Goal: Task Accomplishment & Management: Use online tool/utility

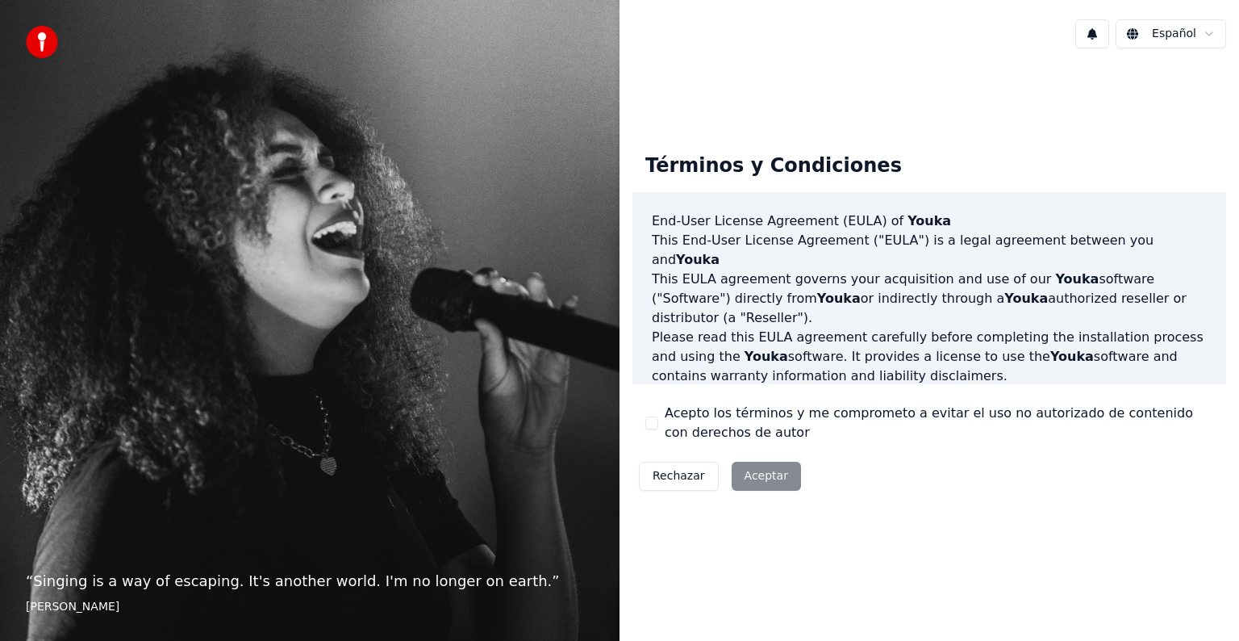
click at [778, 474] on div "Rechazar Aceptar" at bounding box center [720, 476] width 175 height 42
click at [768, 484] on div "Rechazar Aceptar" at bounding box center [720, 476] width 175 height 42
click at [757, 471] on div "Rechazar Aceptar" at bounding box center [720, 476] width 175 height 42
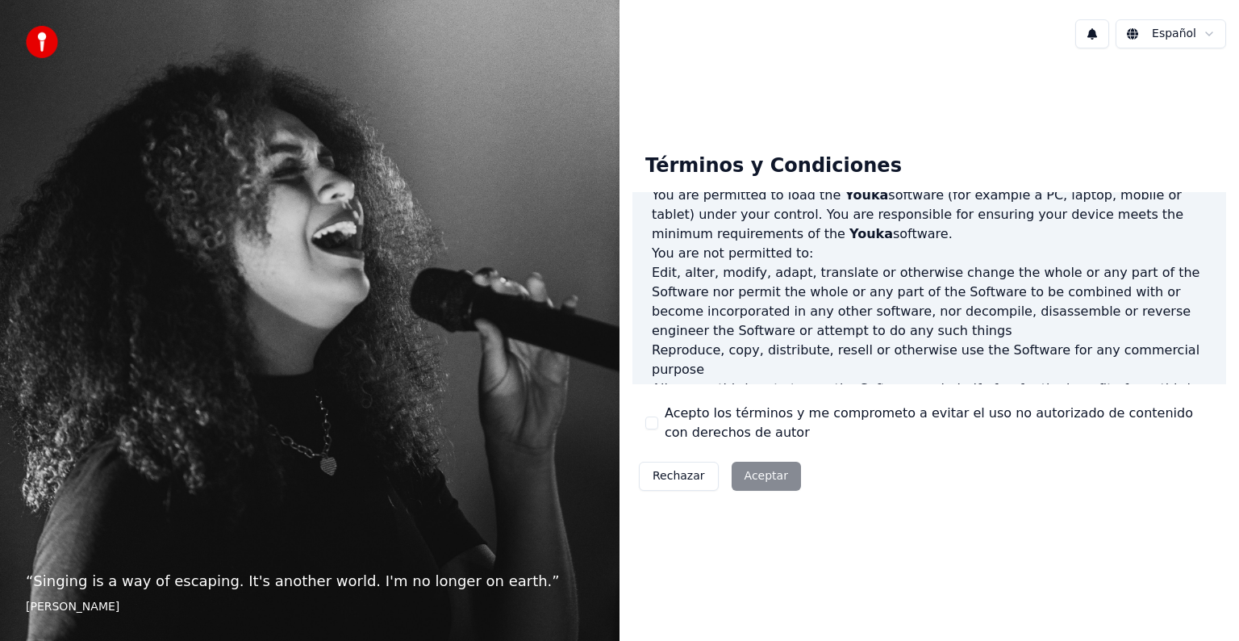
scroll to position [872, 0]
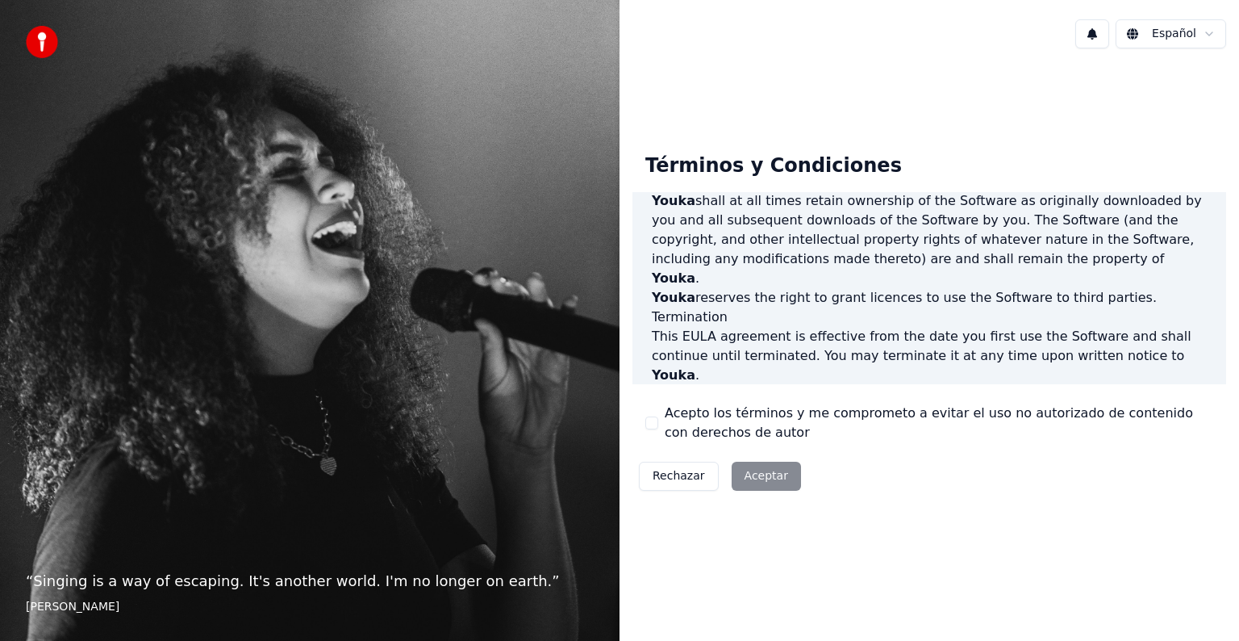
click at [759, 474] on div "Rechazar Aceptar" at bounding box center [720, 476] width 175 height 42
click at [749, 478] on div "Rechazar Aceptar" at bounding box center [720, 476] width 175 height 42
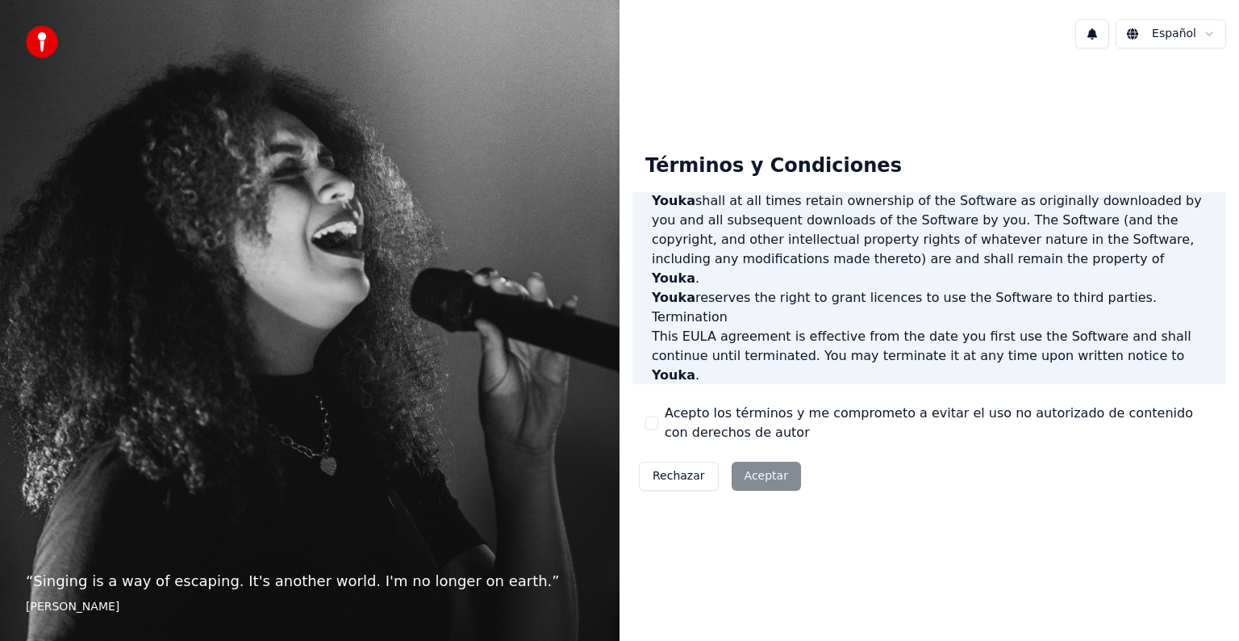
click at [826, 501] on p "This EULA agreement, and any dispute arising out of or in connection with this …" at bounding box center [929, 520] width 555 height 39
click at [651, 416] on button "Acepto los términos y me comprometo a evitar el uso no autorizado de contenido …" at bounding box center [651, 422] width 13 height 13
click at [768, 478] on button "Aceptar" at bounding box center [766, 475] width 69 height 29
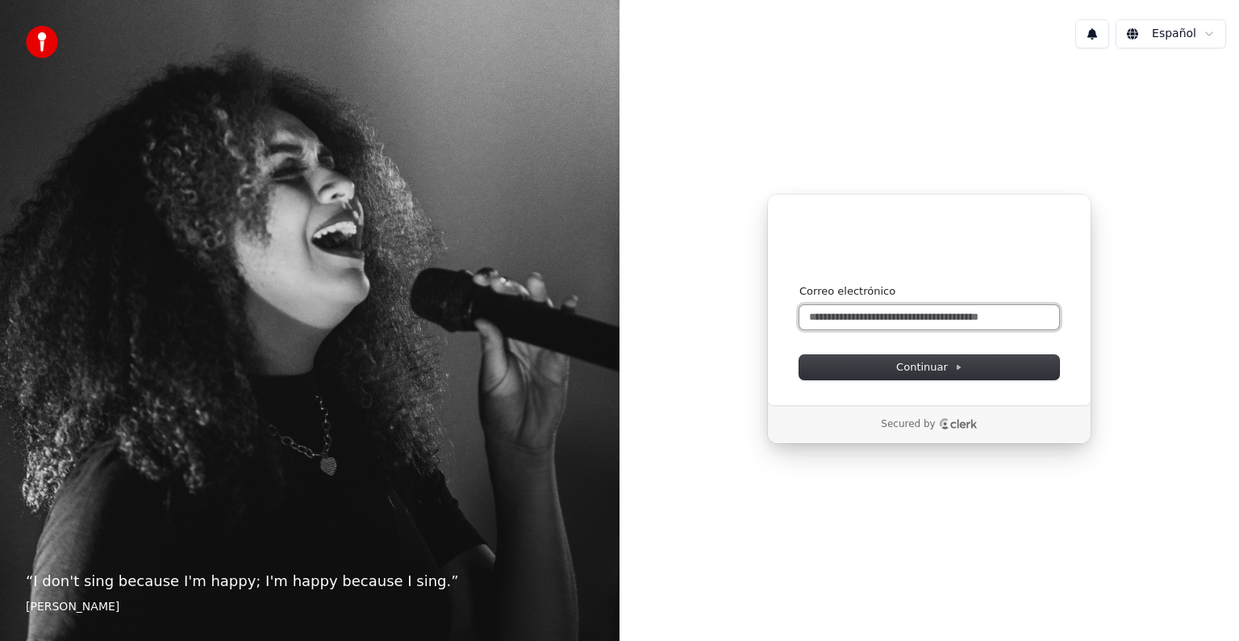
click at [933, 328] on input "Correo electrónico" at bounding box center [930, 317] width 260 height 24
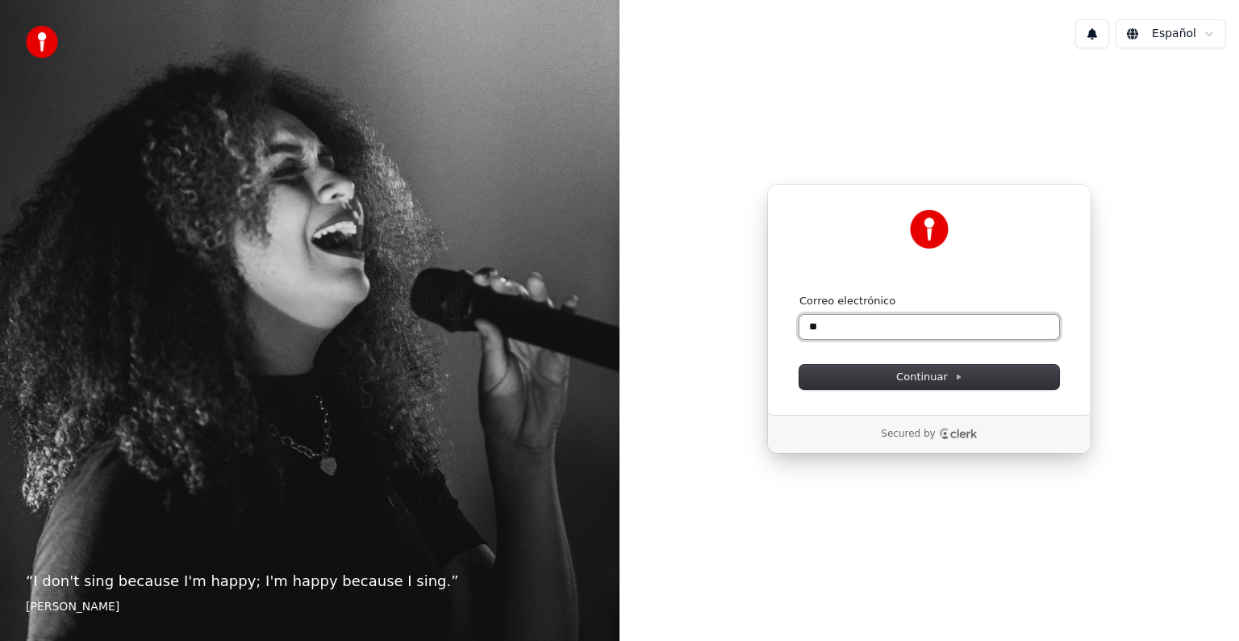
type input "*"
click at [903, 322] on input "**********" at bounding box center [930, 327] width 260 height 24
click at [921, 380] on span "Continuar" at bounding box center [929, 377] width 66 height 15
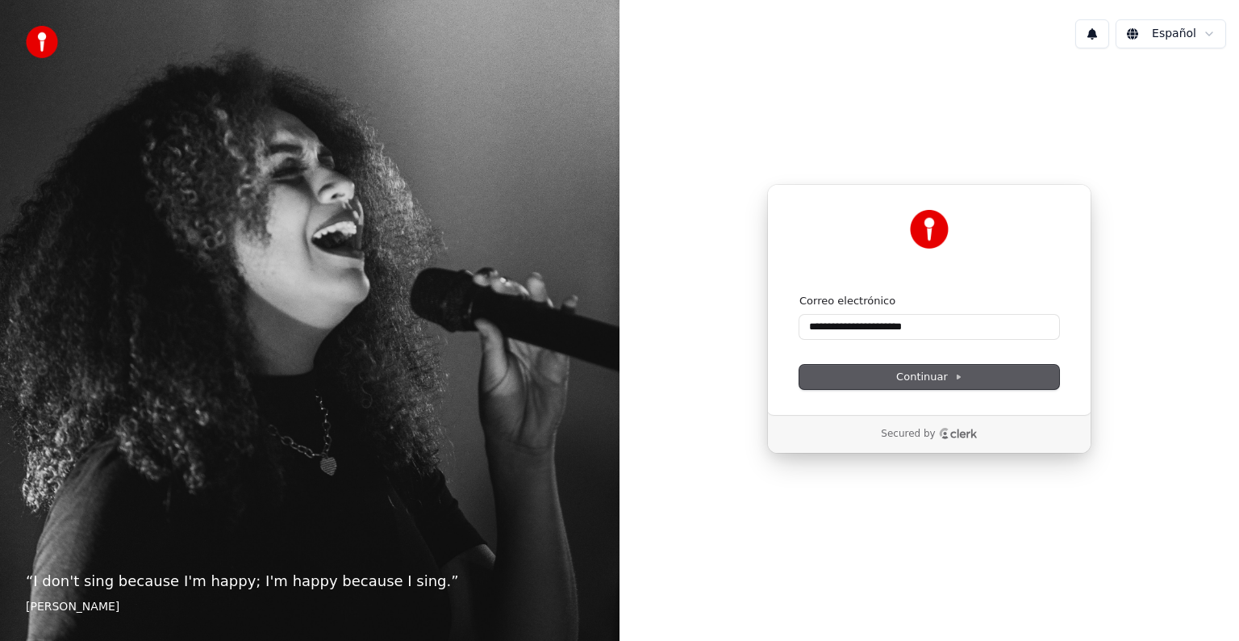
type input "**********"
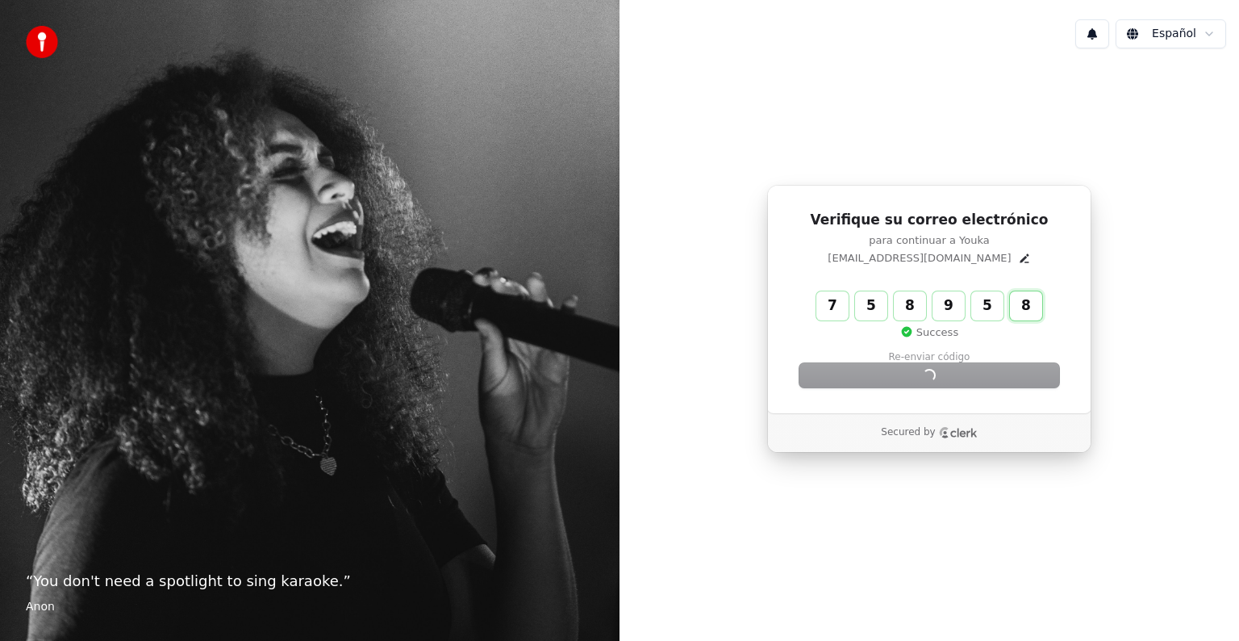
type input "******"
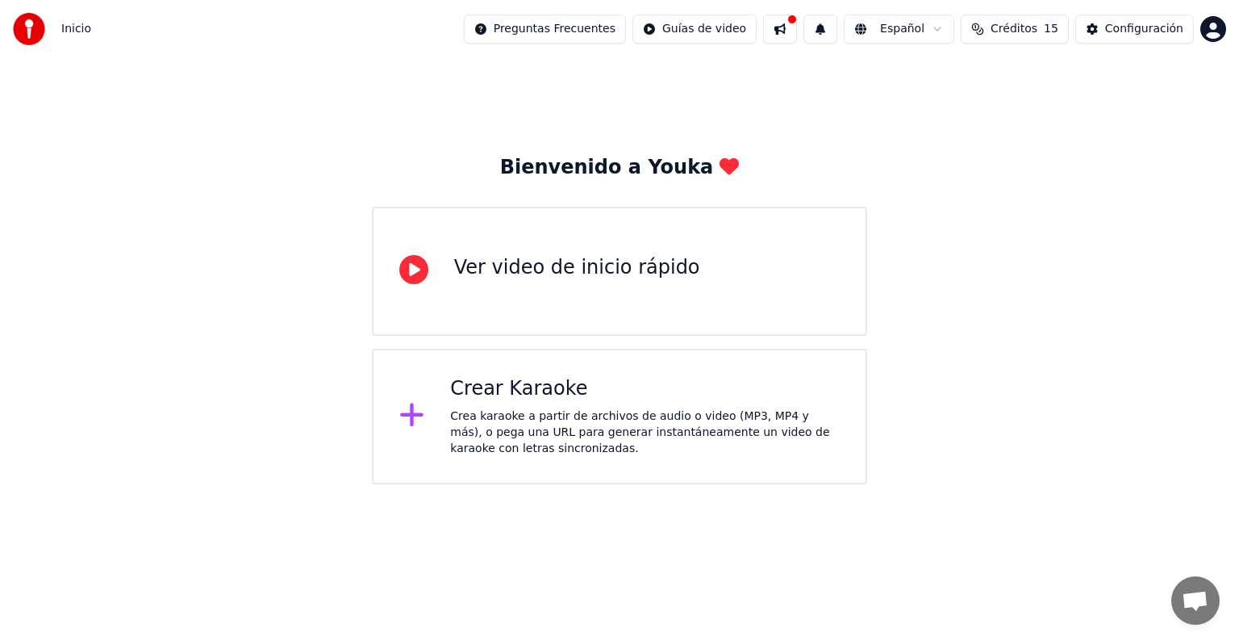
click at [517, 409] on div "Crea karaoke a partir de archivos de audio o video (MP3, MP4 y más), o pega una…" at bounding box center [645, 432] width 390 height 48
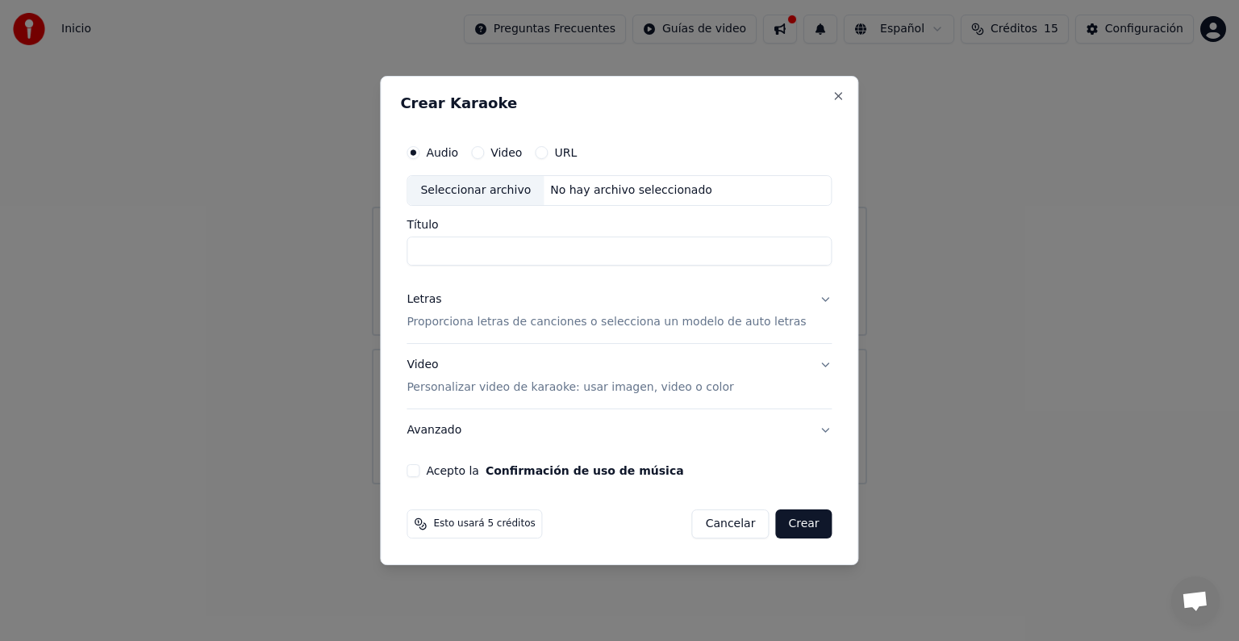
click at [516, 154] on label "Video" at bounding box center [506, 152] width 31 height 11
click at [484, 154] on button "Video" at bounding box center [477, 152] width 13 height 13
click at [458, 154] on label "Audio" at bounding box center [442, 152] width 32 height 11
click at [420, 154] on button "Audio" at bounding box center [413, 152] width 13 height 13
click at [745, 520] on button "Cancelar" at bounding box center [730, 523] width 77 height 29
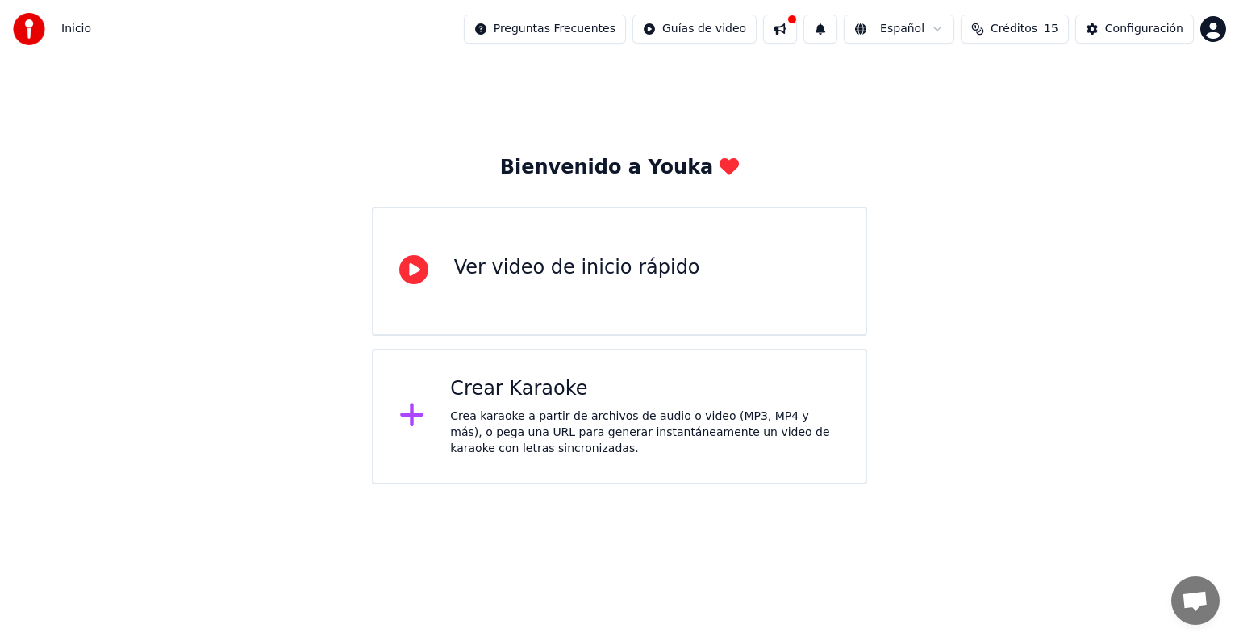
click at [543, 416] on div "Crea karaoke a partir de archivos de audio o video (MP3, MP4 y más), o pega una…" at bounding box center [645, 432] width 390 height 48
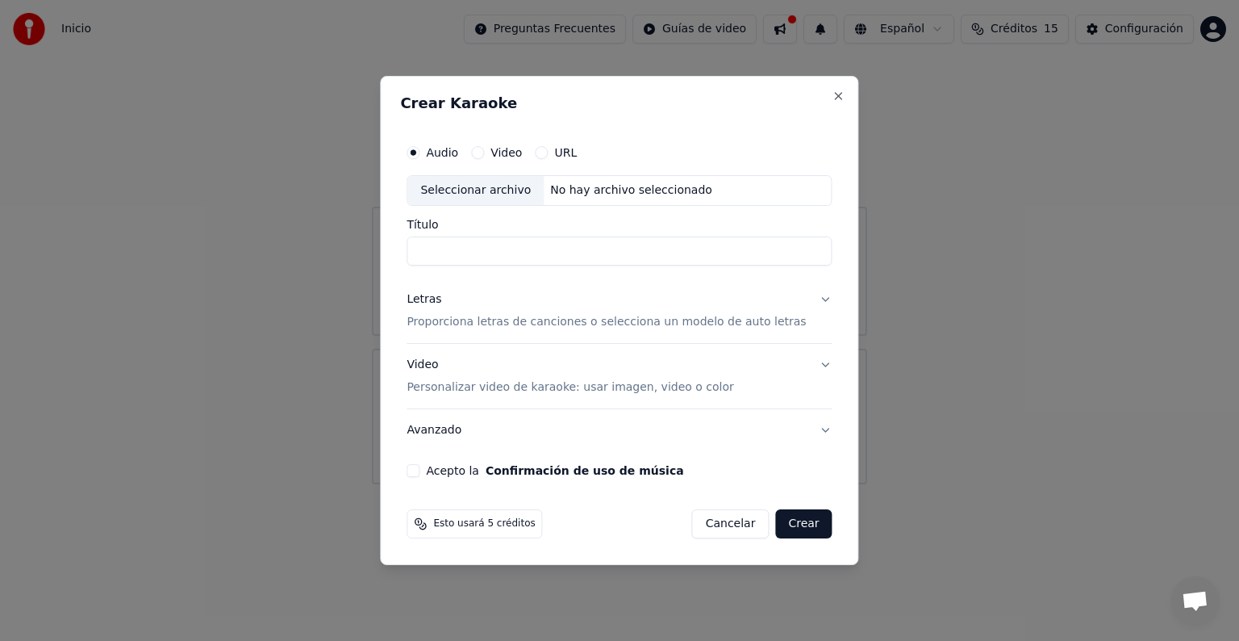
click at [503, 191] on div "Seleccionar archivo" at bounding box center [475, 190] width 136 height 29
type input "**********"
click at [420, 474] on div "**********" at bounding box center [619, 306] width 438 height 353
click at [420, 473] on button "Acepto la Confirmación de uso de música" at bounding box center [413, 470] width 13 height 13
click at [795, 526] on button "Crear" at bounding box center [803, 523] width 56 height 29
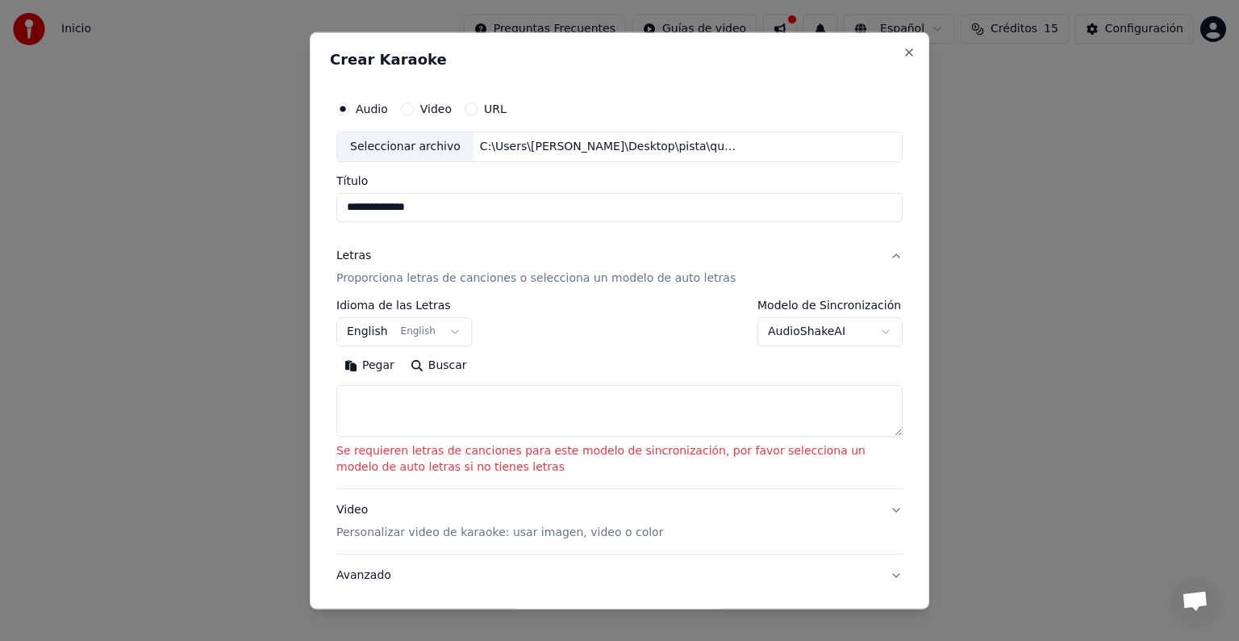
click at [423, 409] on textarea at bounding box center [619, 411] width 566 height 52
click at [432, 361] on button "Buscar" at bounding box center [439, 366] width 73 height 26
click at [903, 48] on button "Close" at bounding box center [909, 52] width 13 height 13
select select
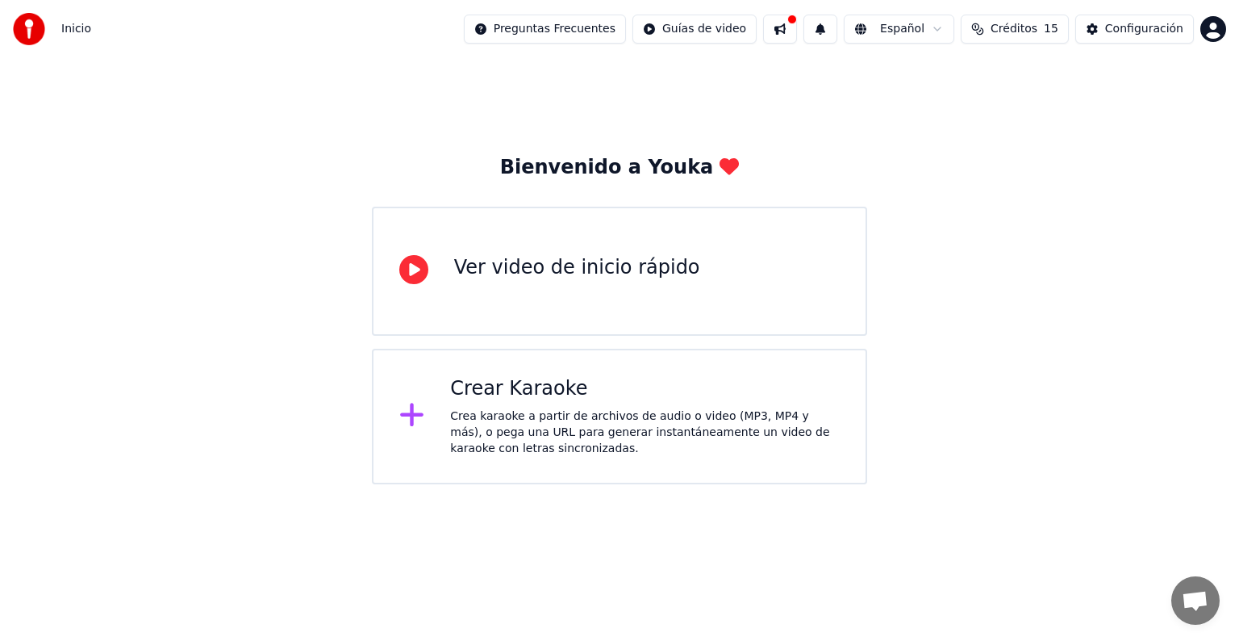
click at [617, 278] on div "Ver video de inicio rápido" at bounding box center [577, 268] width 246 height 26
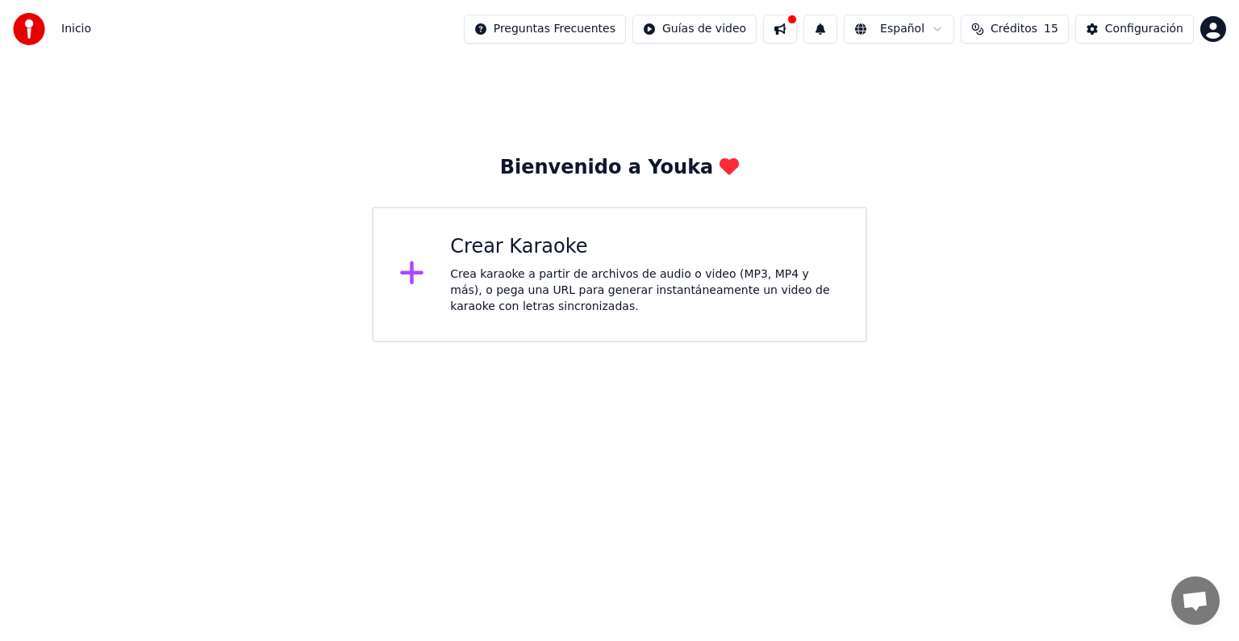
click at [405, 281] on icon at bounding box center [412, 272] width 26 height 29
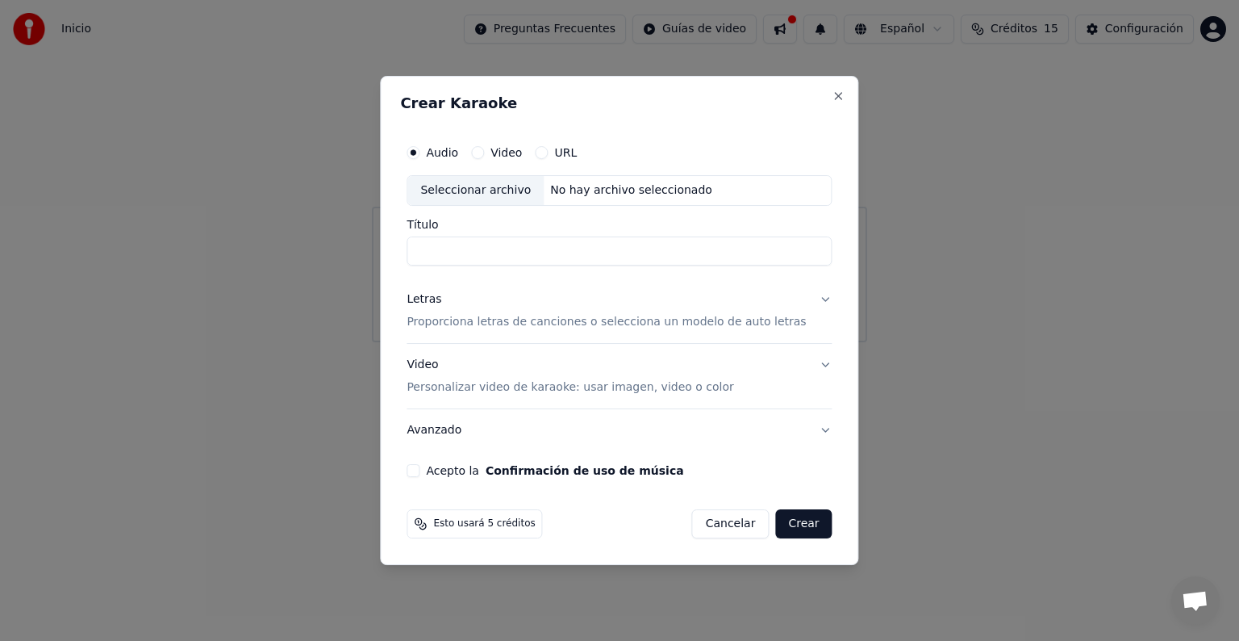
click at [466, 190] on div "Seleccionar archivo" at bounding box center [475, 190] width 136 height 29
type input "**********"
click at [510, 326] on p "Proporciona letras de canciones o selecciona un modelo de auto letras" at bounding box center [606, 322] width 399 height 16
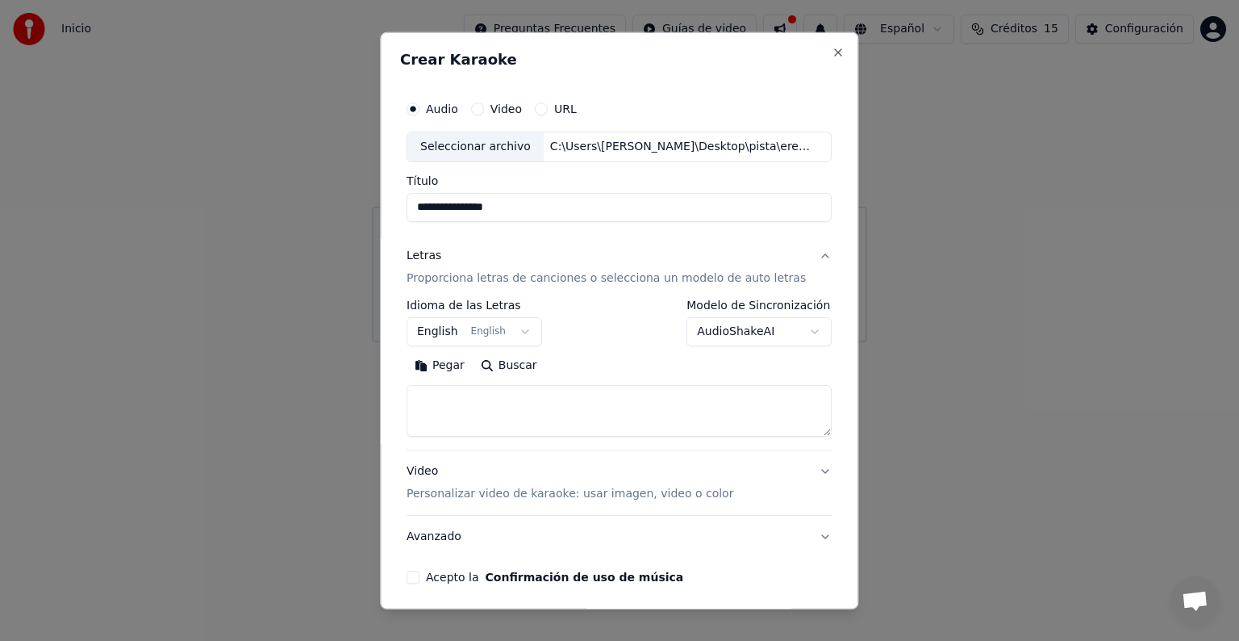
click at [477, 382] on div "Pegar Buscar" at bounding box center [619, 395] width 425 height 84
click at [464, 401] on textarea at bounding box center [619, 411] width 425 height 52
paste textarea "**********"
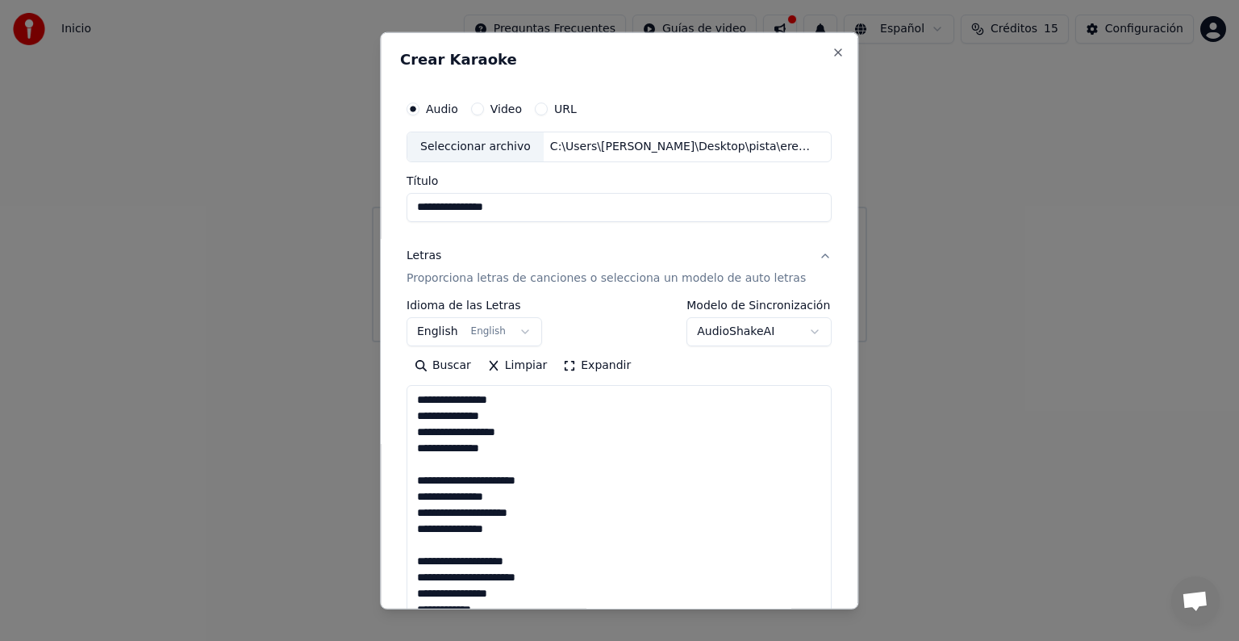
scroll to position [713, 0]
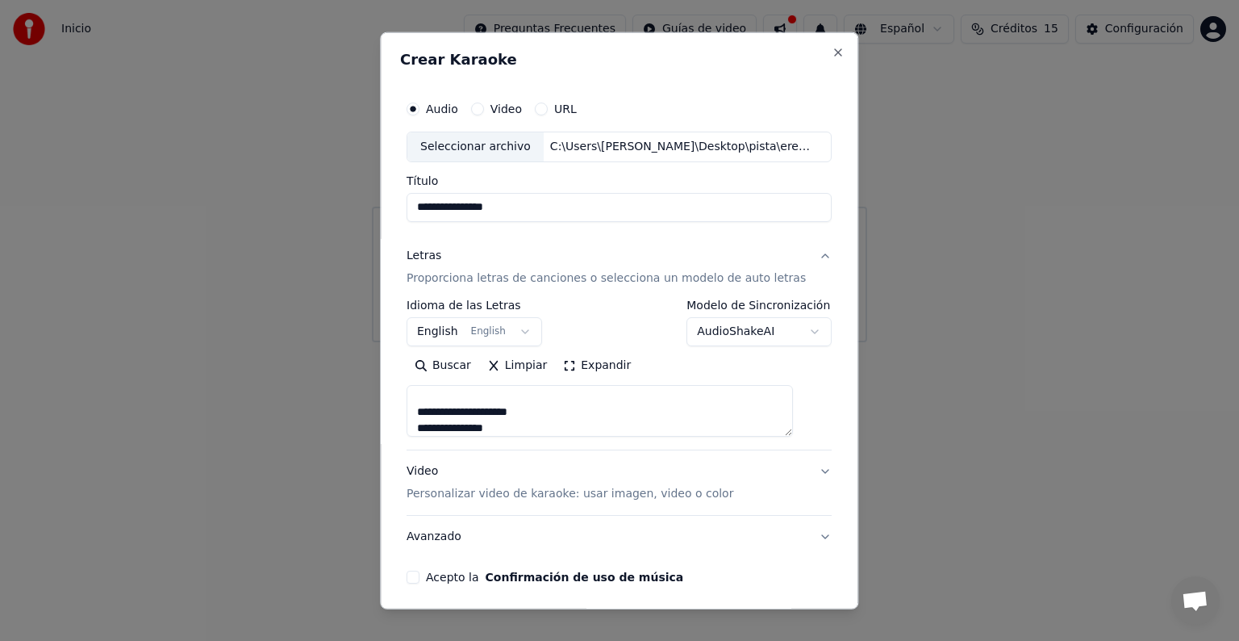
type textarea "**********"
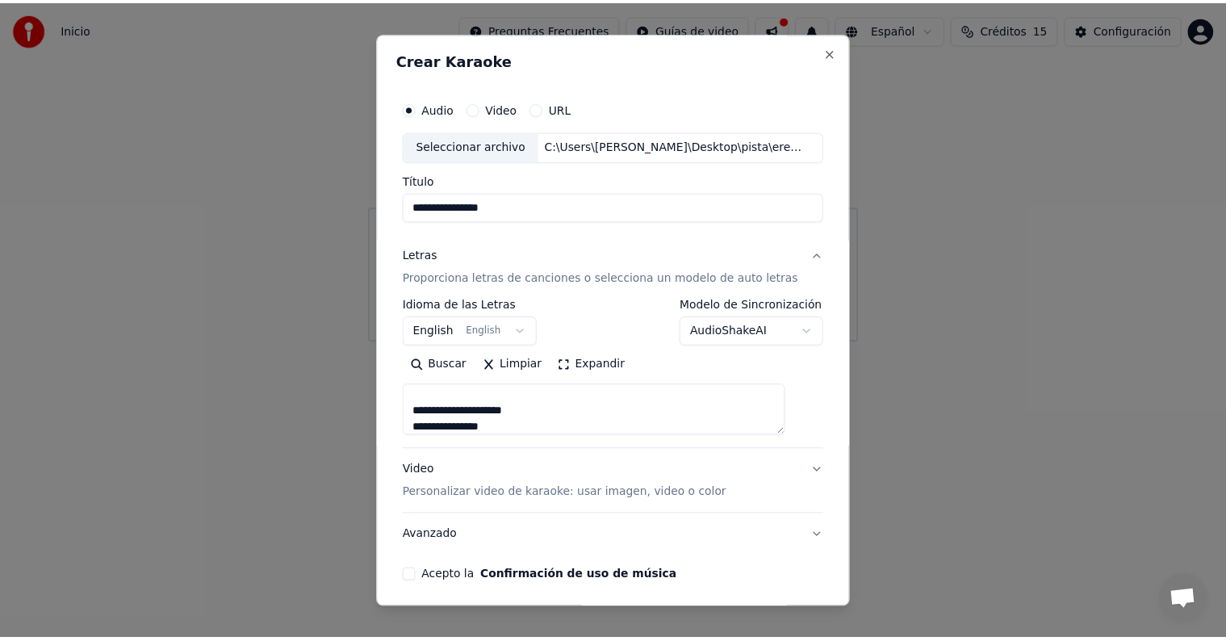
scroll to position [61, 0]
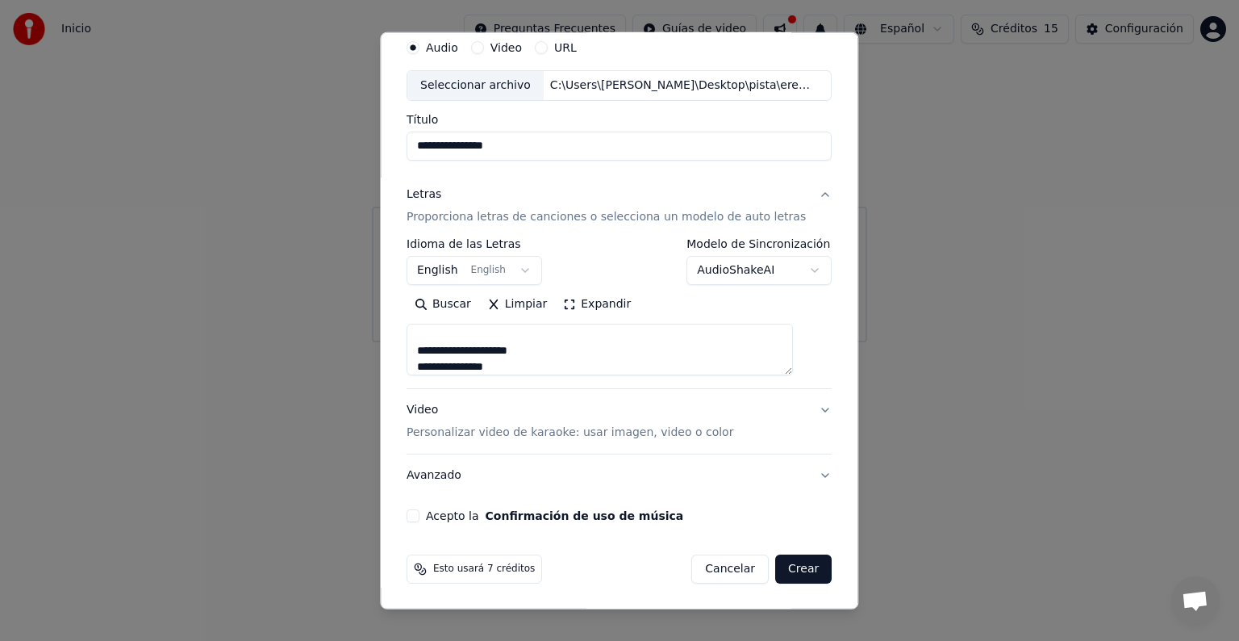
click at [784, 566] on button "Crear" at bounding box center [803, 568] width 56 height 29
select select "**"
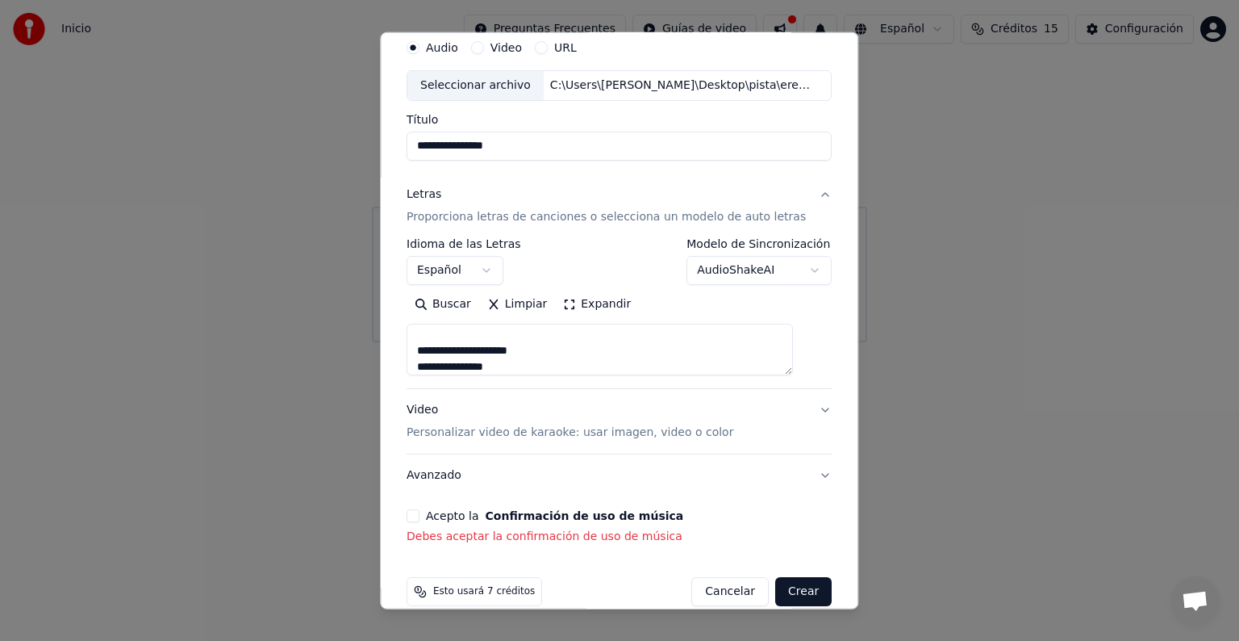
click at [420, 516] on button "Acepto la Confirmación de uso de música" at bounding box center [413, 515] width 13 height 13
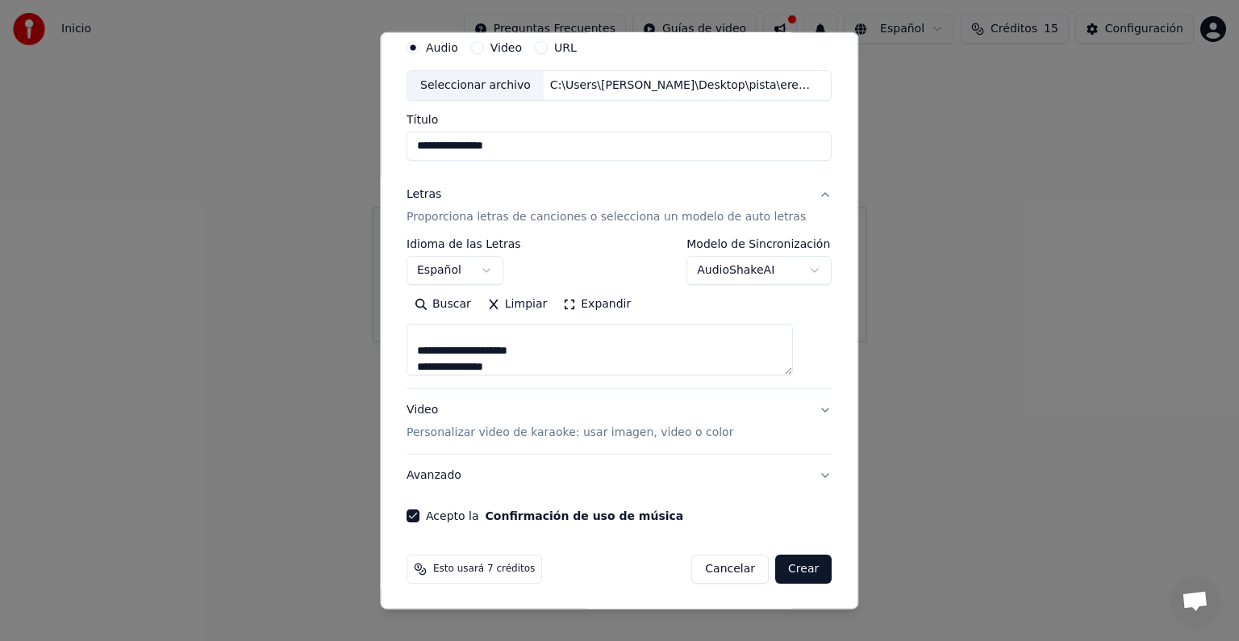
click at [775, 564] on button "Crear" at bounding box center [803, 568] width 56 height 29
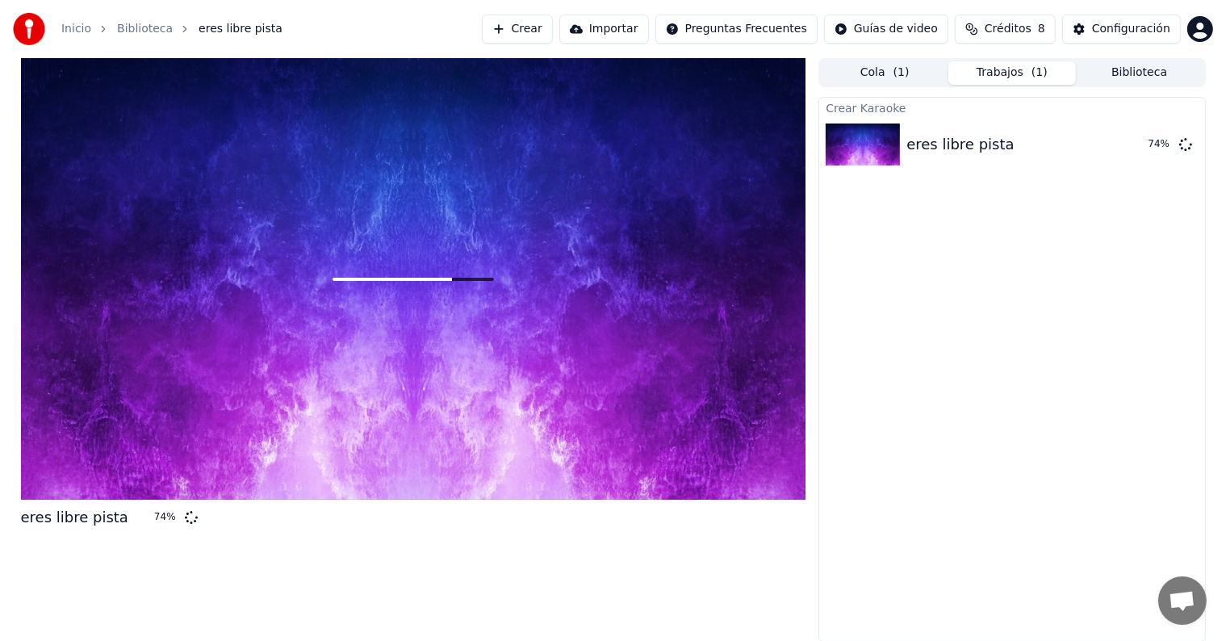
click at [963, 384] on div "Crear Karaoke eres libre pista 74 %" at bounding box center [1011, 369] width 386 height 545
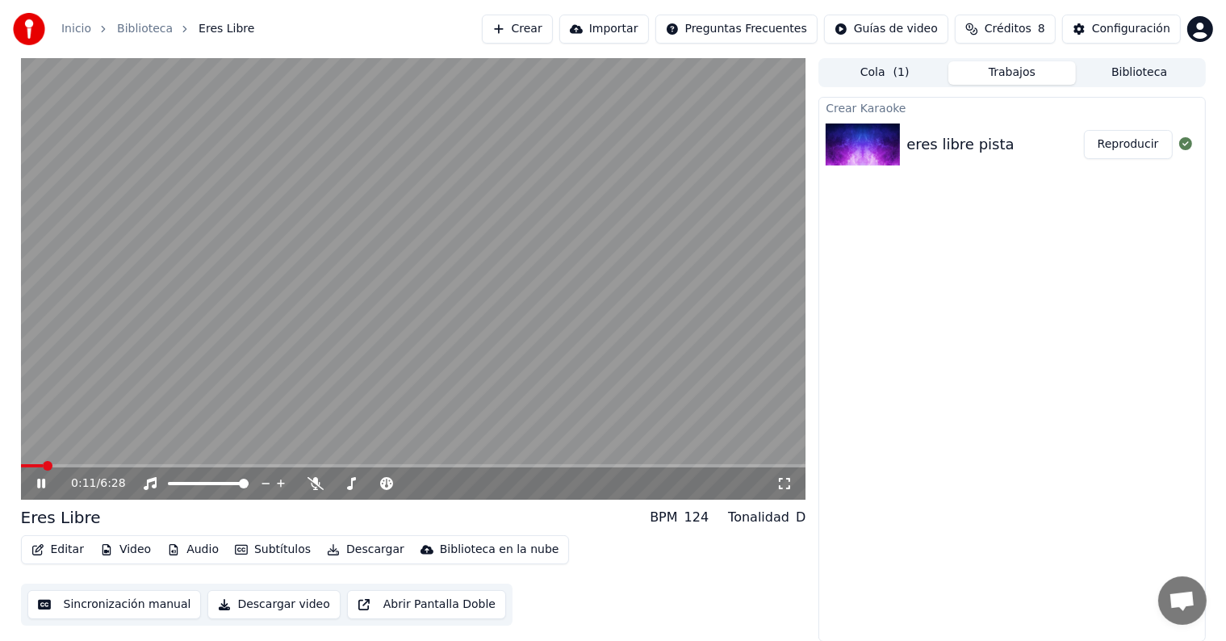
click at [288, 380] on video at bounding box center [413, 278] width 785 height 441
click at [39, 485] on icon at bounding box center [41, 483] width 10 height 11
click at [978, 77] on button "Trabajos" at bounding box center [1011, 72] width 127 height 23
click at [1003, 77] on button "Trabajos" at bounding box center [1011, 72] width 127 height 23
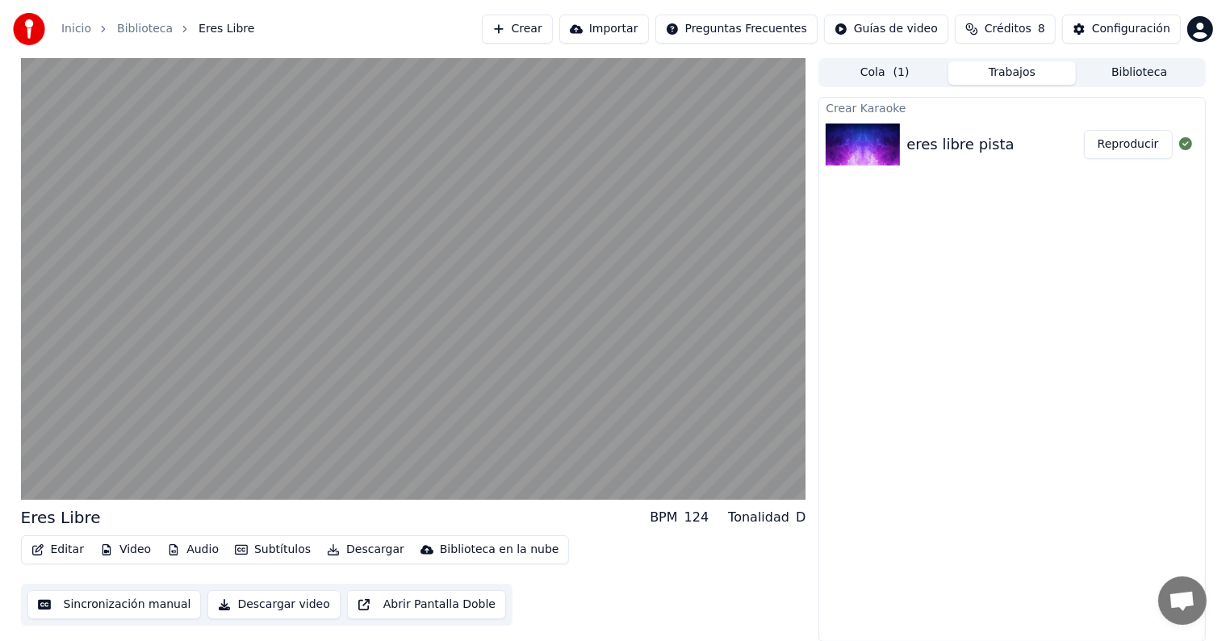
click at [979, 143] on div "eres libre pista" at bounding box center [959, 144] width 107 height 23
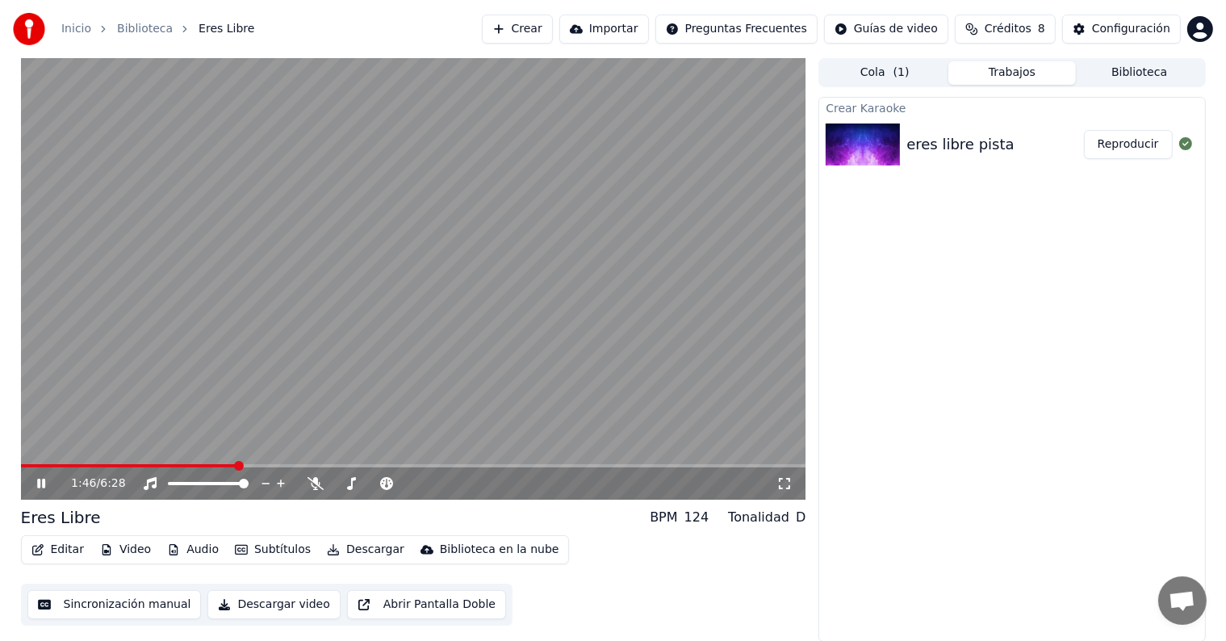
click at [34, 481] on icon at bounding box center [53, 483] width 38 height 13
click at [21, 470] on span at bounding box center [26, 466] width 10 height 10
click at [63, 550] on button "Editar" at bounding box center [57, 549] width 65 height 23
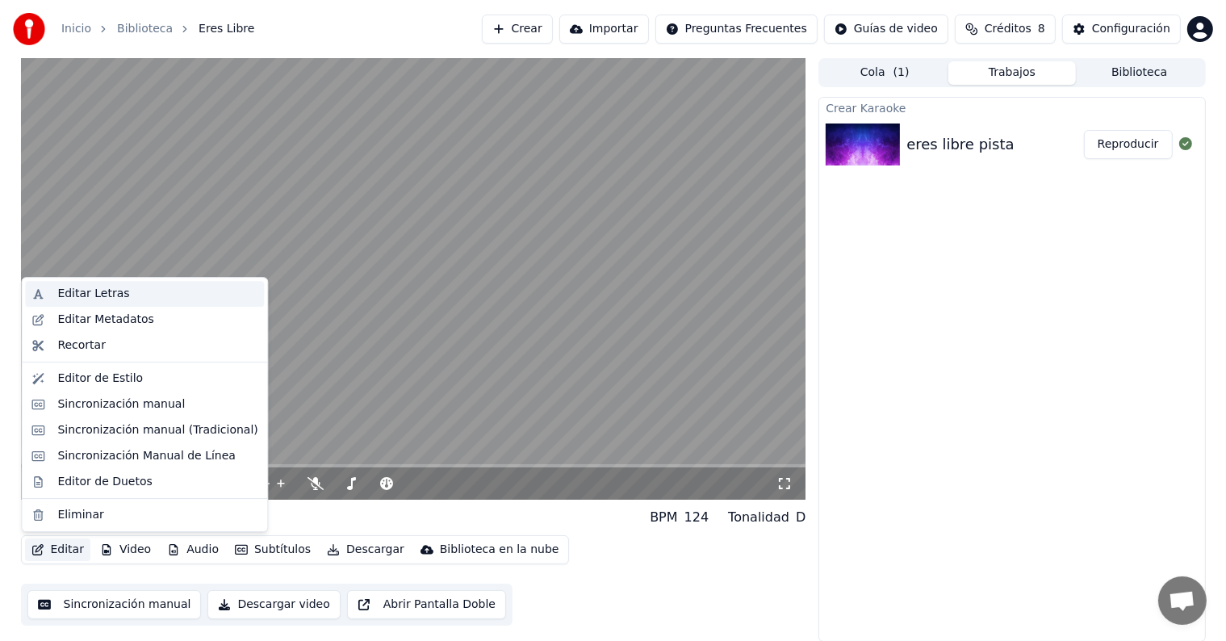
click at [100, 290] on div "Editar Letras" at bounding box center [93, 294] width 72 height 16
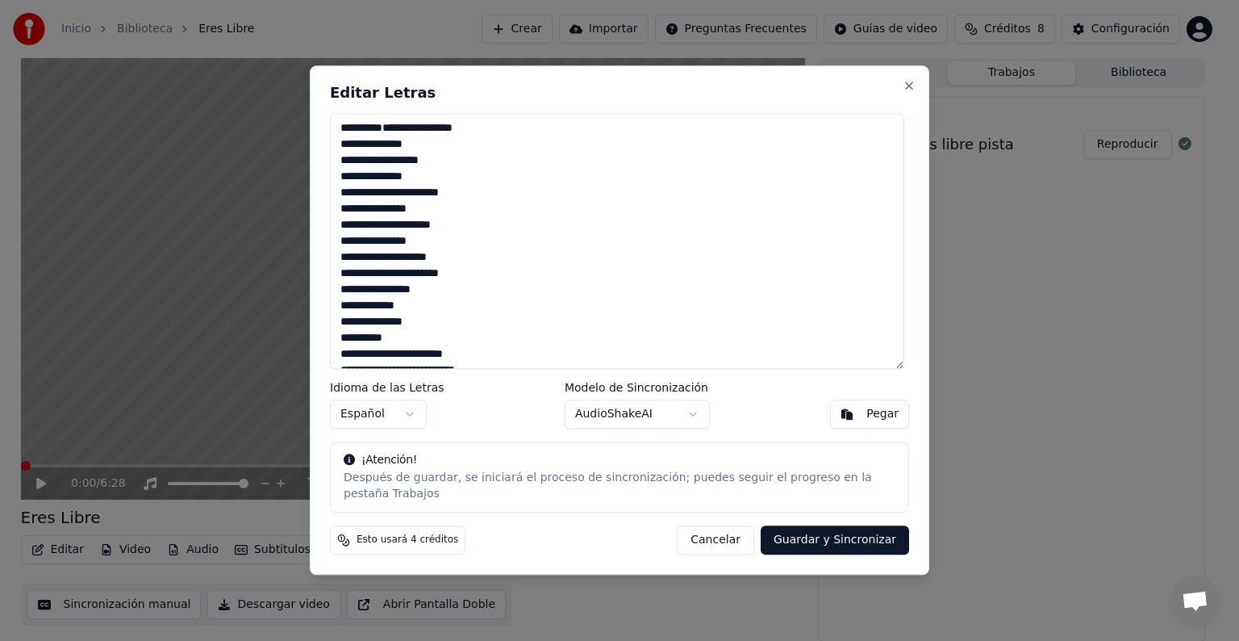
click at [825, 531] on button "Guardar y Sincronizar" at bounding box center [835, 540] width 148 height 29
type textarea "**********"
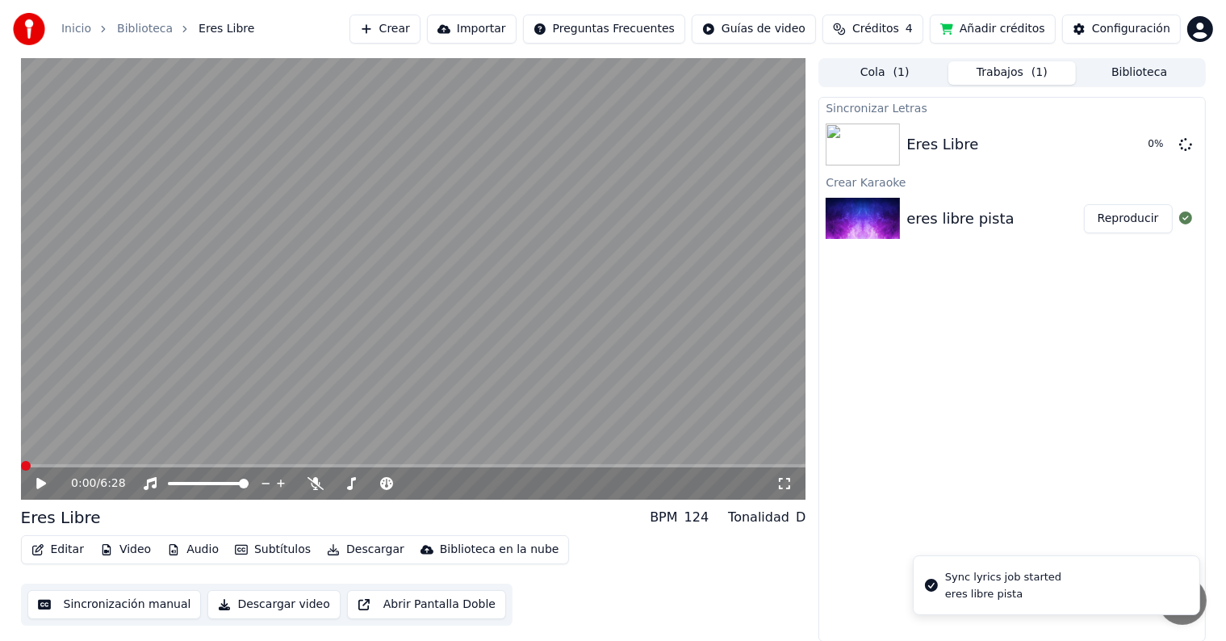
click at [35, 482] on icon at bounding box center [53, 483] width 38 height 13
click at [44, 492] on div "0:22 / 6:28" at bounding box center [413, 483] width 785 height 32
click at [38, 481] on icon at bounding box center [41, 483] width 8 height 10
drag, startPoint x: 71, startPoint y: 470, endPoint x: 10, endPoint y: 466, distance: 60.6
click at [10, 466] on div "0:23 / 6:28 Eres Libre BPM 124 Tonalidad D Editar Video Audio Subtítulos Descar…" at bounding box center [613, 349] width 1210 height 583
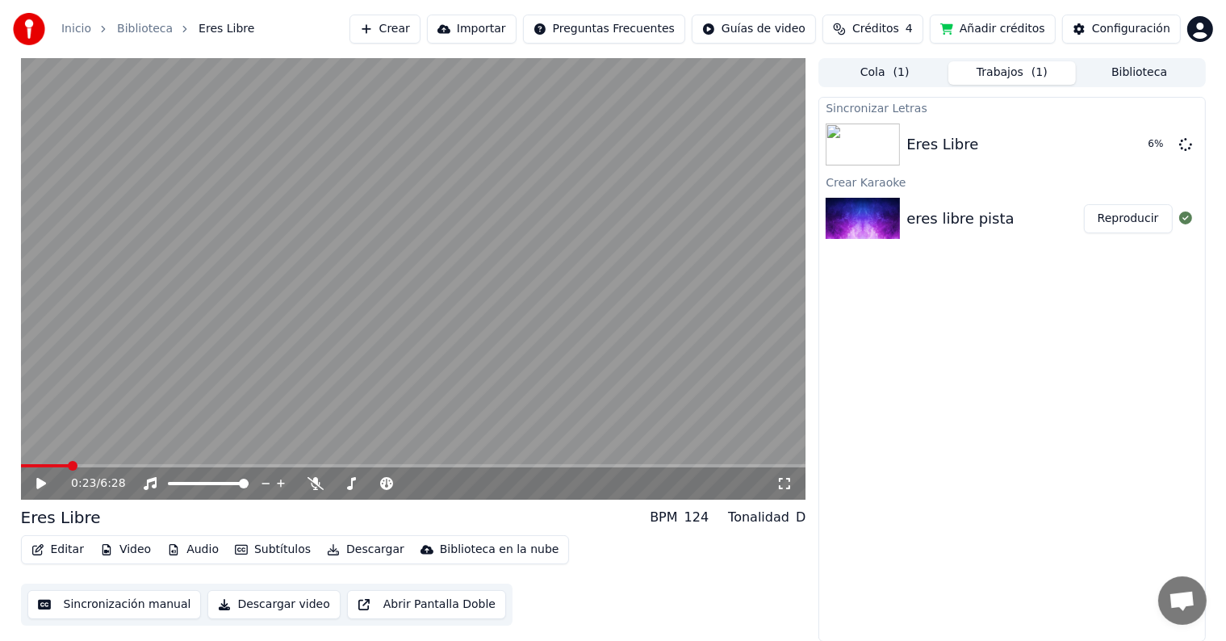
click at [25, 468] on div "0:23 / 6:28" at bounding box center [413, 483] width 785 height 32
click at [21, 465] on span at bounding box center [26, 466] width 10 height 10
click at [51, 549] on button "Editar" at bounding box center [57, 549] width 65 height 23
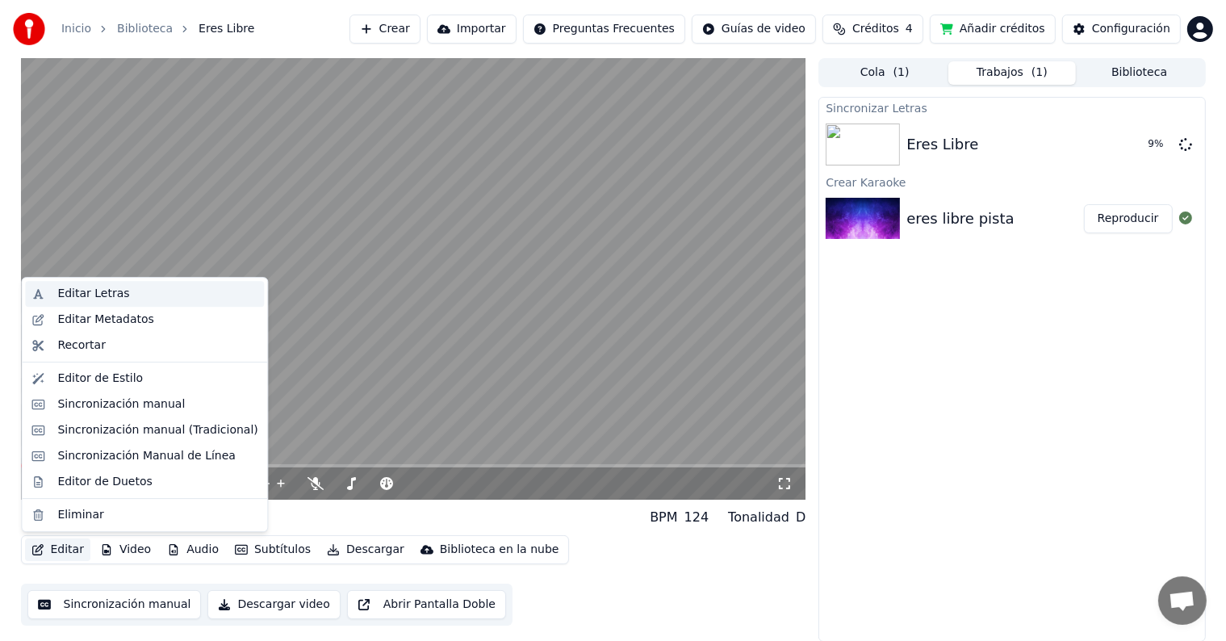
click at [90, 298] on div "Editar Letras" at bounding box center [93, 294] width 72 height 16
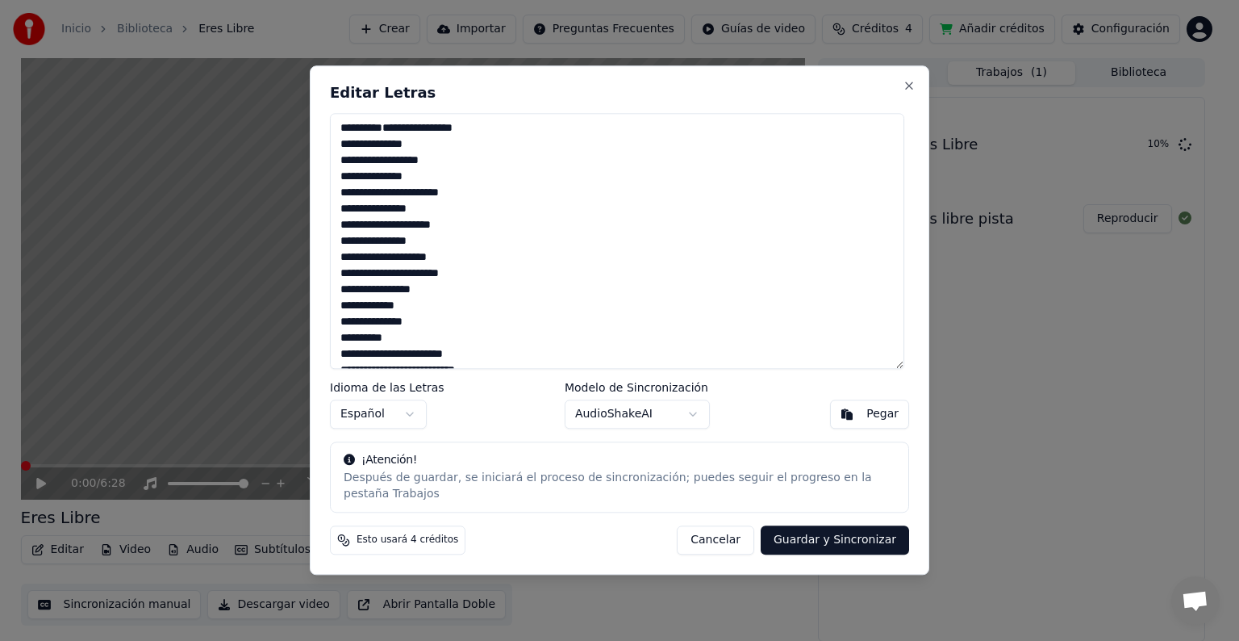
click at [336, 291] on textarea "**********" at bounding box center [617, 241] width 574 height 256
type textarea "**********"
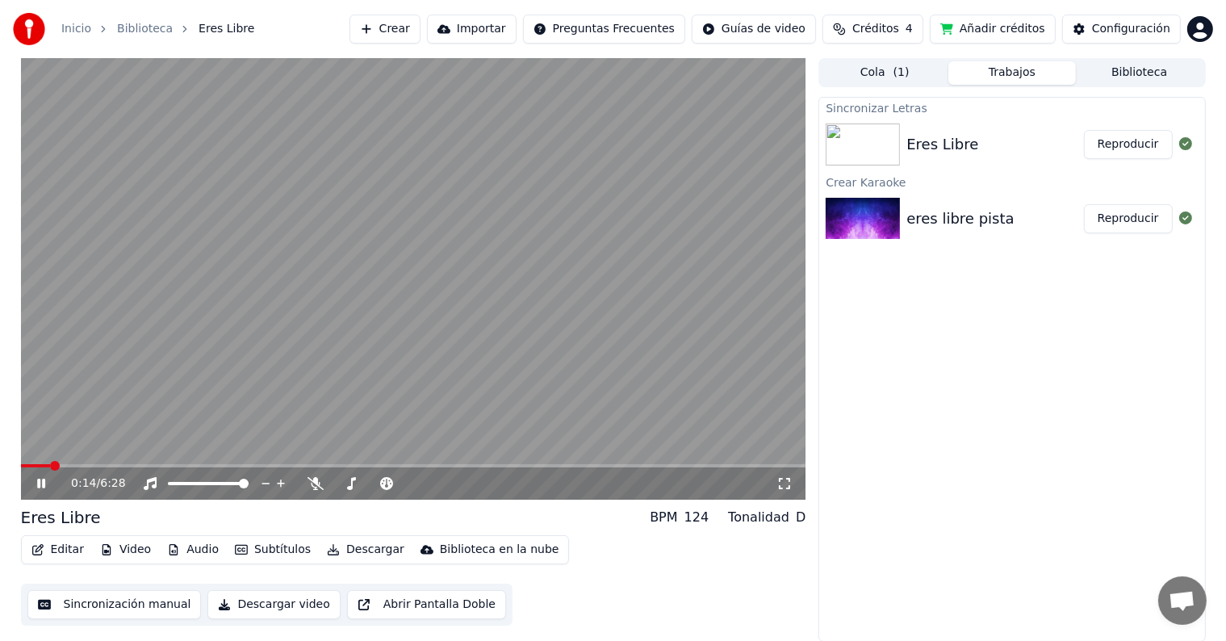
click at [42, 486] on icon at bounding box center [41, 483] width 8 height 10
click at [69, 552] on button "Editar" at bounding box center [57, 549] width 65 height 23
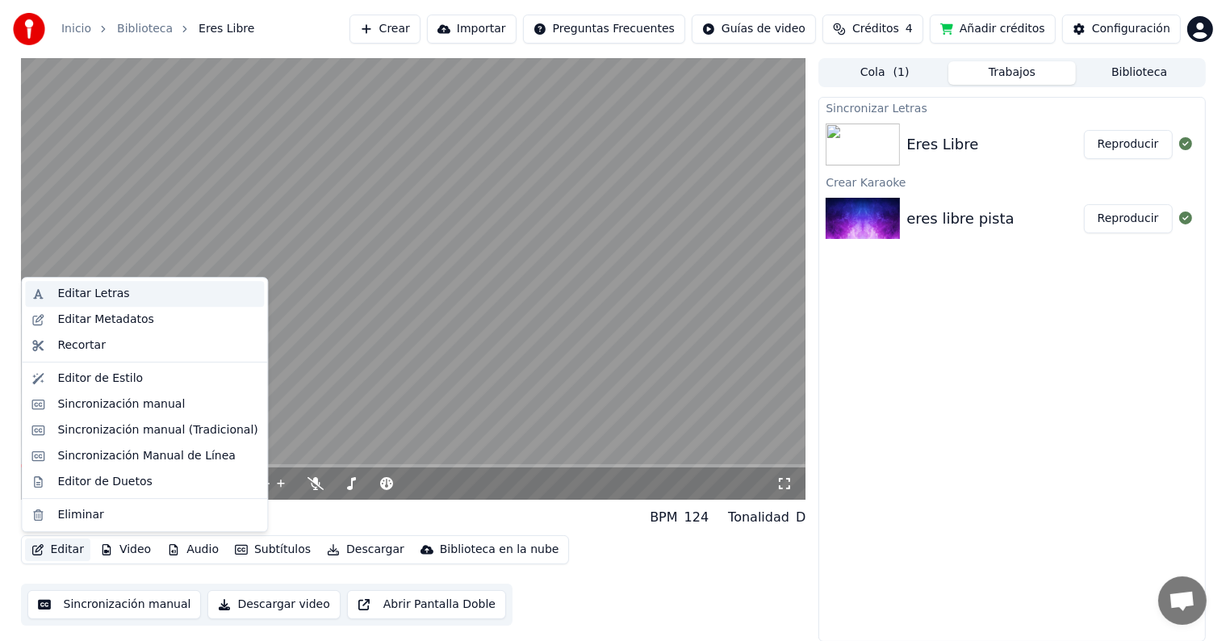
click at [98, 294] on div "Editar Letras" at bounding box center [93, 294] width 72 height 16
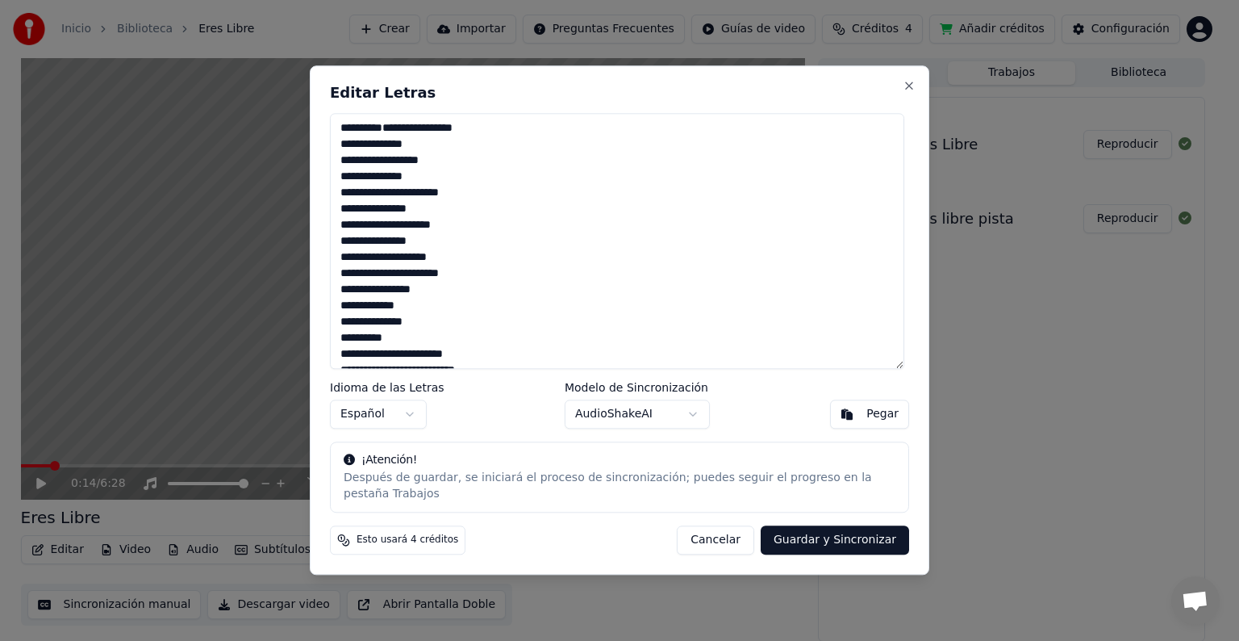
click at [341, 290] on textarea "**********" at bounding box center [617, 241] width 574 height 256
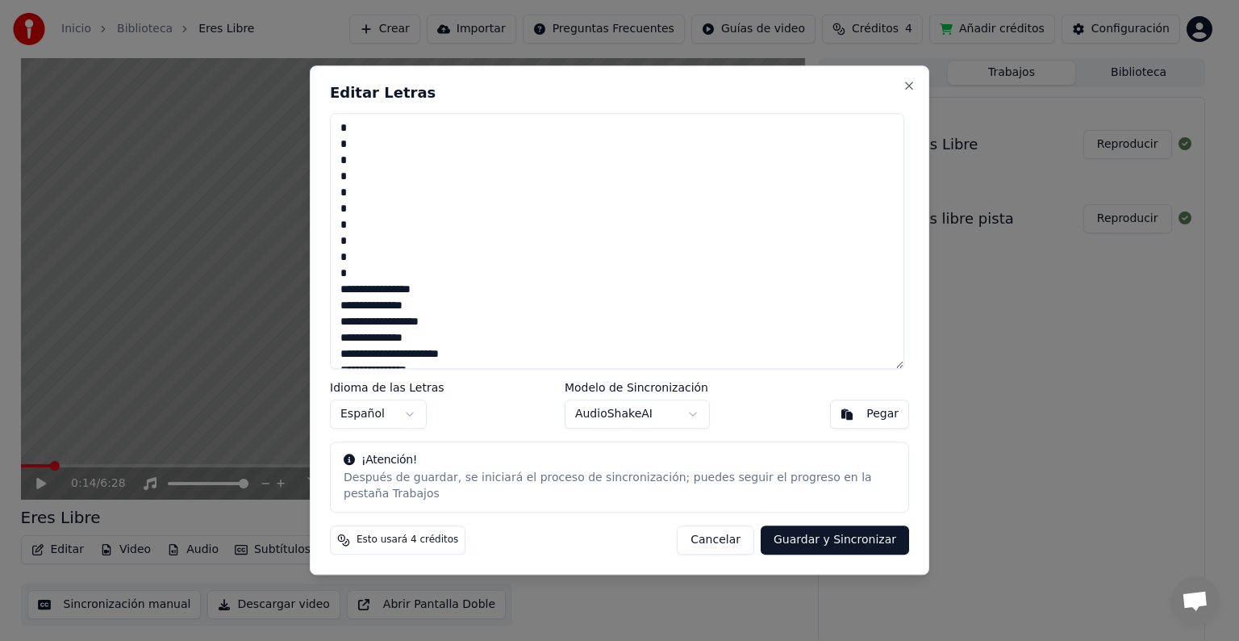
type textarea "**********"
click at [853, 536] on button "Guardar y Sincronizar" at bounding box center [835, 540] width 148 height 29
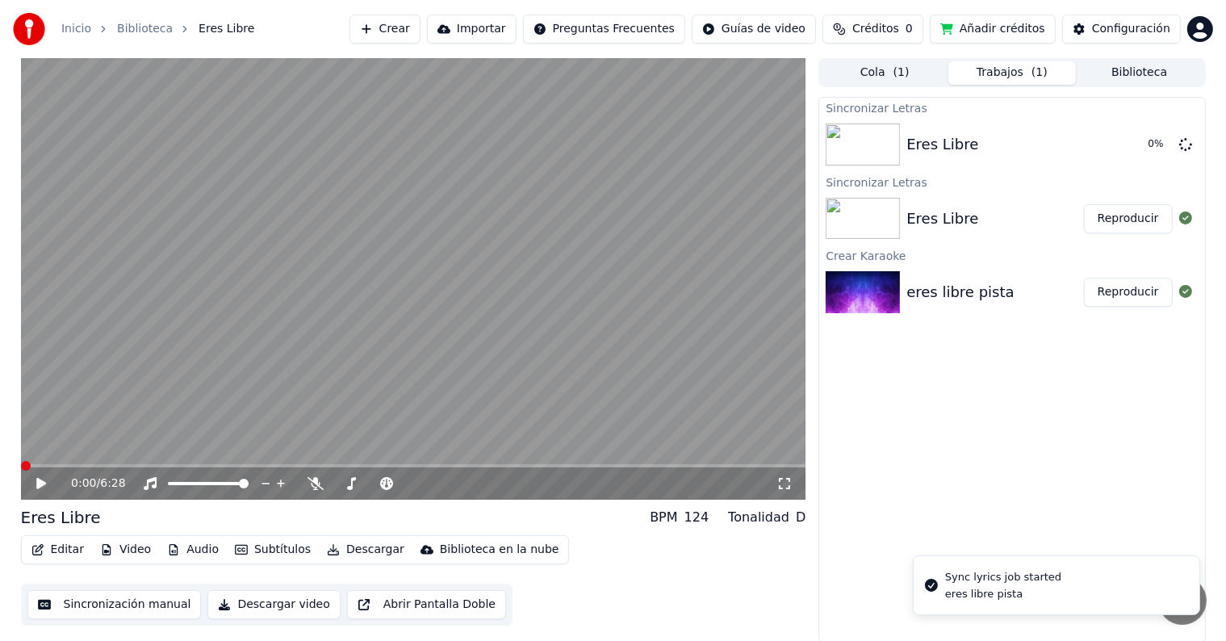
click at [21, 470] on span at bounding box center [26, 466] width 10 height 10
click at [43, 481] on icon at bounding box center [41, 483] width 10 height 11
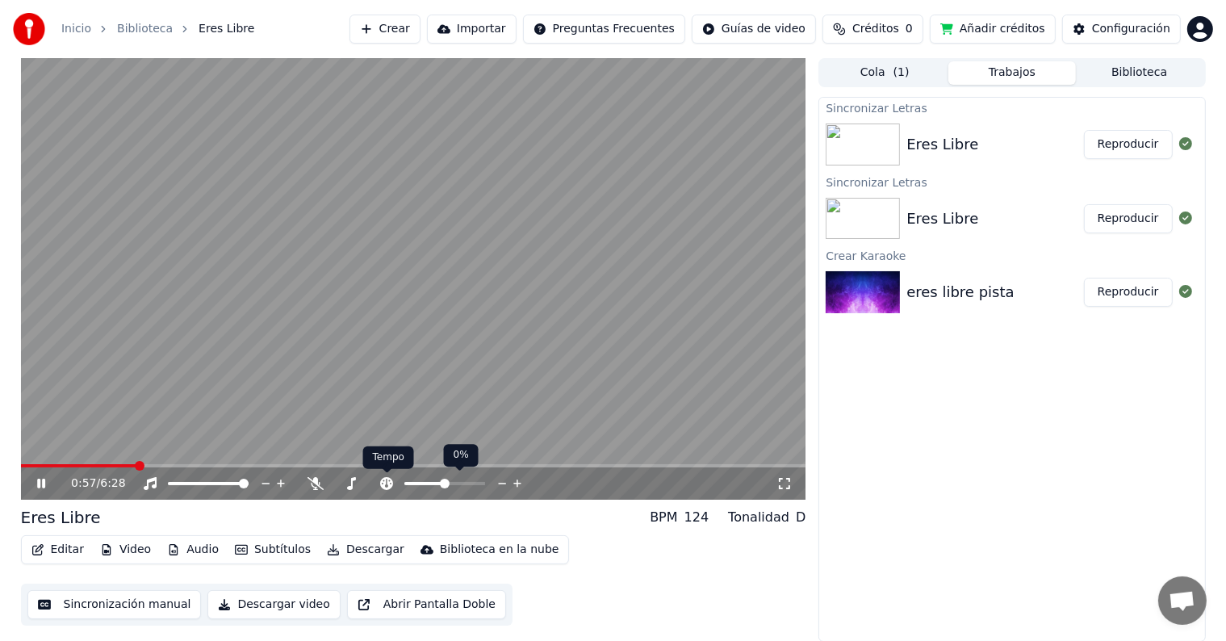
click at [389, 485] on icon at bounding box center [386, 483] width 13 height 13
click at [385, 476] on span at bounding box center [387, 473] width 8 height 8
click at [345, 475] on div "1:00 / 6:28" at bounding box center [423, 483] width 705 height 16
click at [348, 483] on icon at bounding box center [351, 483] width 16 height 13
click at [40, 481] on icon at bounding box center [53, 483] width 38 height 13
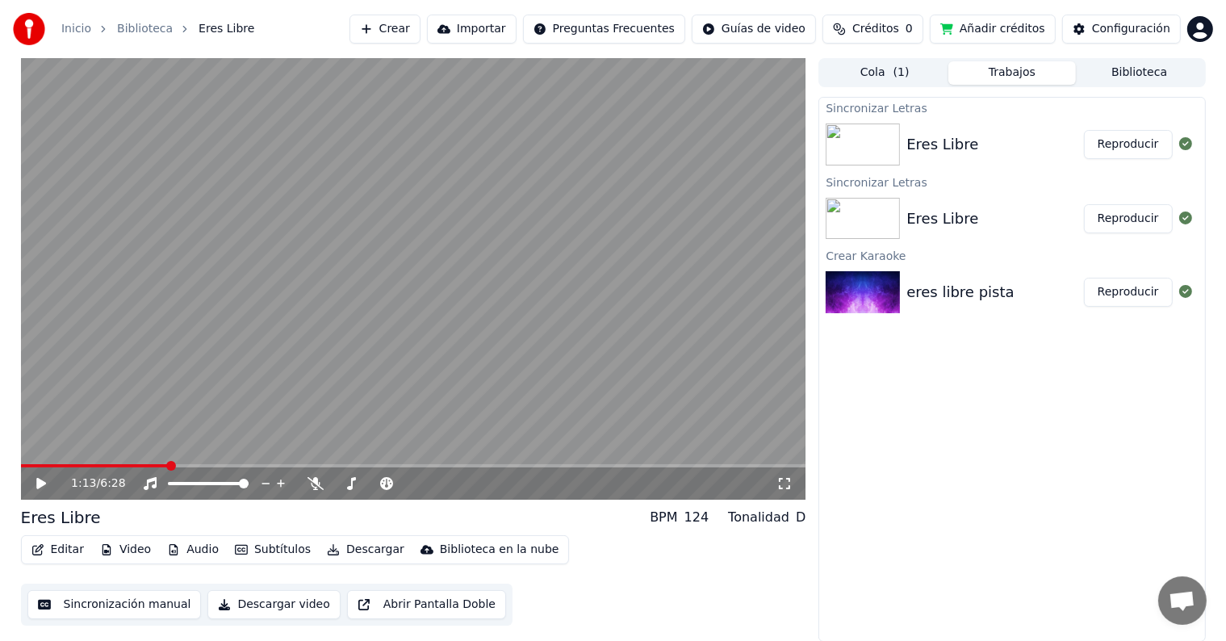
drag, startPoint x: 1223, startPoint y: 299, endPoint x: 1195, endPoint y: 487, distance: 189.3
click at [1195, 487] on div "1:13 / 6:28 Eres Libre BPM 124 Tonalidad D Editar Video Audio Subtítulos Descar…" at bounding box center [613, 349] width 1226 height 583
click at [155, 604] on button "Sincronización manual" at bounding box center [114, 604] width 174 height 29
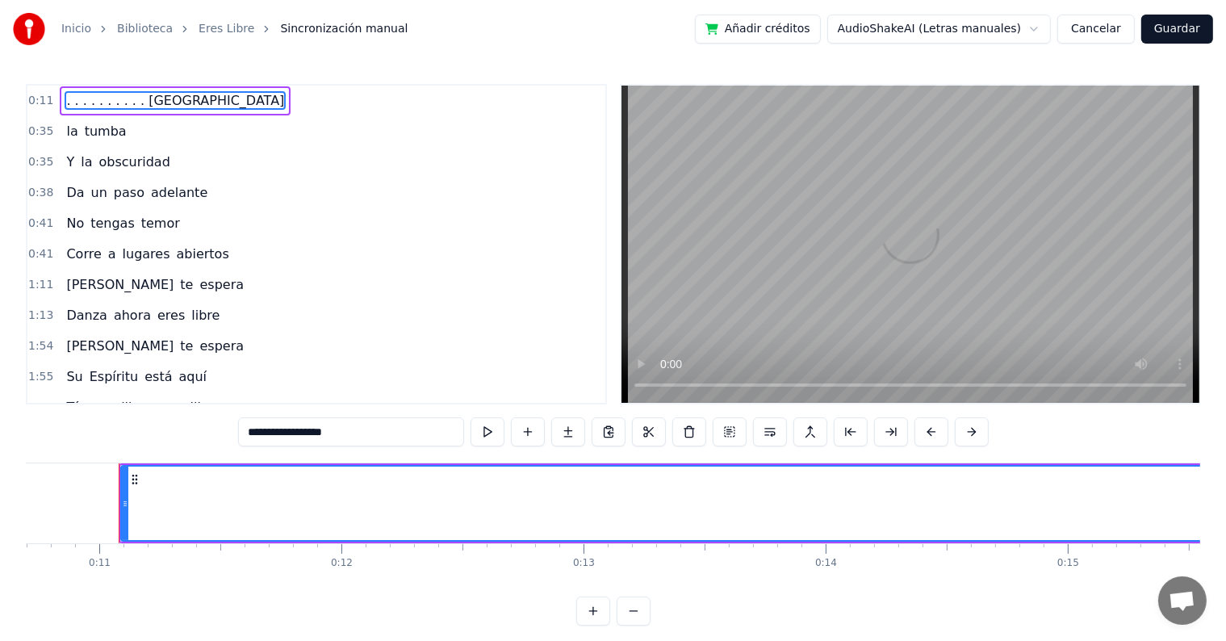
scroll to position [0, 2601]
click at [120, 102] on span ". . . . . . . . . . [GEOGRAPHIC_DATA]" at bounding box center [175, 100] width 221 height 19
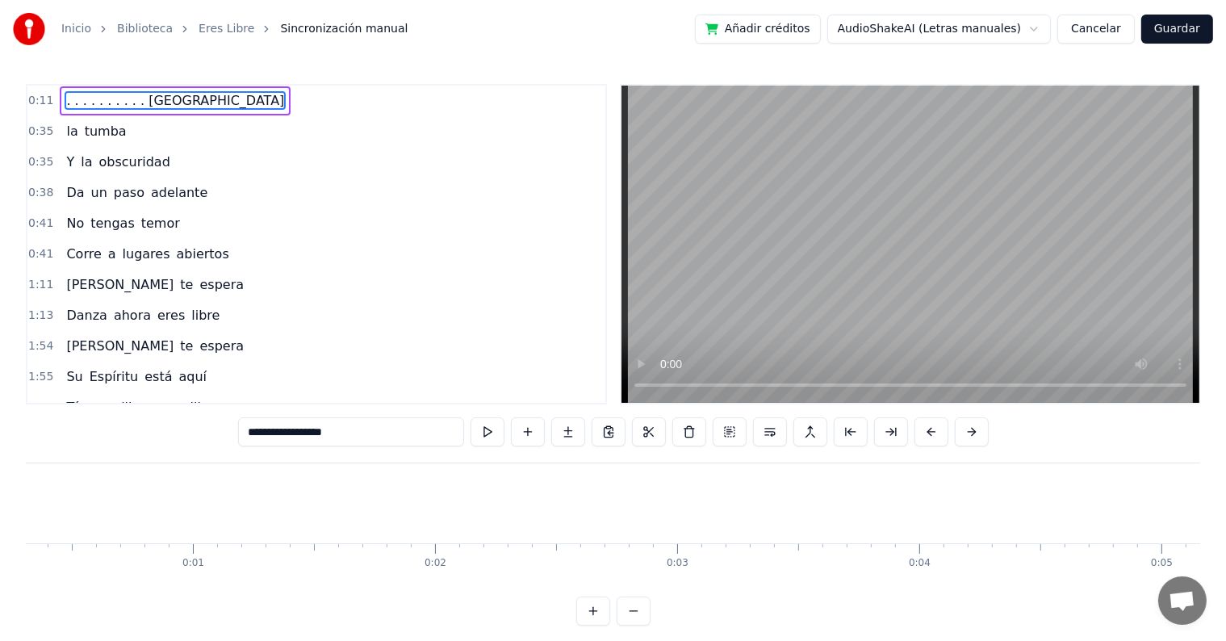
scroll to position [0, 0]
click at [96, 100] on span ". . . . . . . . . . [GEOGRAPHIC_DATA]" at bounding box center [175, 100] width 221 height 19
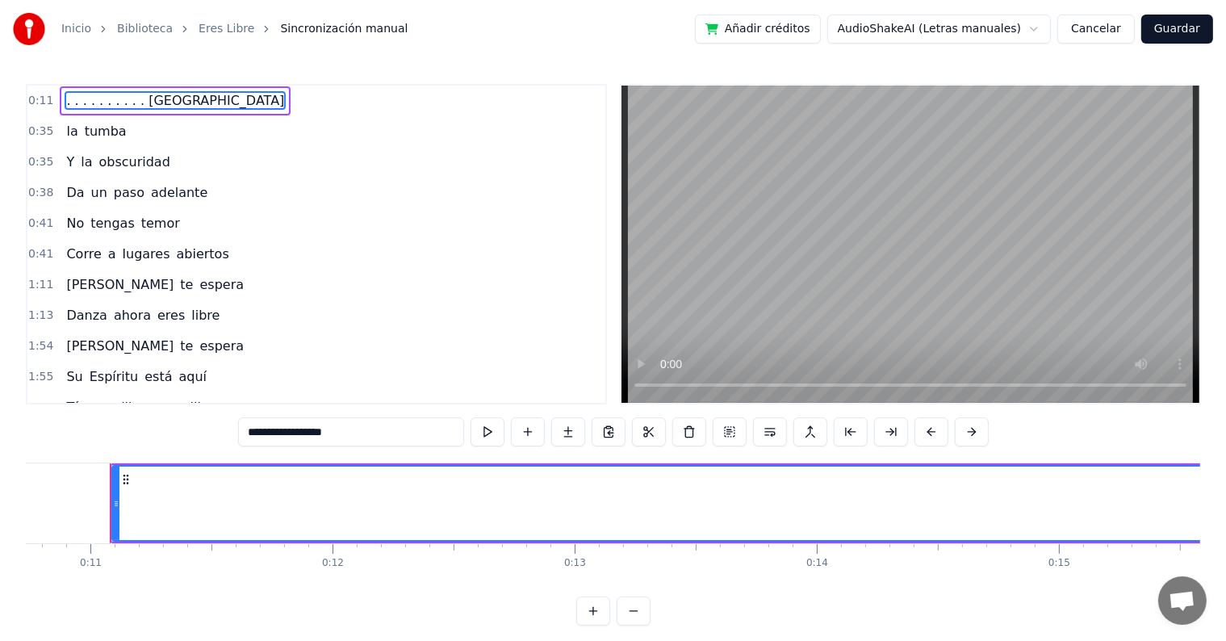
scroll to position [0, 2601]
click at [83, 126] on span "tumba" at bounding box center [105, 131] width 45 height 19
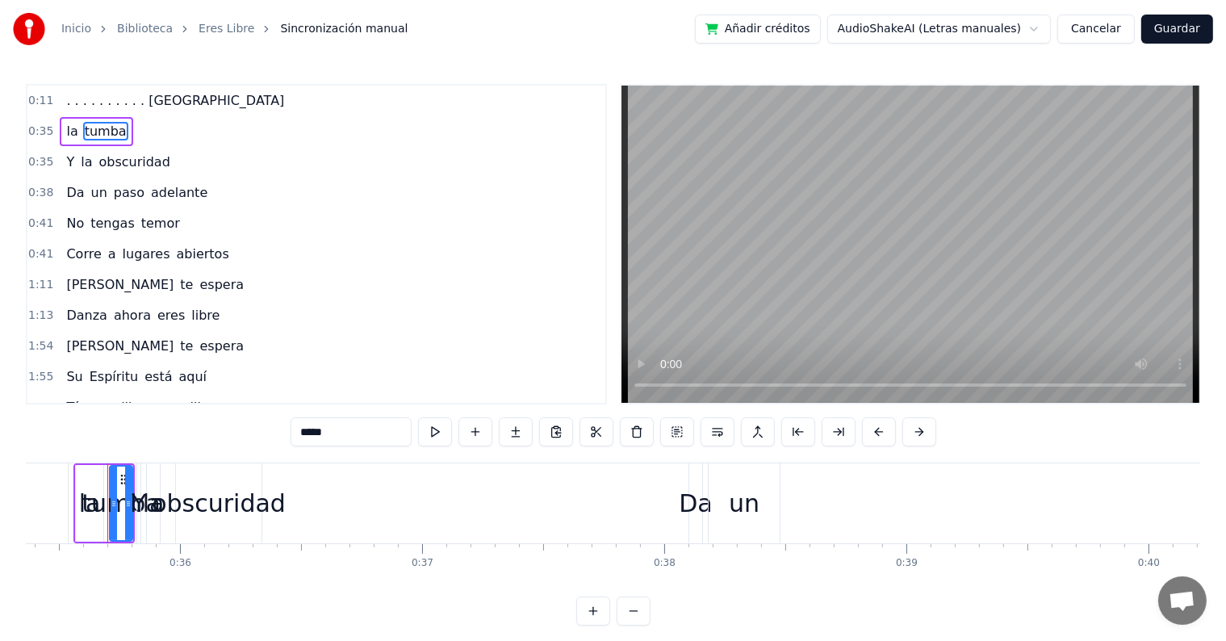
click at [65, 129] on span "la" at bounding box center [72, 131] width 15 height 19
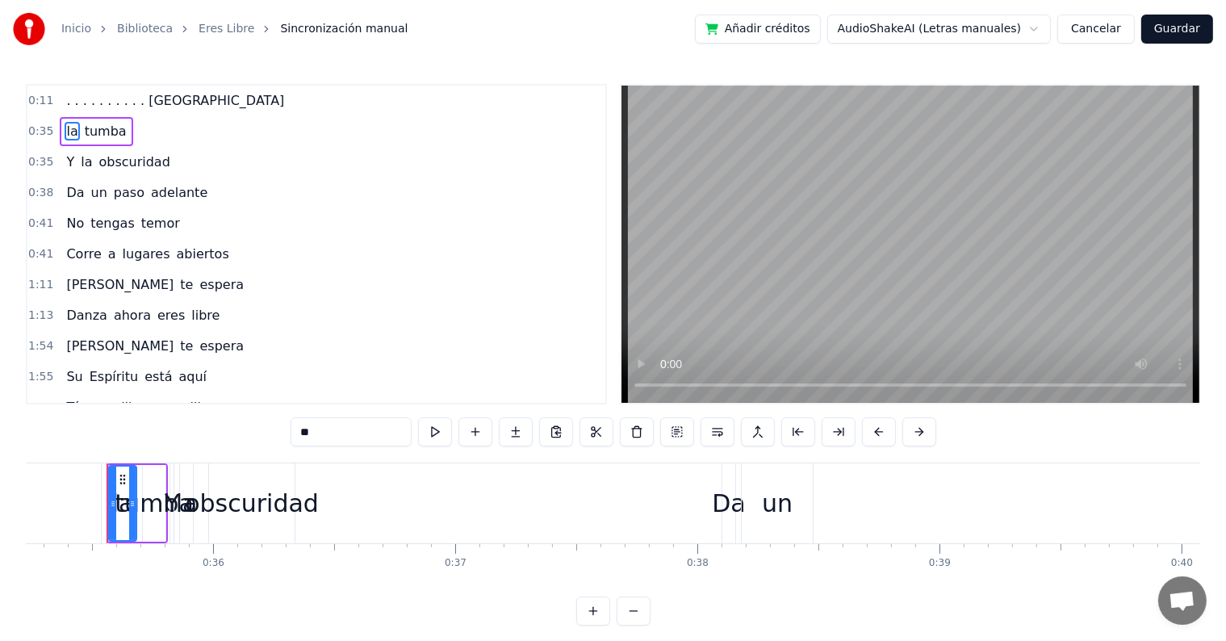
click at [65, 94] on span ". . . . . . . . . . [GEOGRAPHIC_DATA]" at bounding box center [175, 100] width 221 height 19
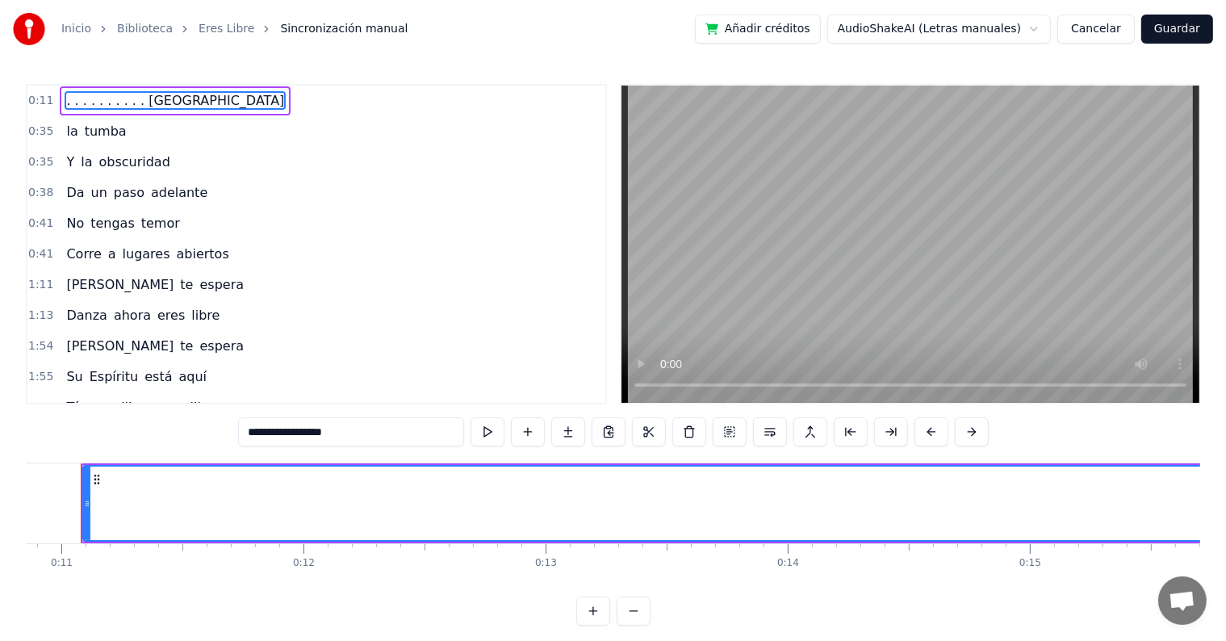
scroll to position [0, 2601]
click at [146, 97] on span ". . . . . . . . . . [GEOGRAPHIC_DATA]" at bounding box center [175, 100] width 221 height 19
click at [179, 102] on span ". . . . . . . . . . [GEOGRAPHIC_DATA]" at bounding box center [175, 100] width 221 height 19
click at [119, 480] on icon at bounding box center [122, 479] width 13 height 13
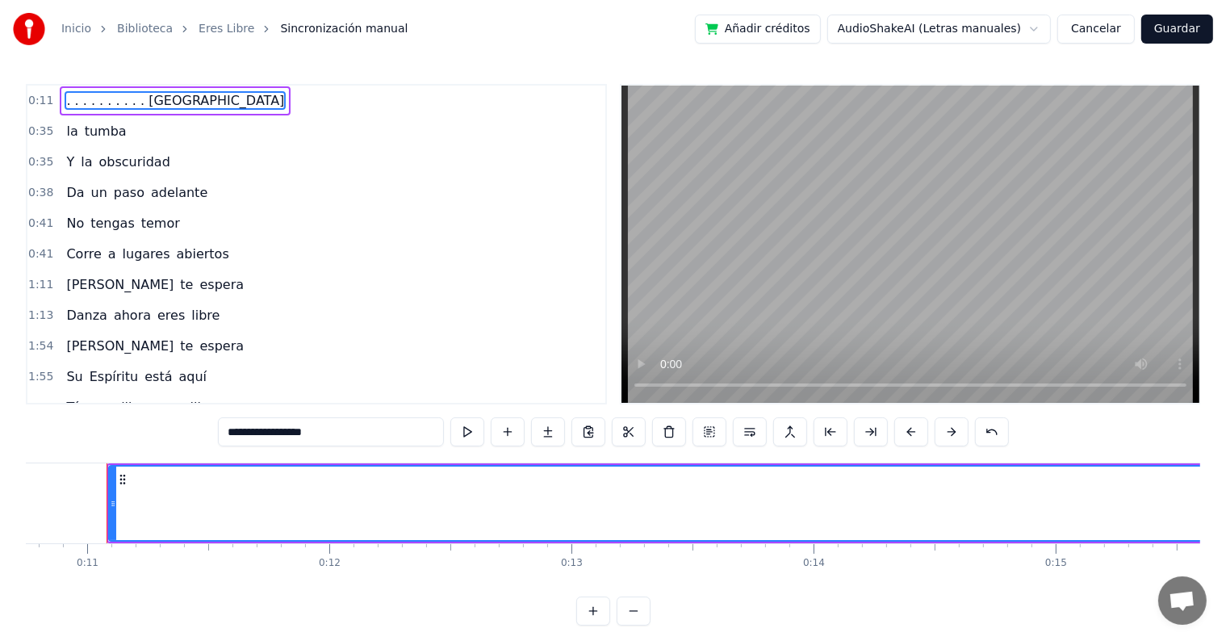
click at [311, 432] on input "**********" at bounding box center [331, 431] width 226 height 29
click at [254, 434] on input "**********" at bounding box center [331, 431] width 226 height 29
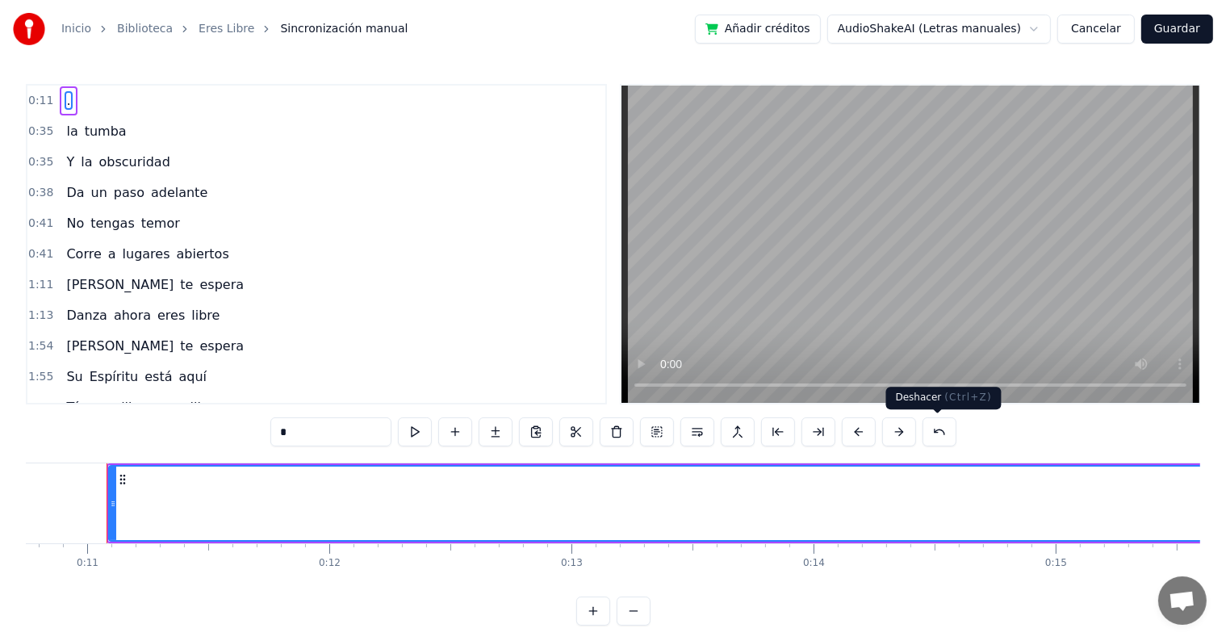
click at [944, 434] on button at bounding box center [939, 431] width 34 height 29
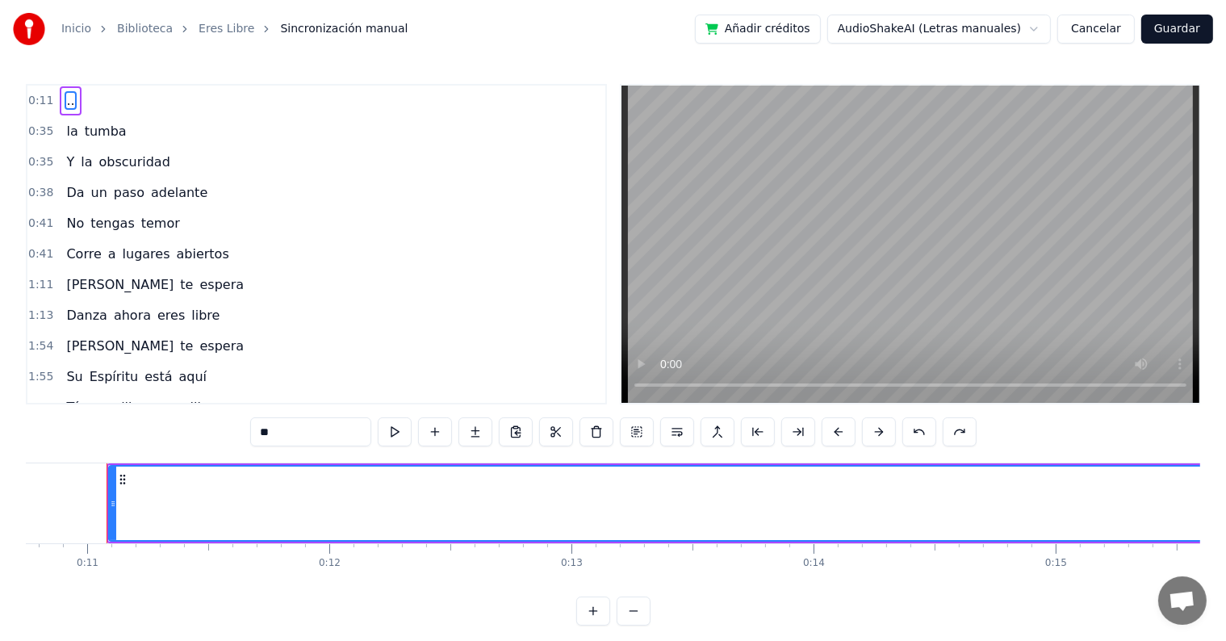
click at [944, 434] on button at bounding box center [959, 431] width 34 height 29
click at [944, 434] on button at bounding box center [939, 431] width 34 height 29
click at [944, 434] on button at bounding box center [959, 431] width 34 height 29
click at [944, 434] on button at bounding box center [939, 431] width 34 height 29
click at [944, 434] on button at bounding box center [959, 431] width 34 height 29
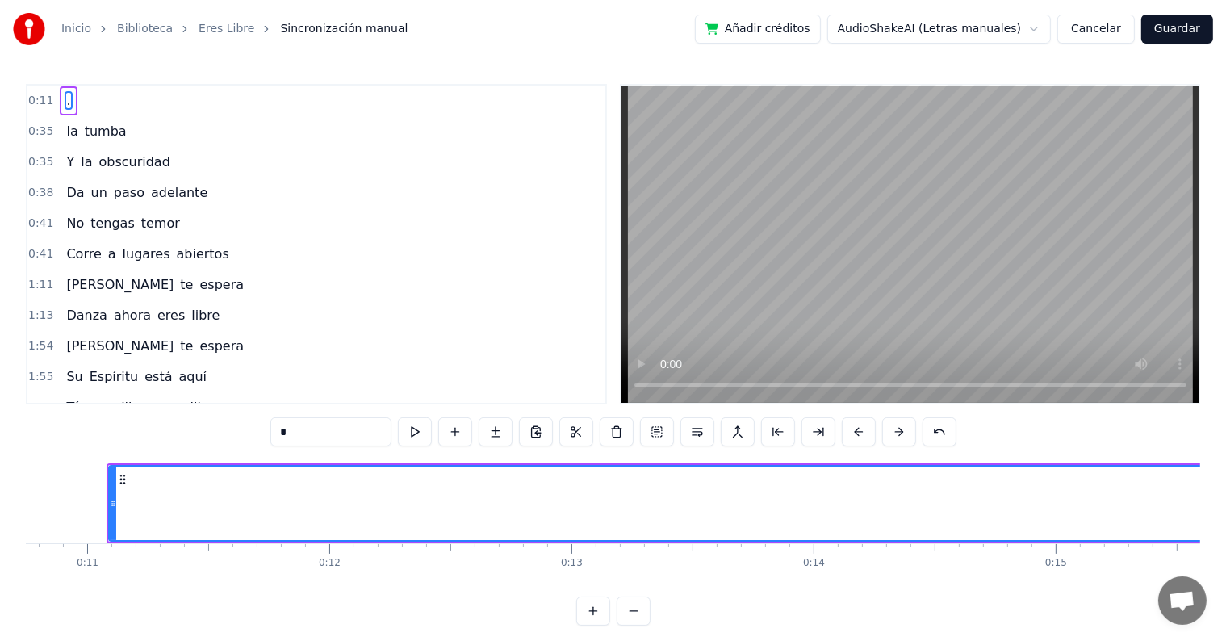
click at [944, 434] on button at bounding box center [939, 431] width 34 height 29
click at [944, 434] on button at bounding box center [959, 431] width 34 height 29
click at [944, 434] on button at bounding box center [939, 431] width 34 height 29
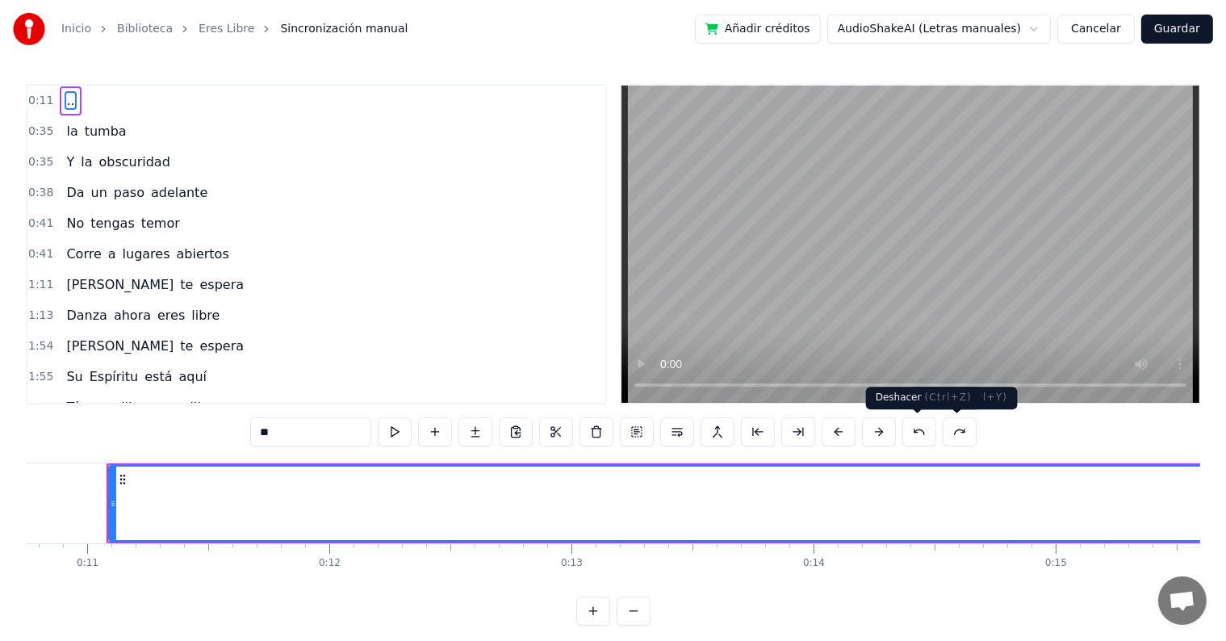
click at [922, 432] on button at bounding box center [919, 431] width 34 height 29
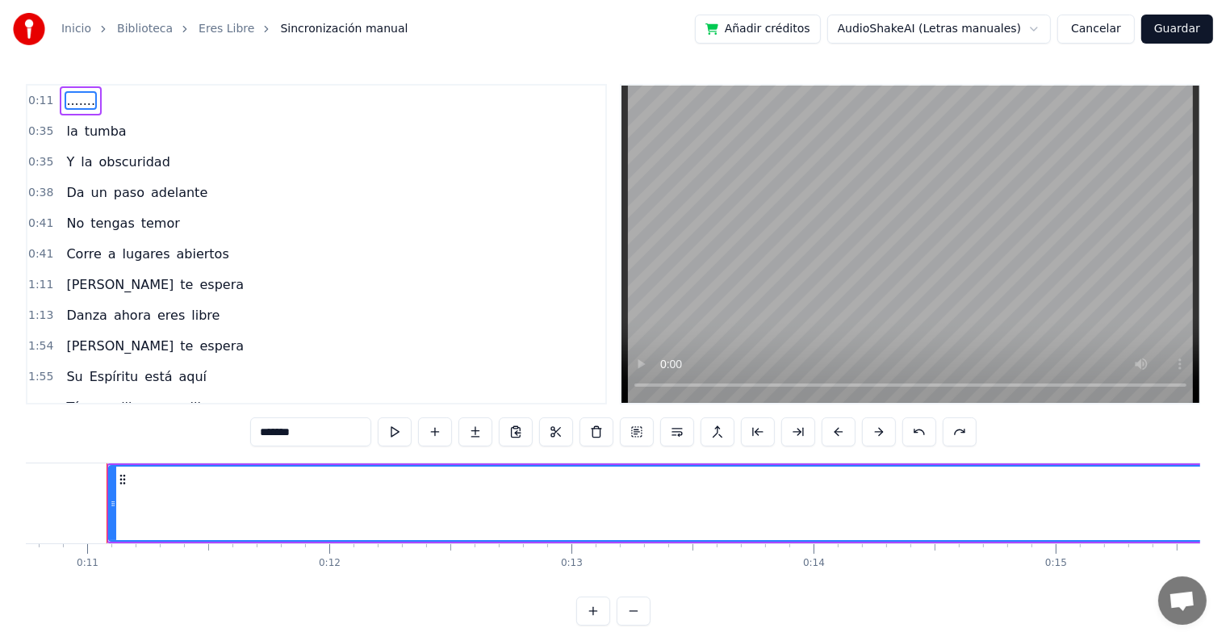
click at [922, 432] on button at bounding box center [919, 431] width 34 height 29
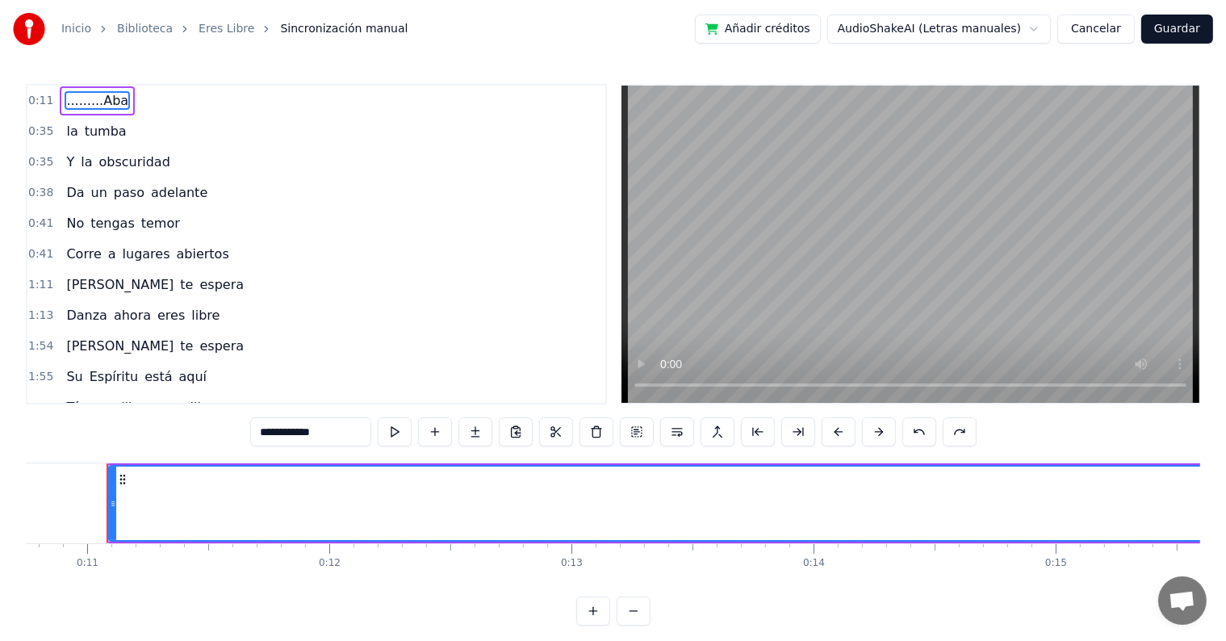
click at [922, 432] on button at bounding box center [919, 431] width 34 height 29
click at [922, 432] on button at bounding box center [923, 431] width 34 height 29
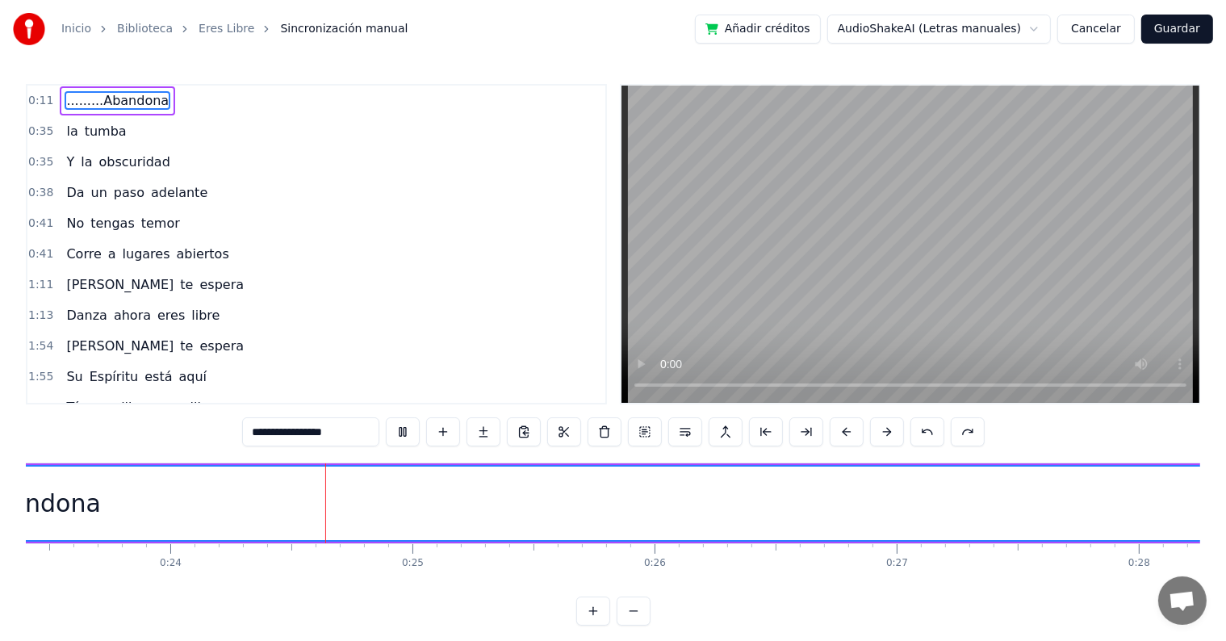
scroll to position [0, 5728]
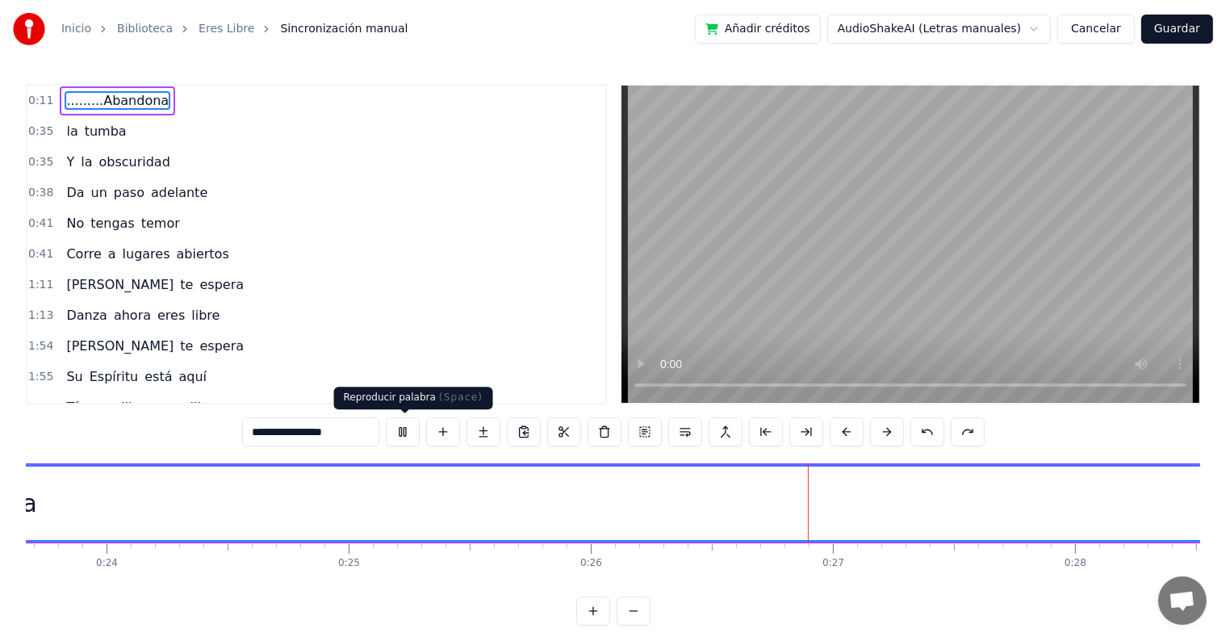
click at [405, 439] on button at bounding box center [403, 431] width 34 height 29
click at [631, 625] on button at bounding box center [633, 610] width 34 height 29
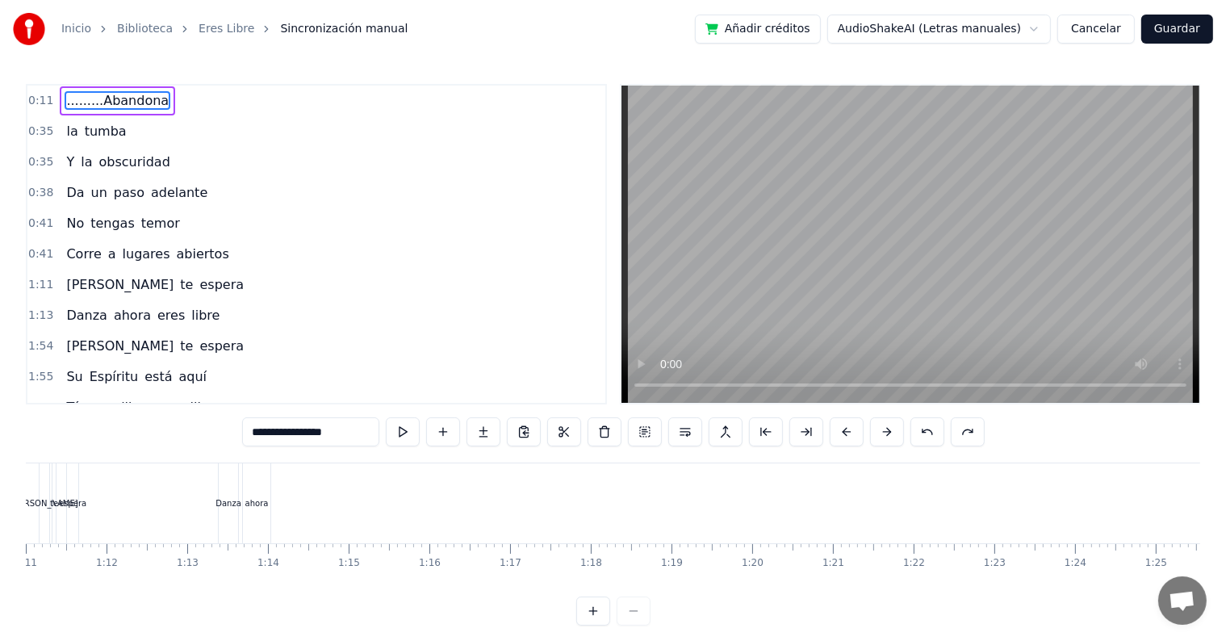
click at [631, 625] on div at bounding box center [613, 610] width 74 height 29
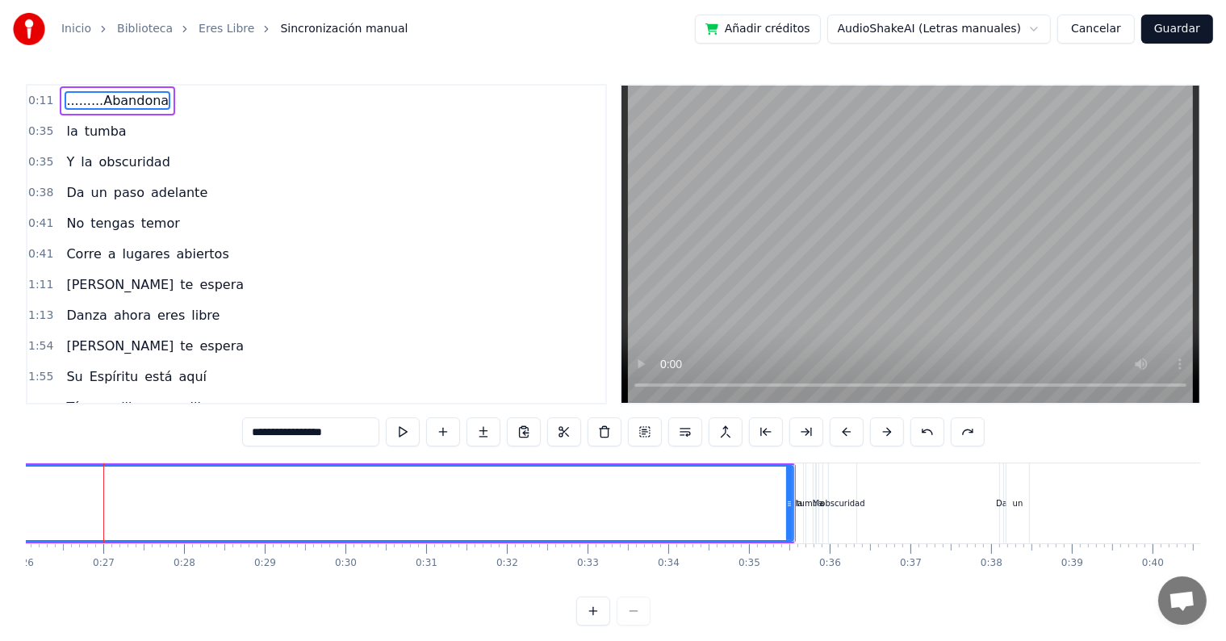
click at [631, 625] on div at bounding box center [613, 610] width 74 height 29
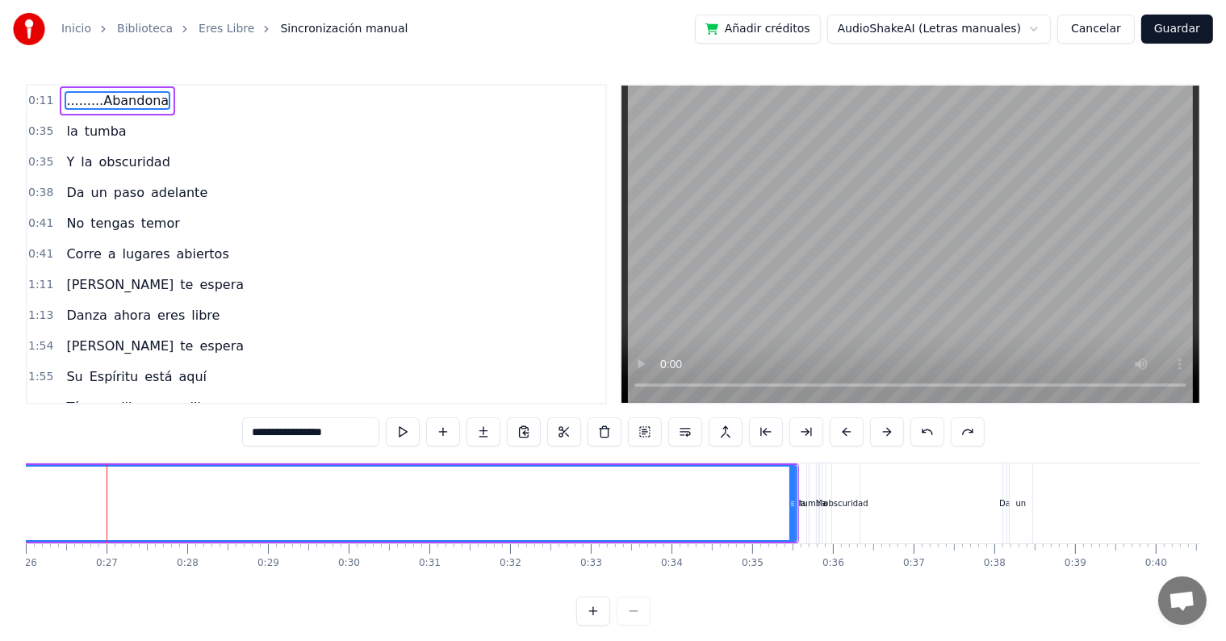
click at [631, 625] on div at bounding box center [613, 610] width 74 height 29
click at [829, 503] on div "obscuridad" at bounding box center [845, 503] width 44 height 12
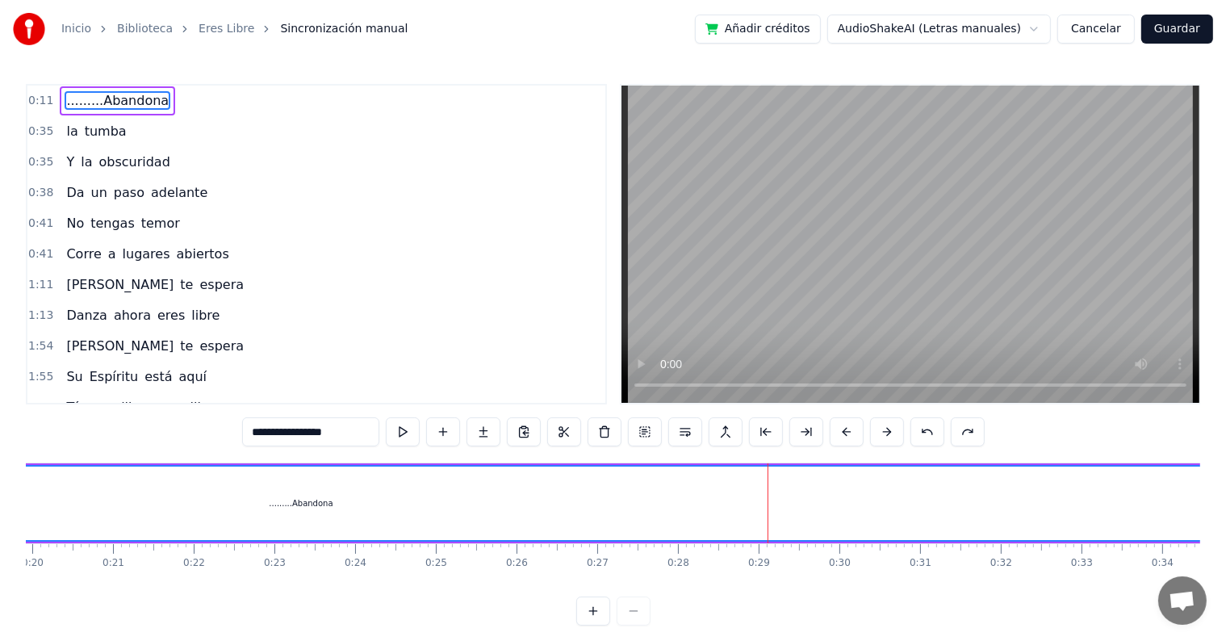
scroll to position [0, 1660]
click at [258, 503] on div ".........Abandona" at bounding box center [248, 503] width 64 height 12
click at [240, 503] on div ".........Abandona" at bounding box center [248, 503] width 64 height 12
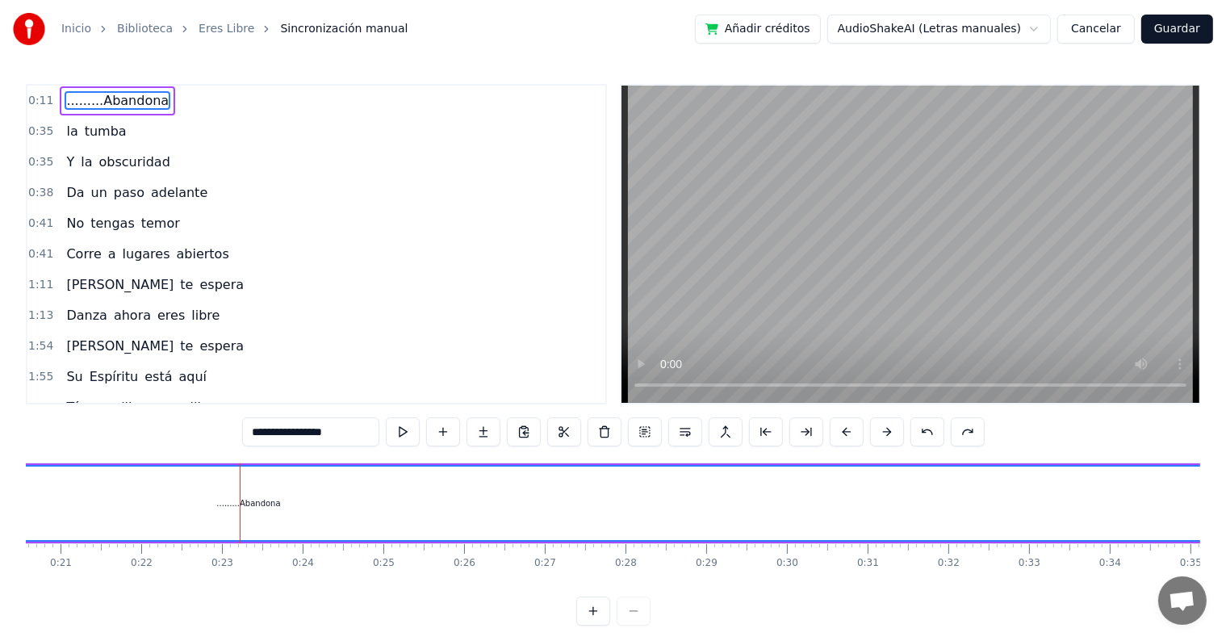
click at [257, 501] on div ".........Abandona" at bounding box center [248, 503] width 64 height 12
click at [229, 512] on div ".........Abandona" at bounding box center [248, 502] width 1970 height 73
click at [258, 499] on div ".........Abandona" at bounding box center [248, 503] width 64 height 12
drag, startPoint x: 276, startPoint y: 433, endPoint x: 258, endPoint y: 523, distance: 91.3
click at [258, 523] on div "**********" at bounding box center [613, 354] width 1174 height 541
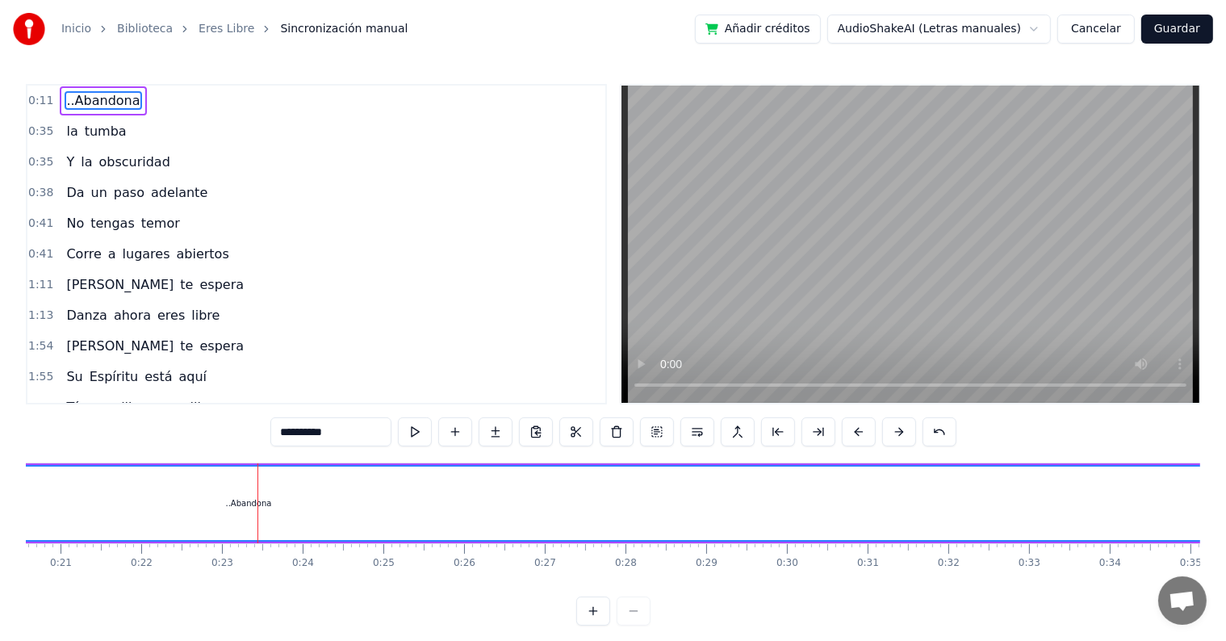
type input "**********"
click at [290, 498] on div "..Abandona" at bounding box center [248, 502] width 1970 height 73
click at [259, 501] on div "..Abandona" at bounding box center [249, 503] width 46 height 12
click at [252, 507] on div "..Abandona" at bounding box center [249, 503] width 46 height 12
click at [370, 429] on input "**********" at bounding box center [330, 431] width 121 height 29
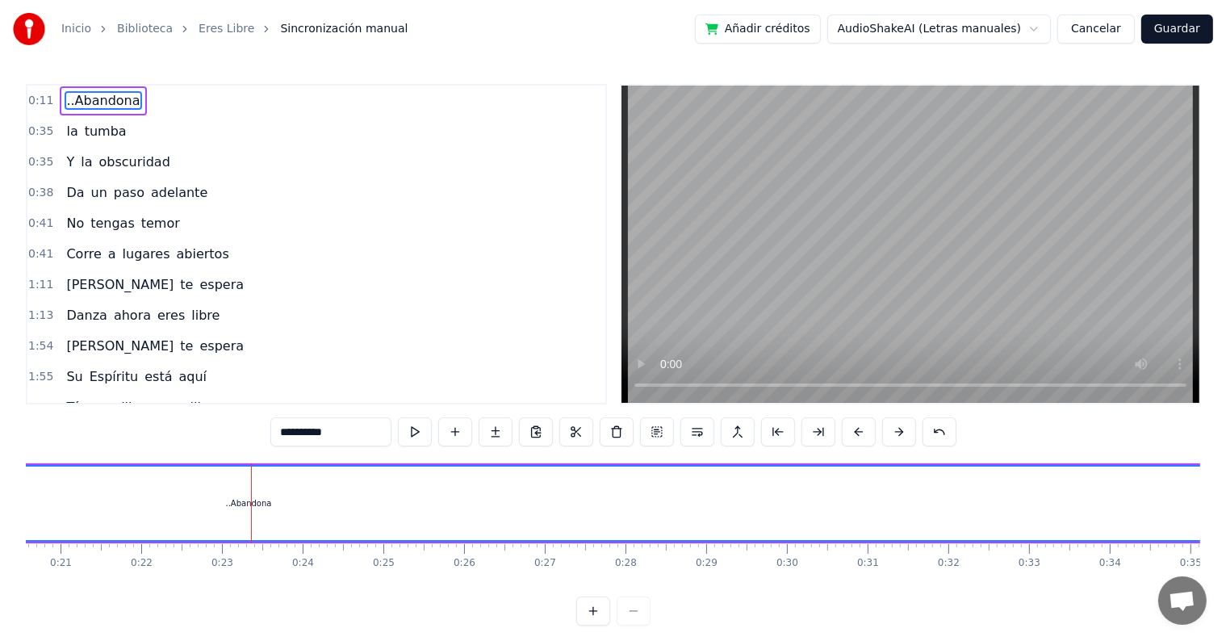
click at [240, 507] on div "..Abandona" at bounding box center [249, 503] width 46 height 12
click at [391, 436] on input "**********" at bounding box center [330, 431] width 121 height 29
click at [658, 438] on button at bounding box center [657, 431] width 34 height 29
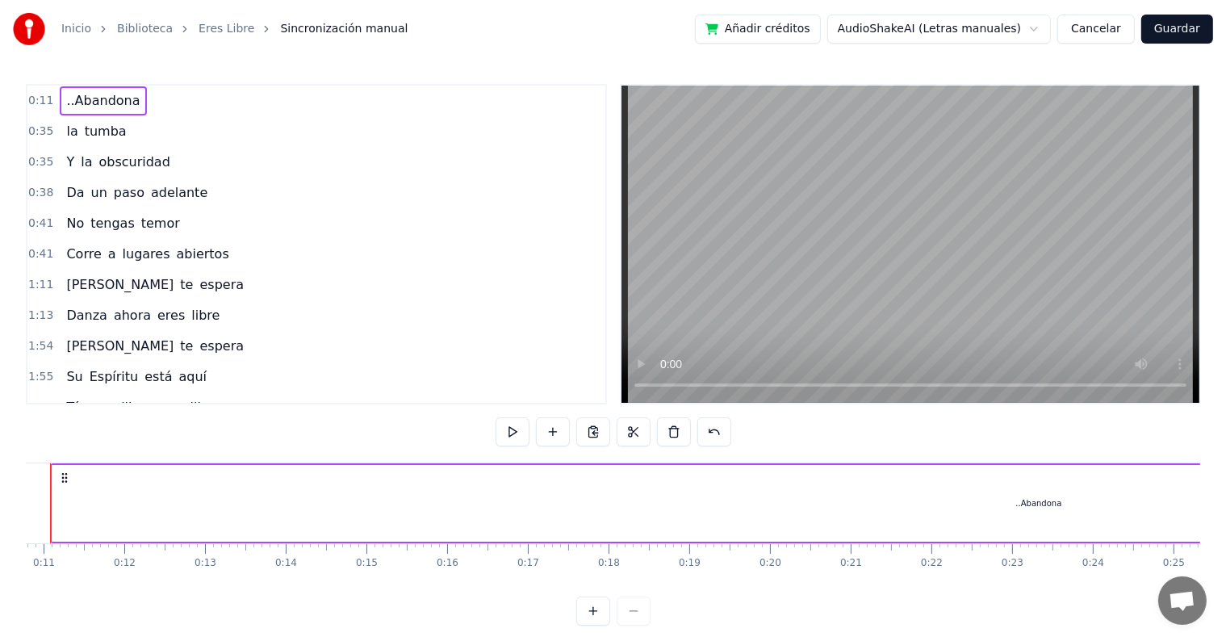
scroll to position [0, 813]
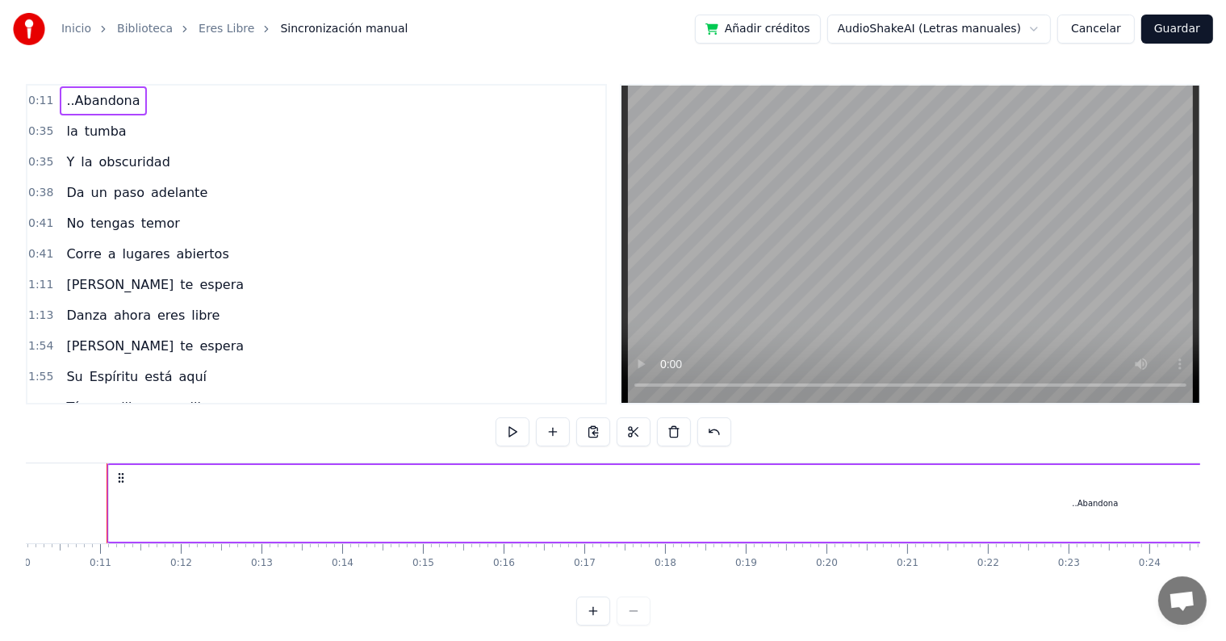
click at [562, 495] on div "..Abandona" at bounding box center [1095, 503] width 1972 height 77
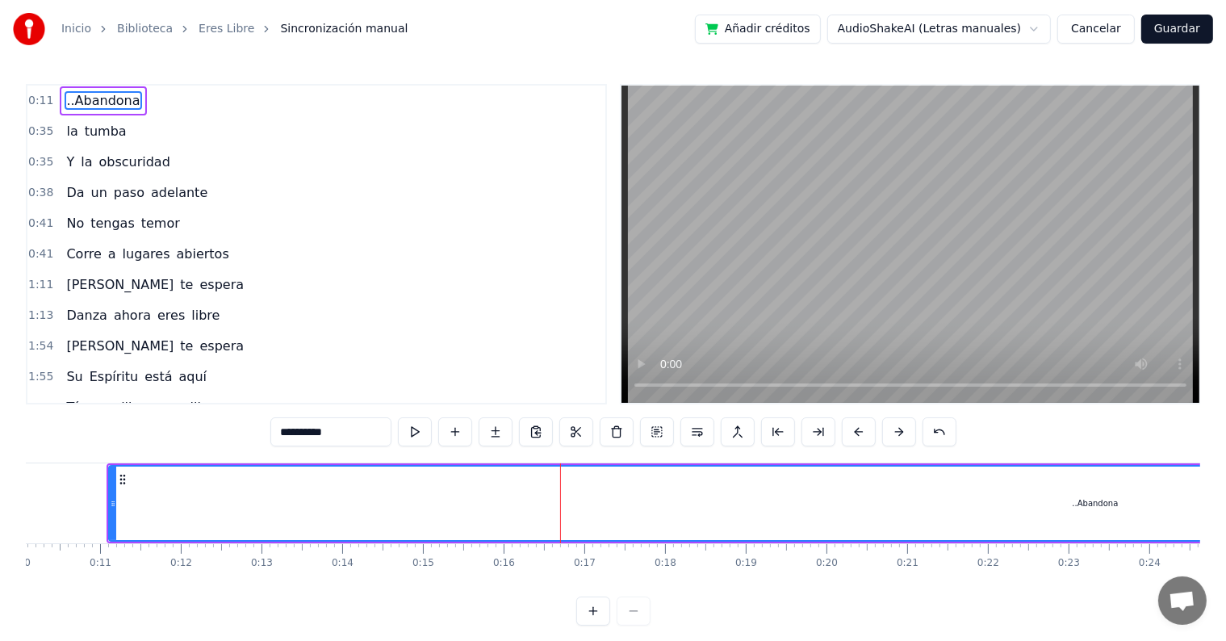
click at [690, 512] on div "..Abandona" at bounding box center [1095, 502] width 1970 height 73
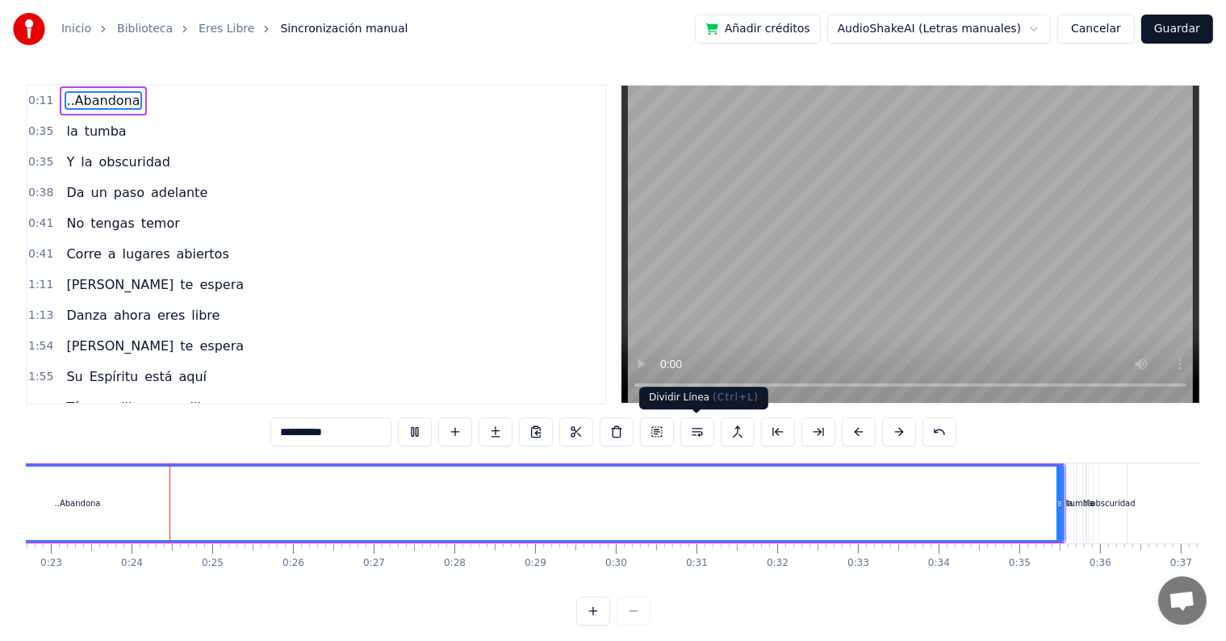
scroll to position [0, 1835]
drag, startPoint x: 1052, startPoint y: 497, endPoint x: 1054, endPoint y: 532, distance: 34.7
click at [1054, 532] on div at bounding box center [1056, 502] width 6 height 73
drag, startPoint x: 135, startPoint y: 77, endPoint x: 173, endPoint y: 262, distance: 188.6
click at [173, 262] on div "Inicio Biblioteca Eres Libre Sincronización manual Añadir créditos AudioShakeAI…" at bounding box center [613, 312] width 1226 height 625
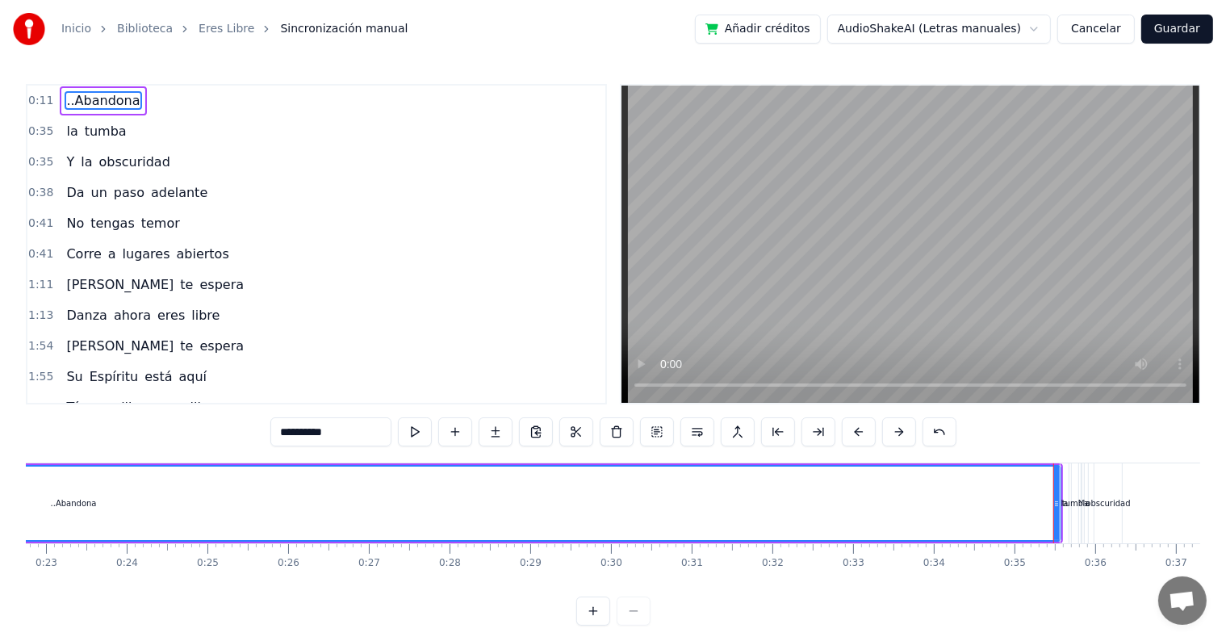
click at [30, 105] on span "0:11" at bounding box center [40, 101] width 25 height 16
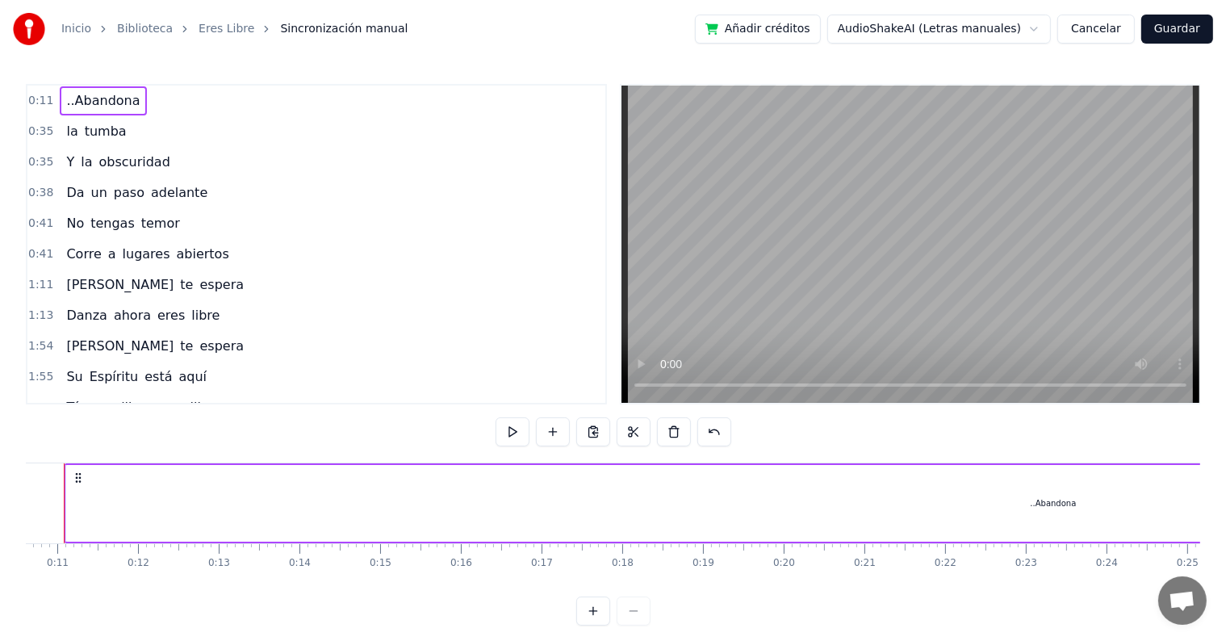
scroll to position [0, 813]
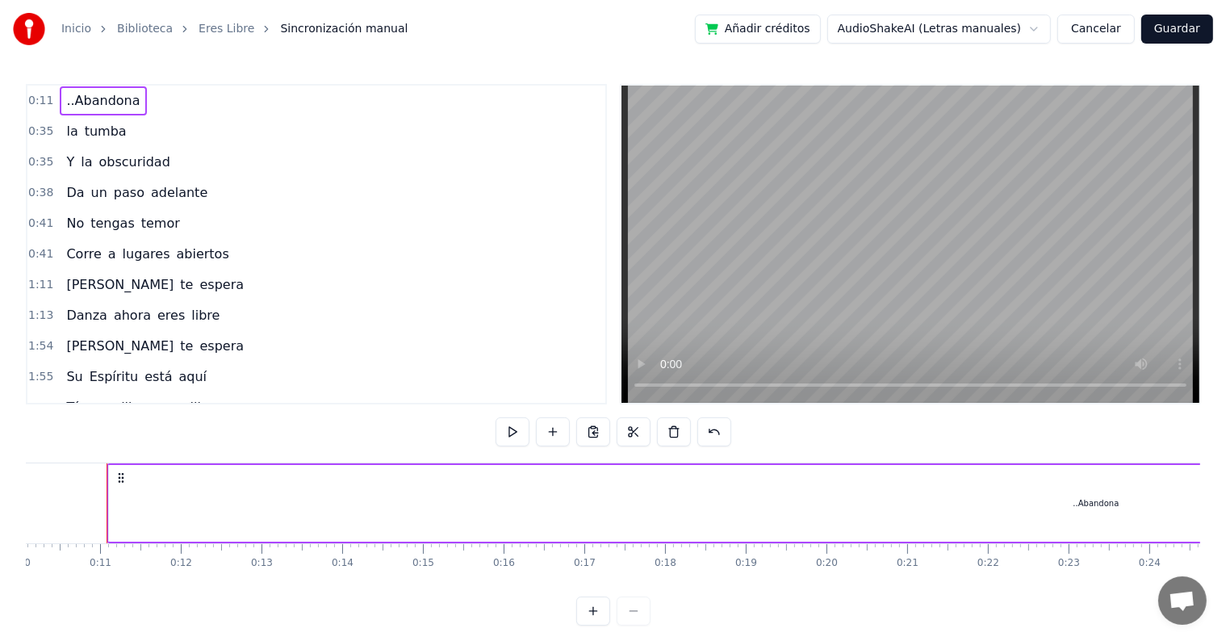
click at [43, 100] on span "0:11" at bounding box center [40, 101] width 25 height 16
click at [126, 96] on span "..Abandona" at bounding box center [103, 100] width 77 height 19
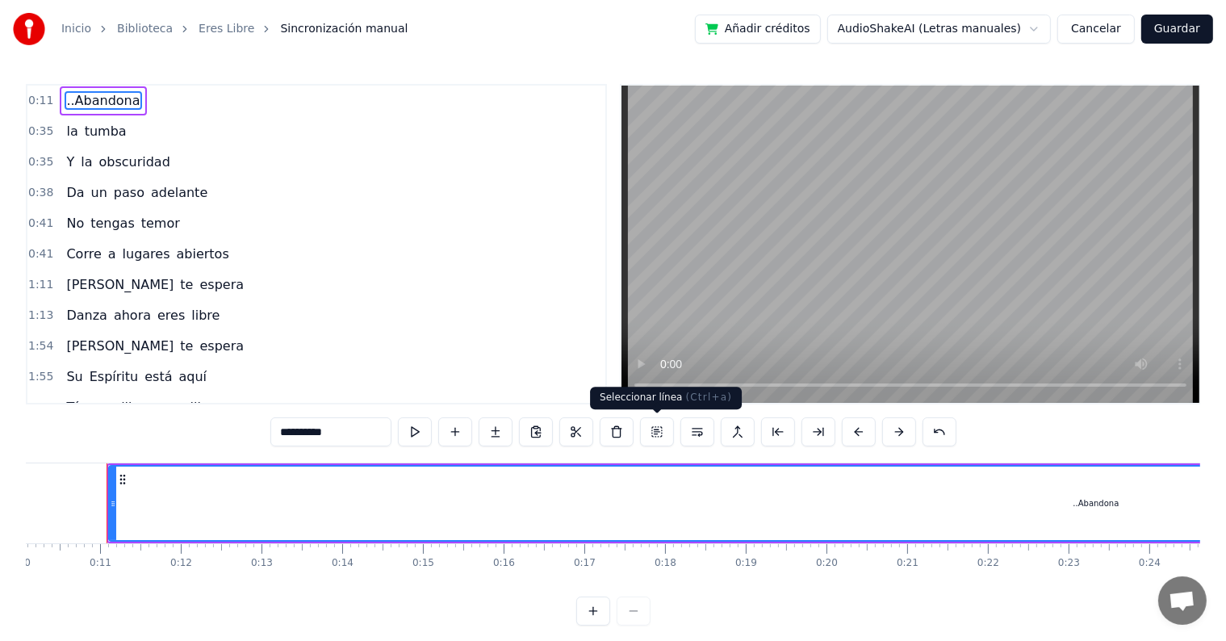
click at [655, 431] on button at bounding box center [657, 431] width 34 height 29
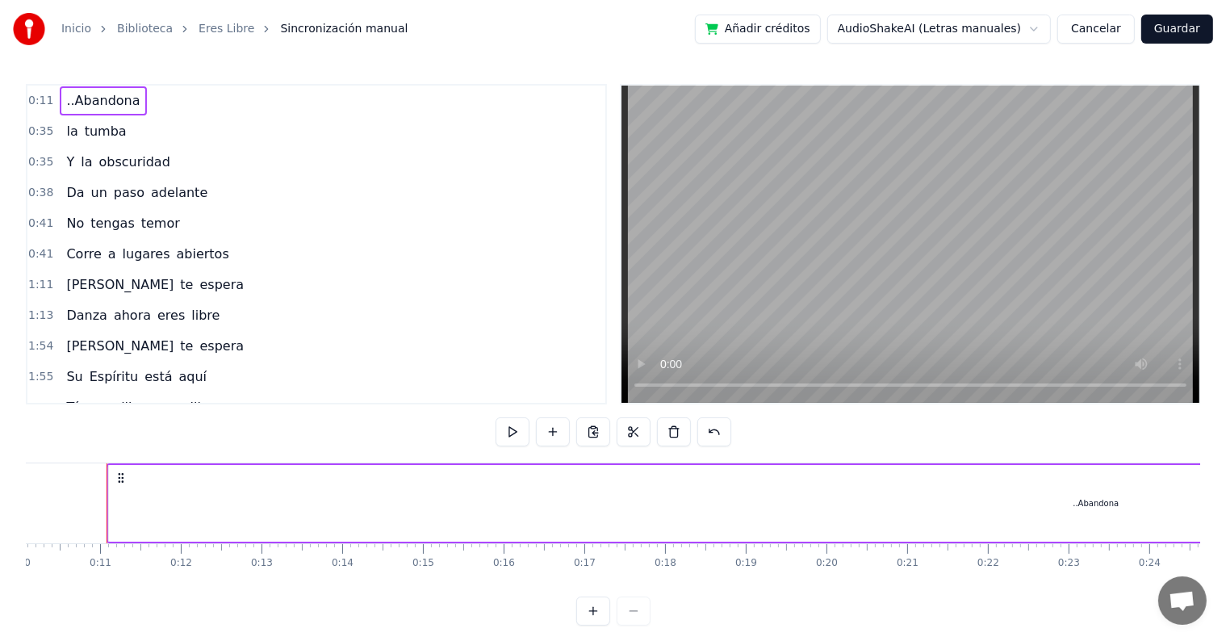
click at [121, 475] on icon at bounding box center [121, 477] width 13 height 13
drag, startPoint x: 106, startPoint y: 484, endPoint x: 152, endPoint y: 501, distance: 49.0
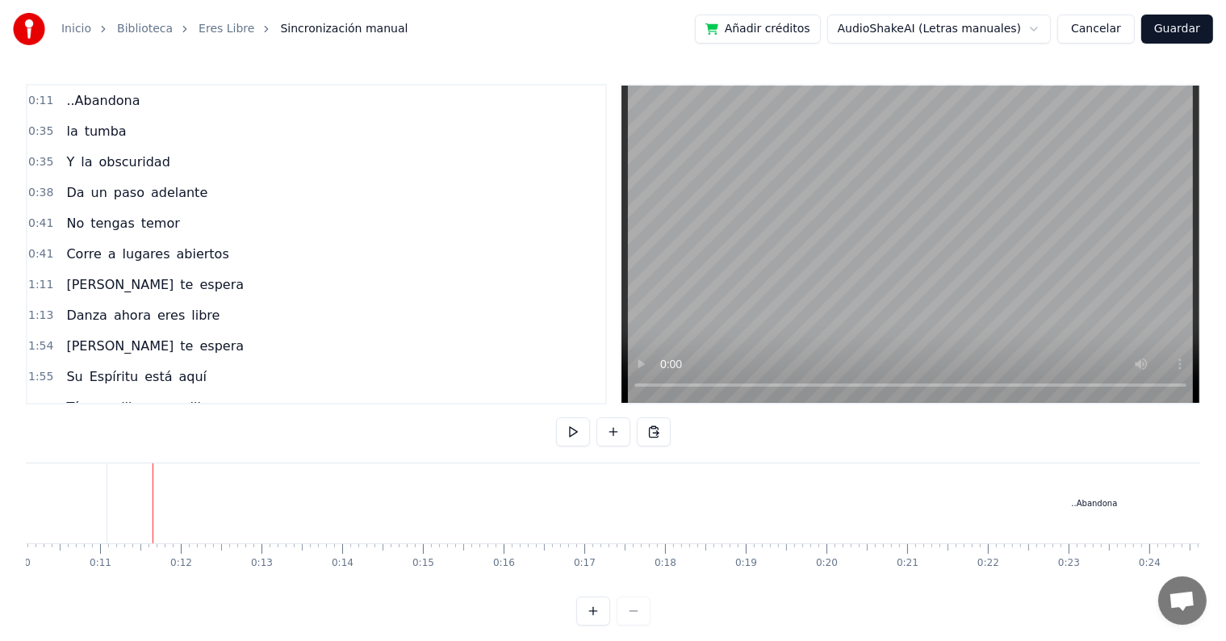
click at [161, 501] on div "..Abandona" at bounding box center [1093, 503] width 1973 height 80
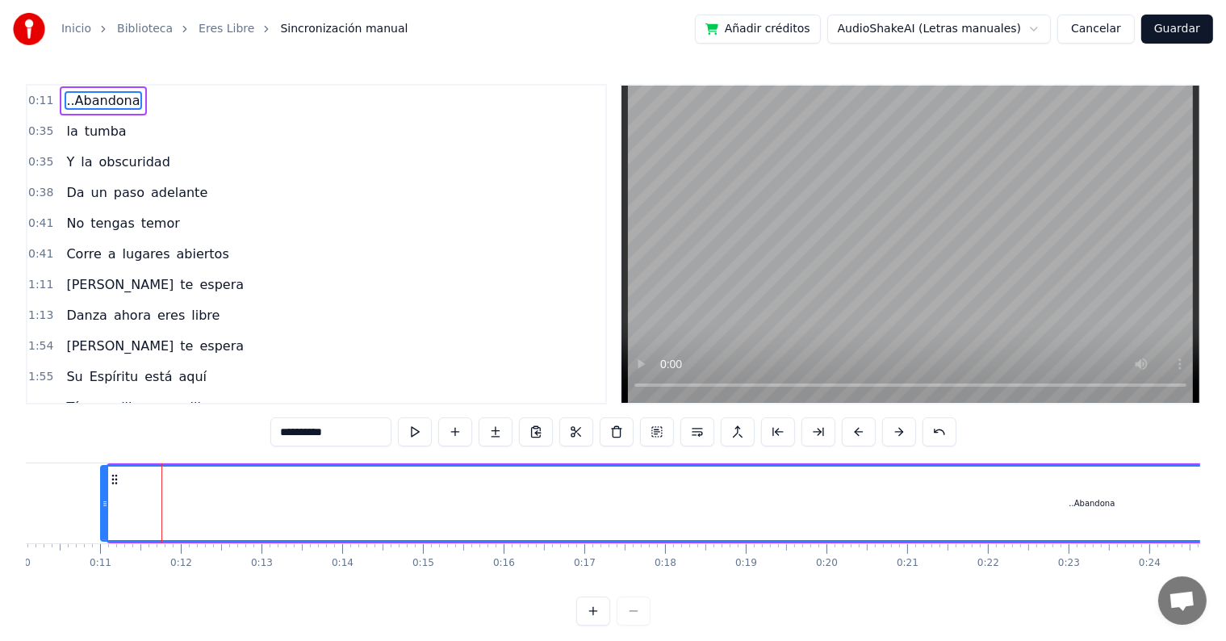
drag, startPoint x: 113, startPoint y: 499, endPoint x: 105, endPoint y: 505, distance: 9.8
click at [105, 505] on icon at bounding box center [105, 503] width 6 height 13
click at [45, 93] on span "0:10" at bounding box center [40, 101] width 25 height 16
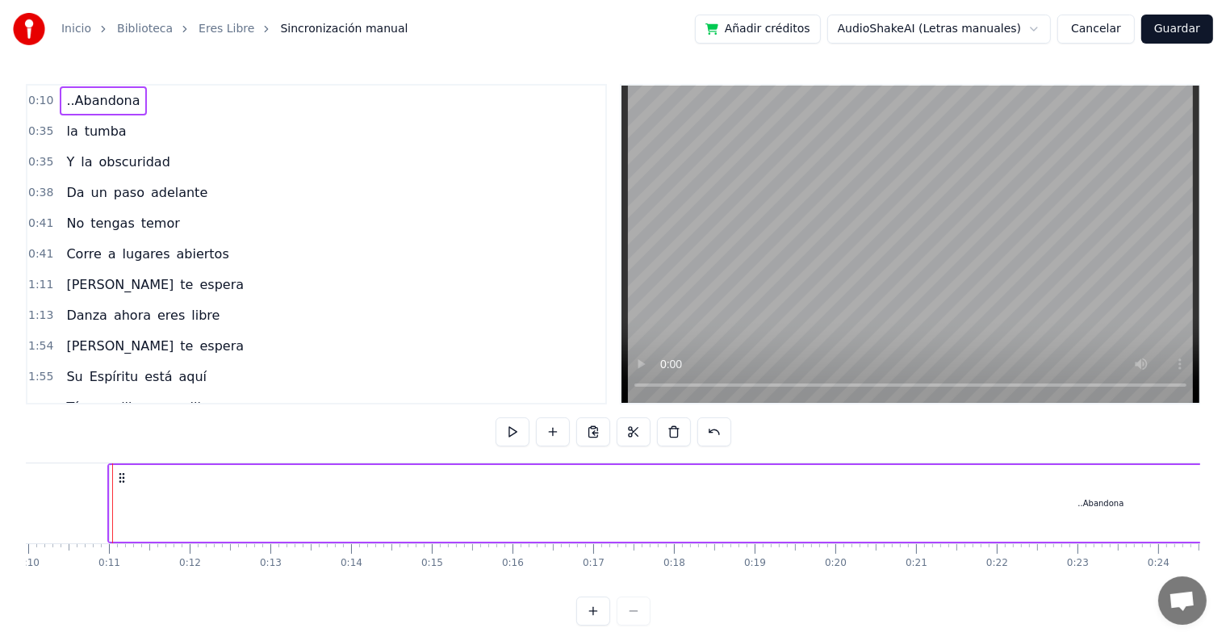
click at [77, 105] on span "..Abandona" at bounding box center [103, 100] width 77 height 19
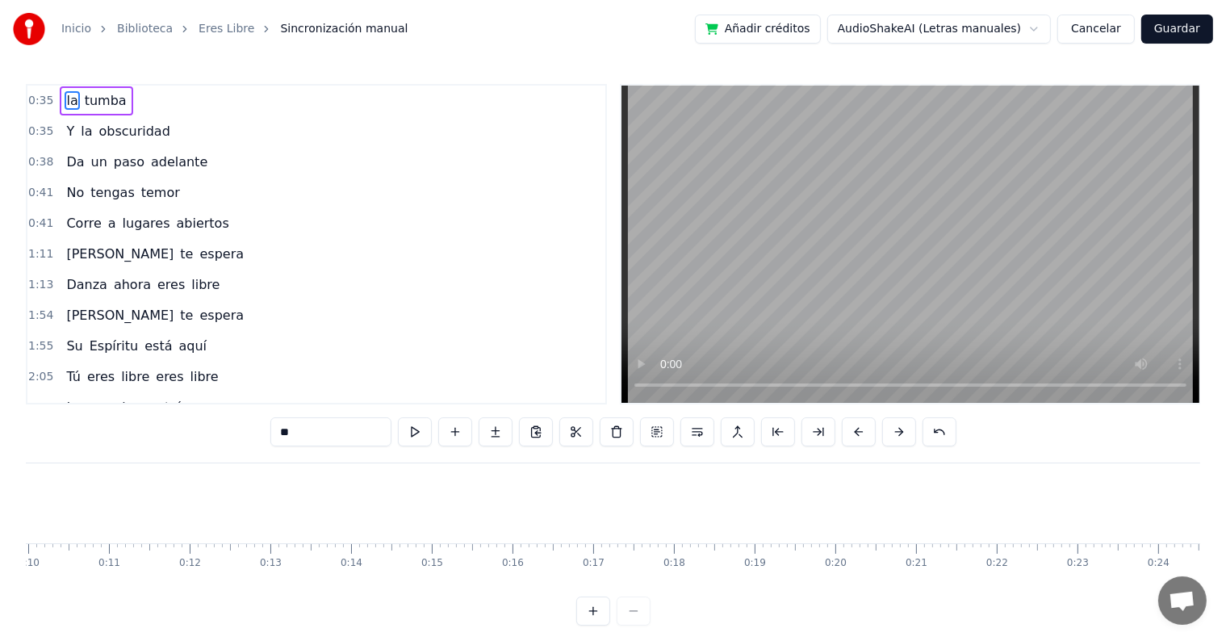
type input "*****"
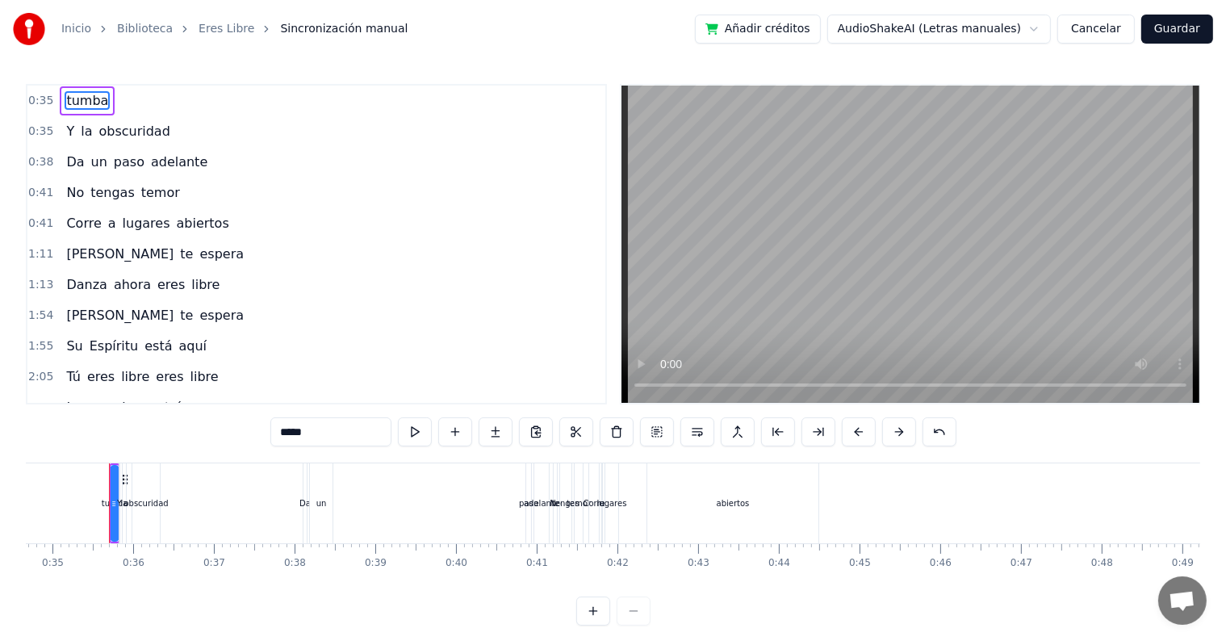
scroll to position [0, 2799]
click at [35, 101] on span "0:35" at bounding box center [40, 101] width 25 height 16
click at [65, 97] on span "tumba" at bounding box center [87, 100] width 45 height 19
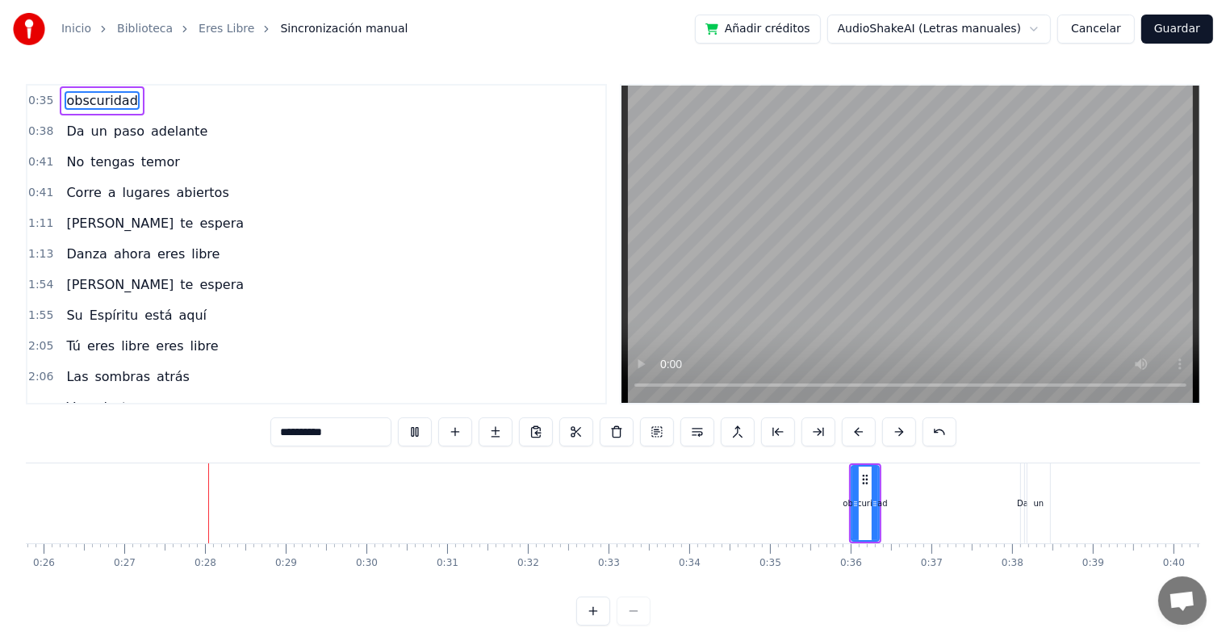
scroll to position [0, 2126]
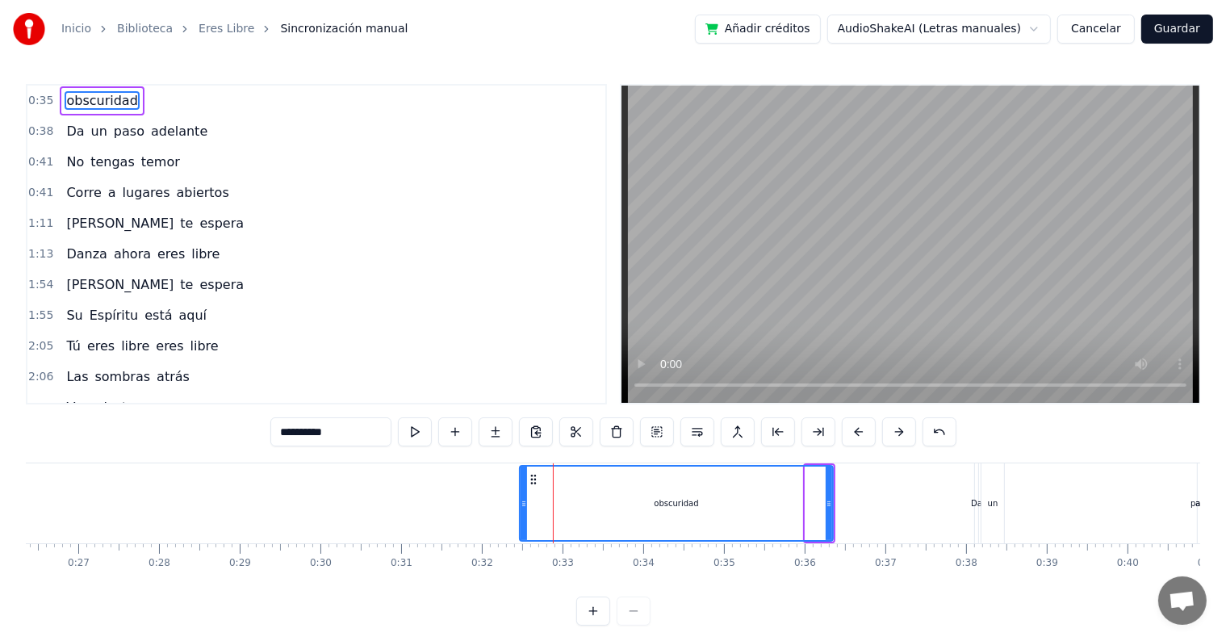
drag, startPoint x: 804, startPoint y: 492, endPoint x: 519, endPoint y: 503, distance: 285.8
click at [519, 503] on div "obscuridad" at bounding box center [676, 503] width 315 height 77
click at [624, 509] on div "obscuridad" at bounding box center [675, 502] width 311 height 73
click at [695, 497] on div "obscuridad" at bounding box center [676, 503] width 44 height 12
click at [683, 500] on div "obscuridad" at bounding box center [676, 503] width 44 height 12
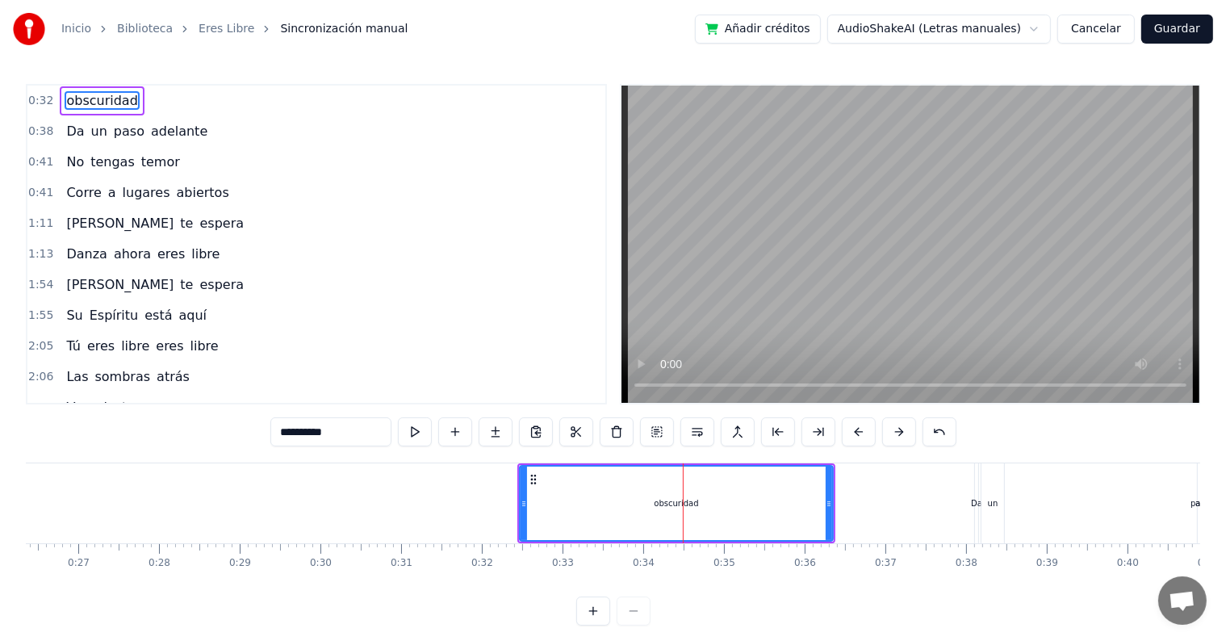
click at [103, 94] on span "obscuridad" at bounding box center [102, 100] width 74 height 19
click at [284, 435] on input "**********" at bounding box center [330, 431] width 121 height 29
type input "*"
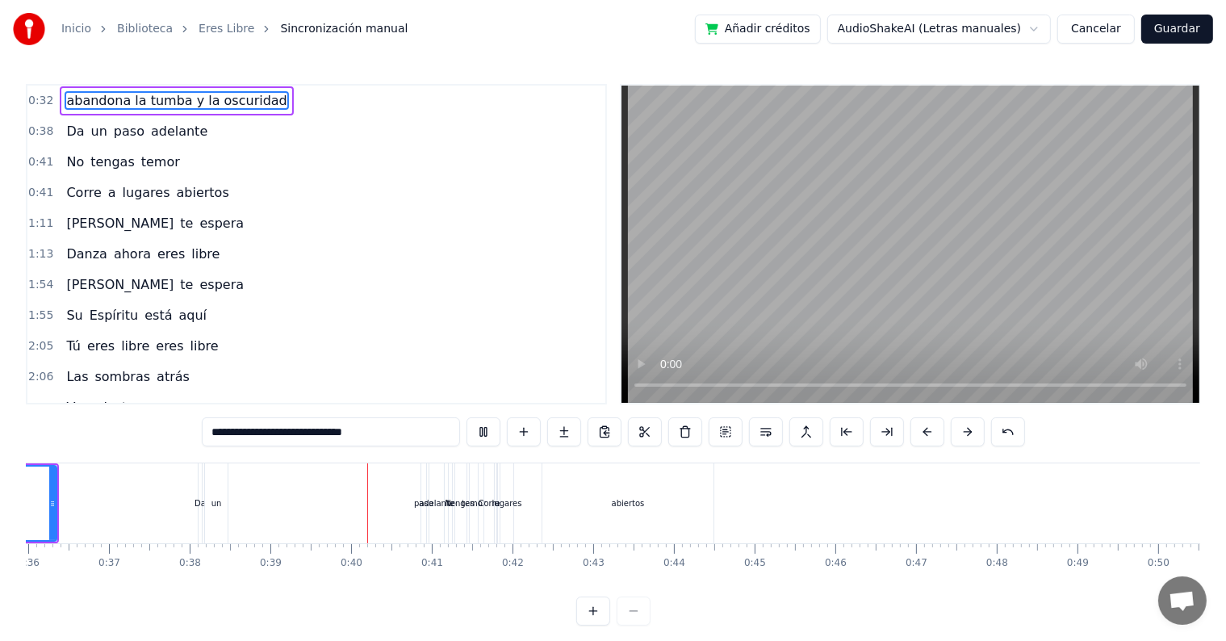
scroll to position [0, 3117]
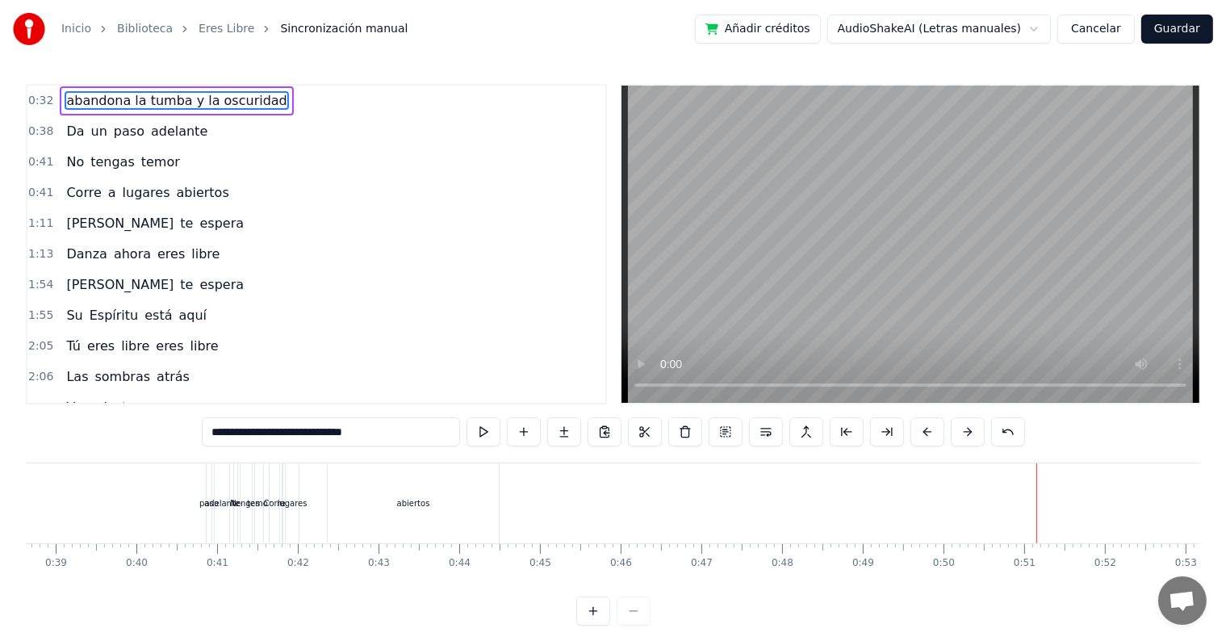
click at [565, 597] on div "**********" at bounding box center [613, 354] width 1174 height 541
click at [496, 507] on div "abiertos" at bounding box center [413, 503] width 171 height 80
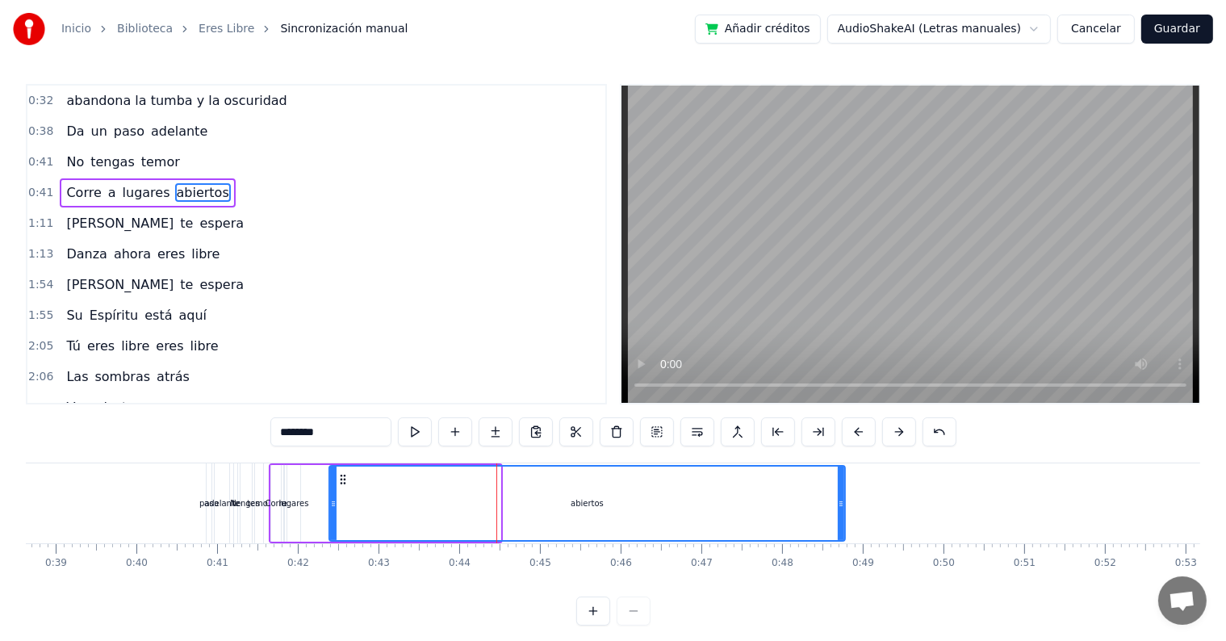
drag, startPoint x: 498, startPoint y: 499, endPoint x: 842, endPoint y: 523, distance: 345.4
click at [842, 523] on div at bounding box center [840, 502] width 6 height 73
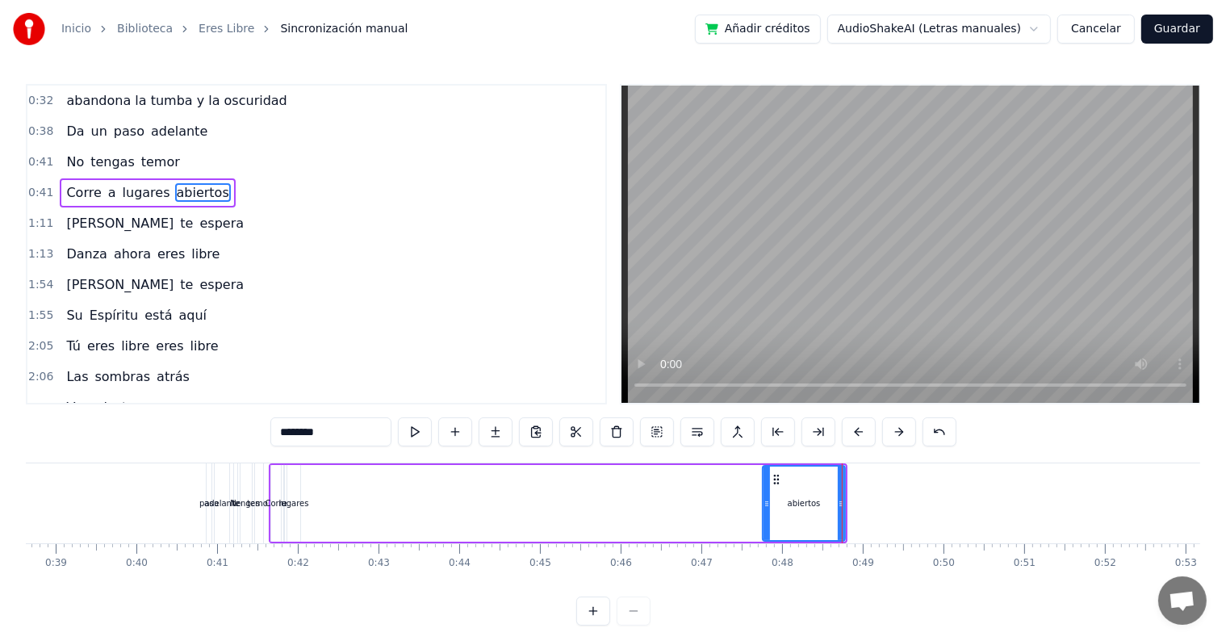
drag, startPoint x: 332, startPoint y: 498, endPoint x: 765, endPoint y: 512, distance: 433.5
click at [765, 512] on div at bounding box center [766, 502] width 6 height 73
click at [294, 500] on div "lugares" at bounding box center [294, 503] width 30 height 12
type input "*******"
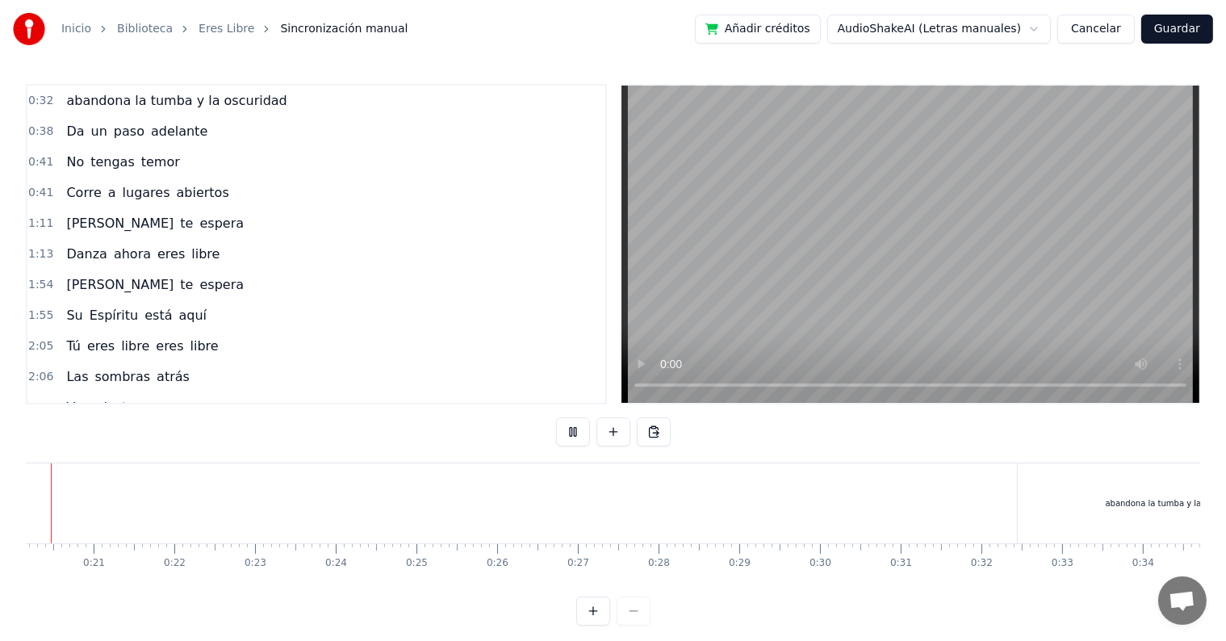
scroll to position [0, 1578]
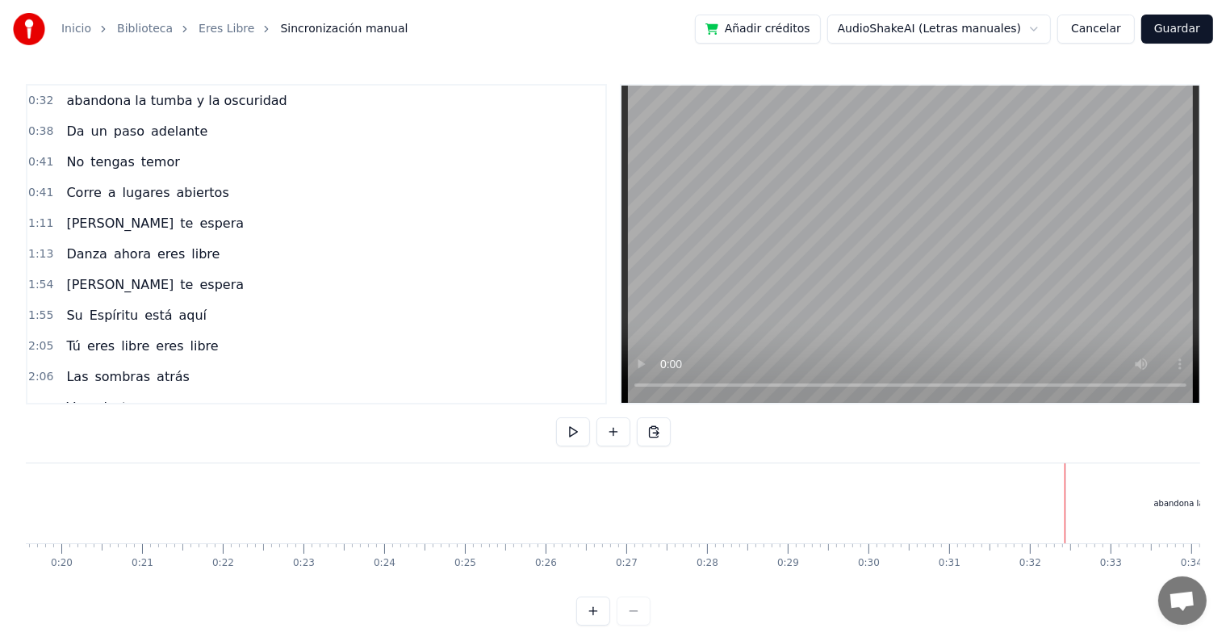
click at [1100, 497] on div "abandona la tumba y la oscuridad" at bounding box center [1222, 503] width 313 height 80
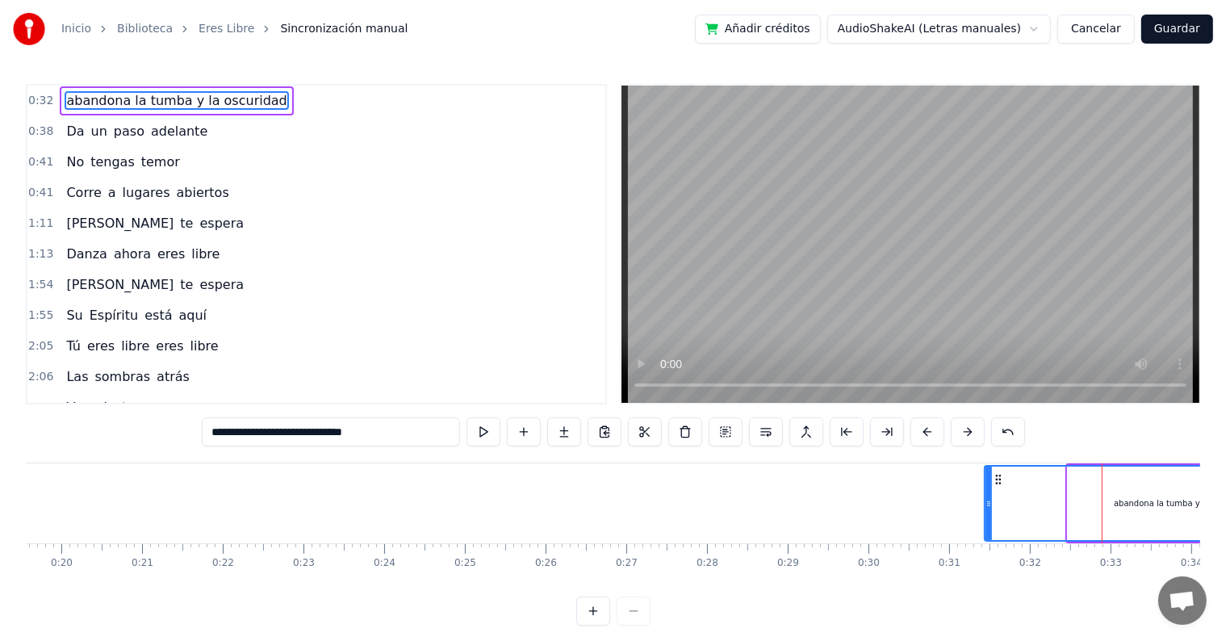
drag, startPoint x: 1067, startPoint y: 495, endPoint x: 984, endPoint y: 503, distance: 83.5
click at [985, 503] on div at bounding box center [988, 502] width 6 height 73
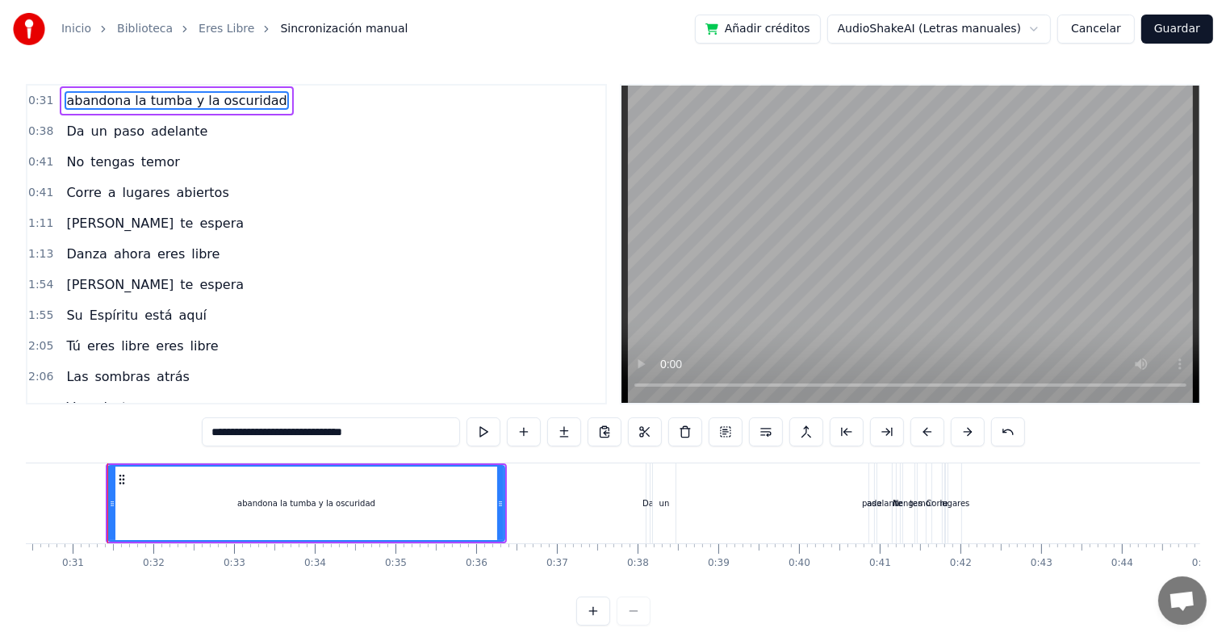
scroll to position [0, 2472]
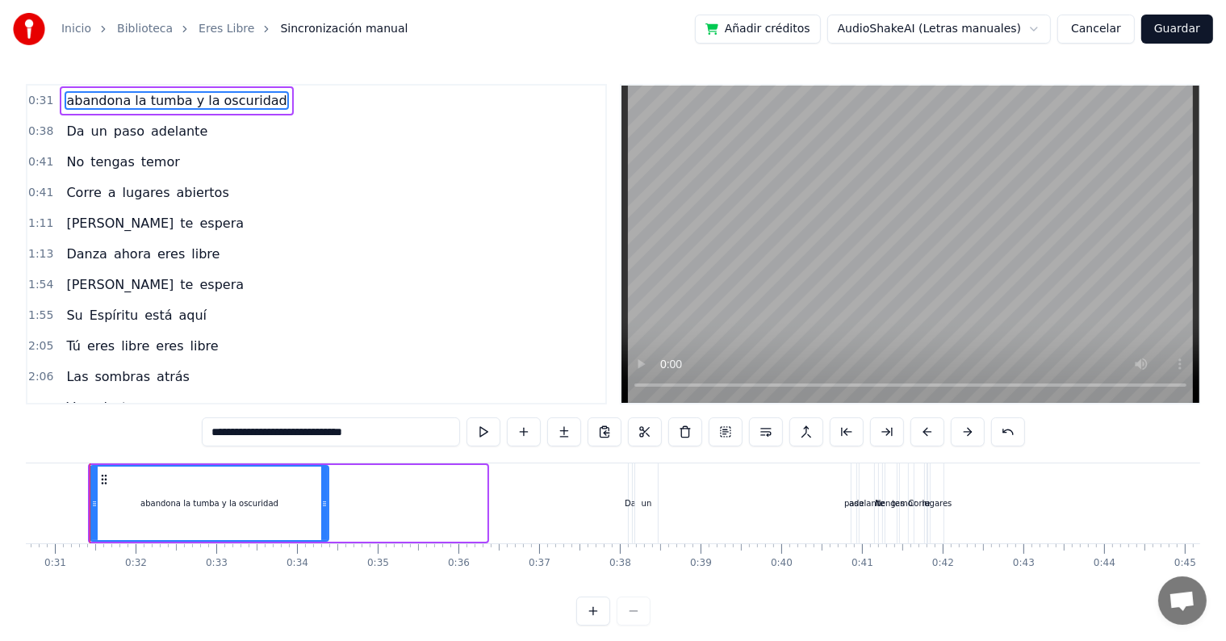
drag, startPoint x: 483, startPoint y: 500, endPoint x: 325, endPoint y: 508, distance: 158.3
click at [325, 508] on icon at bounding box center [324, 503] width 6 height 13
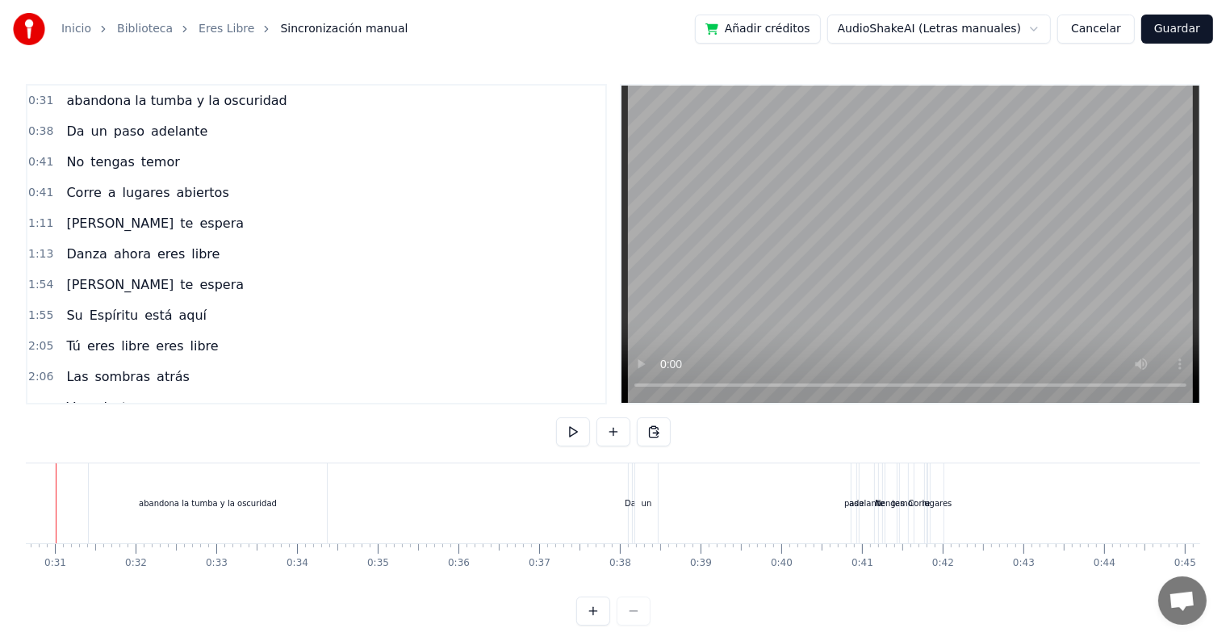
scroll to position [0, 2420]
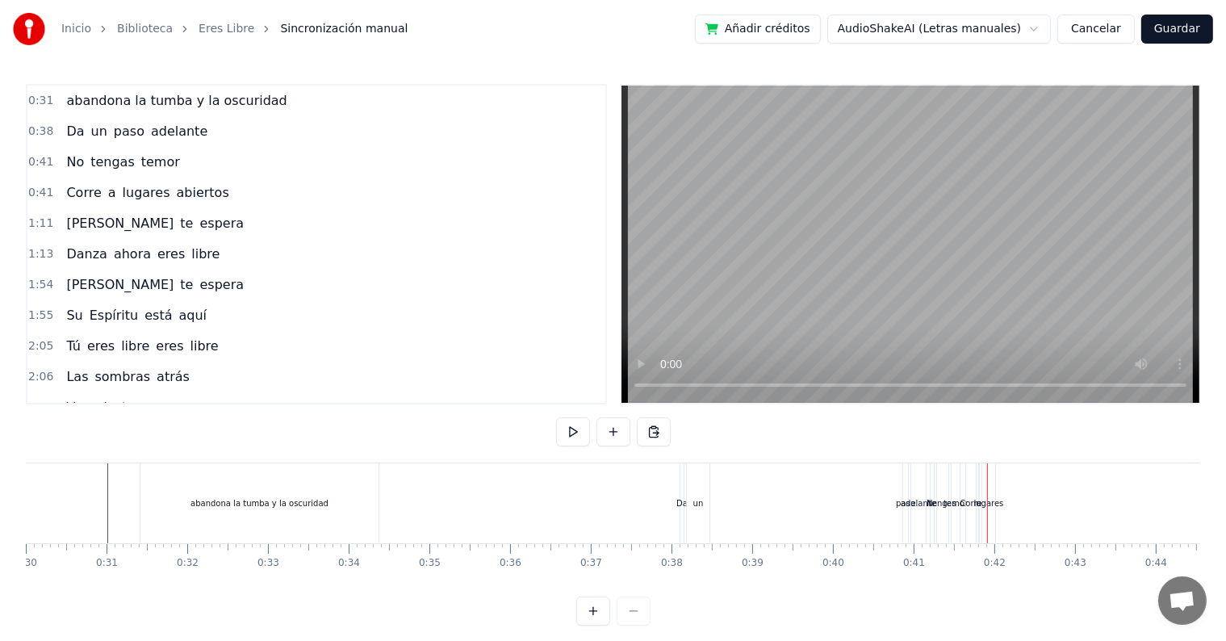
click at [679, 500] on div "Da" at bounding box center [681, 503] width 11 height 12
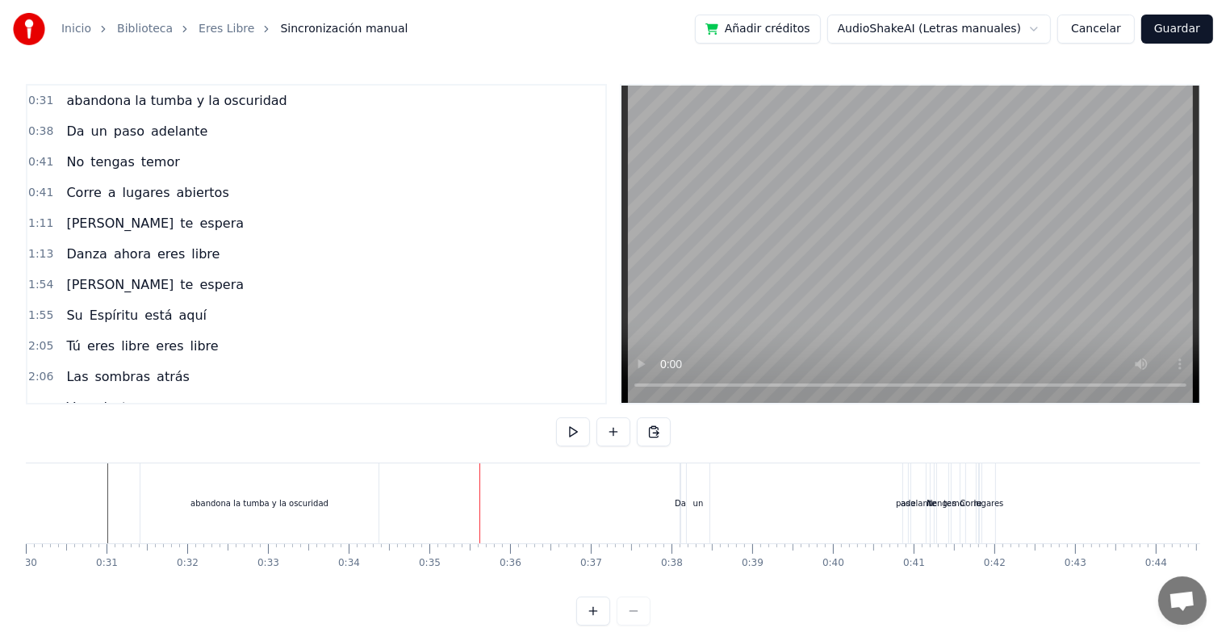
click at [679, 503] on div "Da" at bounding box center [679, 503] width 11 height 12
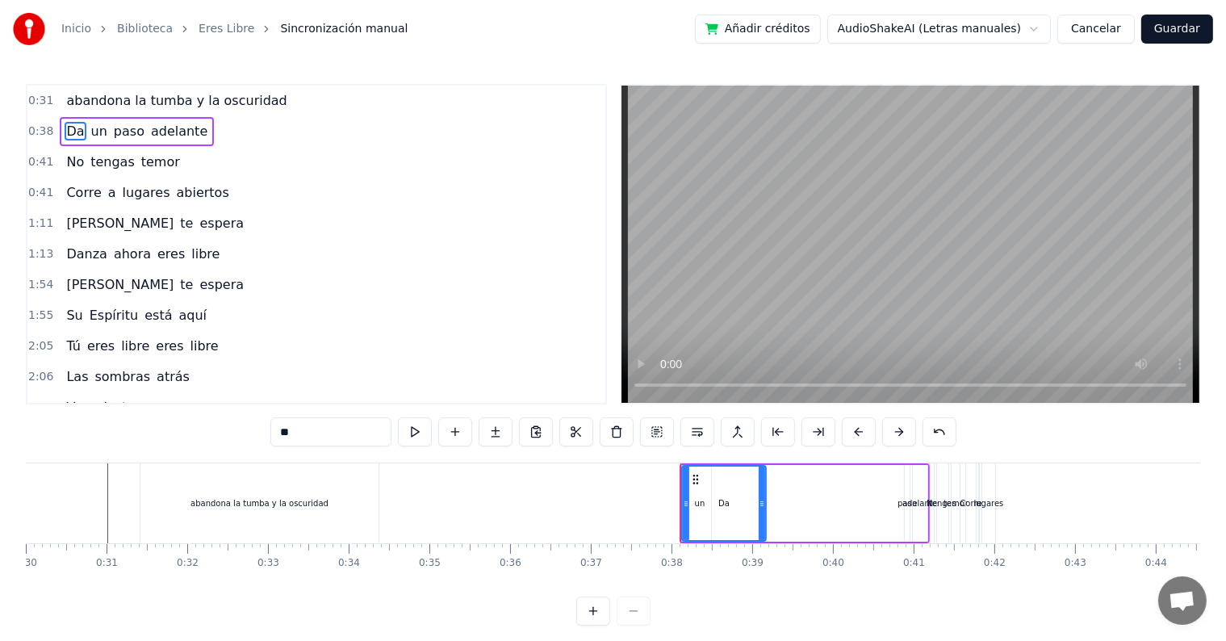
drag, startPoint x: 677, startPoint y: 507, endPoint x: 762, endPoint y: 517, distance: 86.2
click at [762, 517] on div at bounding box center [761, 502] width 6 height 73
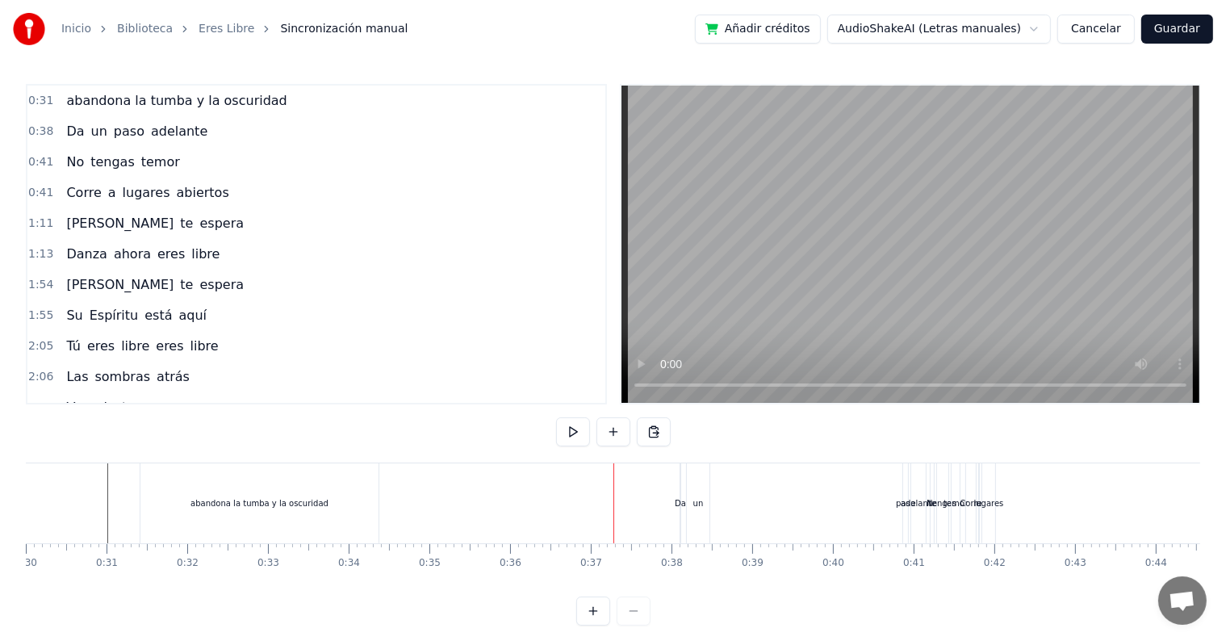
click at [680, 503] on div "Da" at bounding box center [679, 503] width 11 height 12
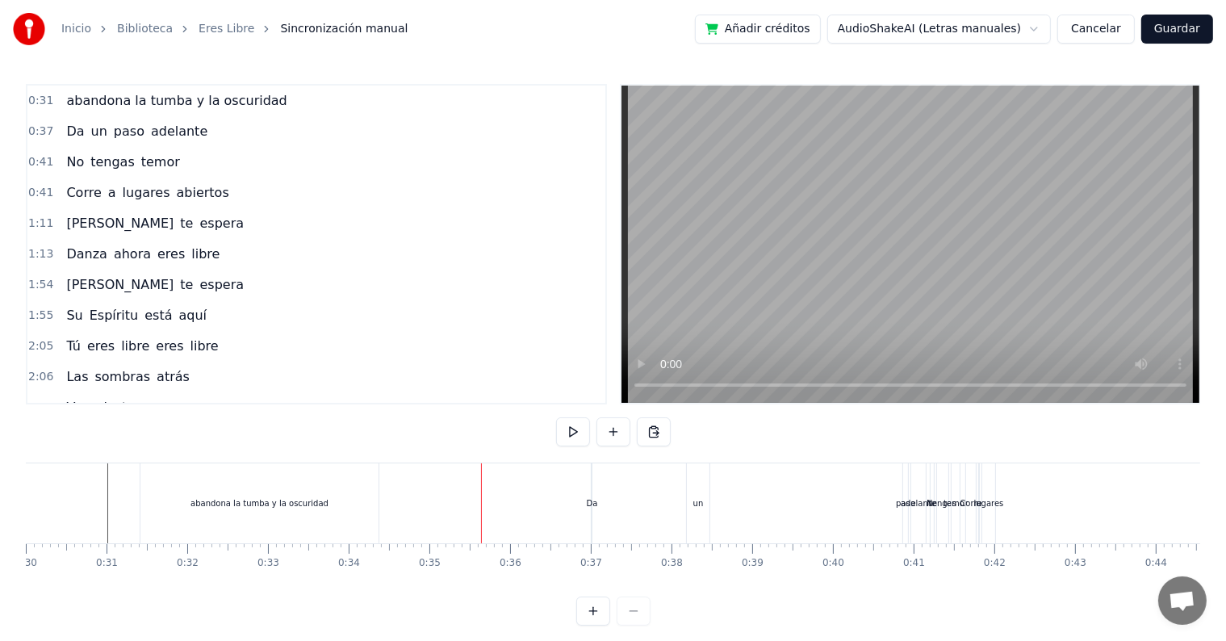
click at [595, 504] on div "Da" at bounding box center [592, 503] width 11 height 12
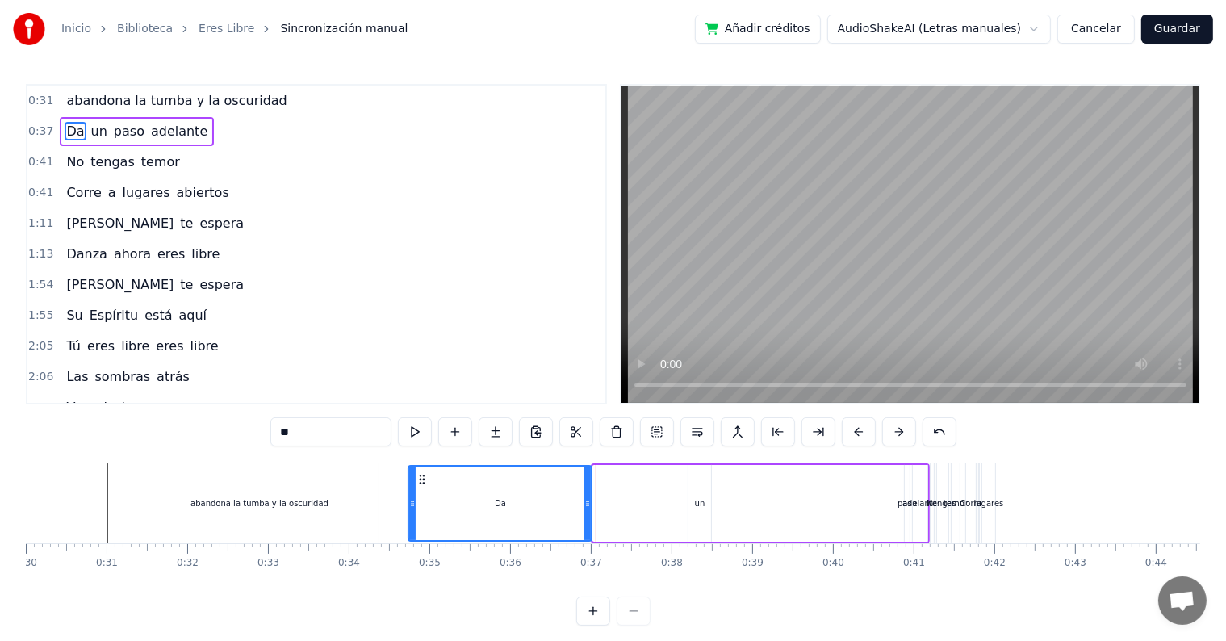
drag, startPoint x: 594, startPoint y: 504, endPoint x: 407, endPoint y: 507, distance: 187.2
click at [409, 507] on icon at bounding box center [412, 503] width 6 height 13
click at [558, 508] on div "Da" at bounding box center [499, 502] width 184 height 73
click at [696, 509] on div "un" at bounding box center [699, 503] width 23 height 77
type input "**"
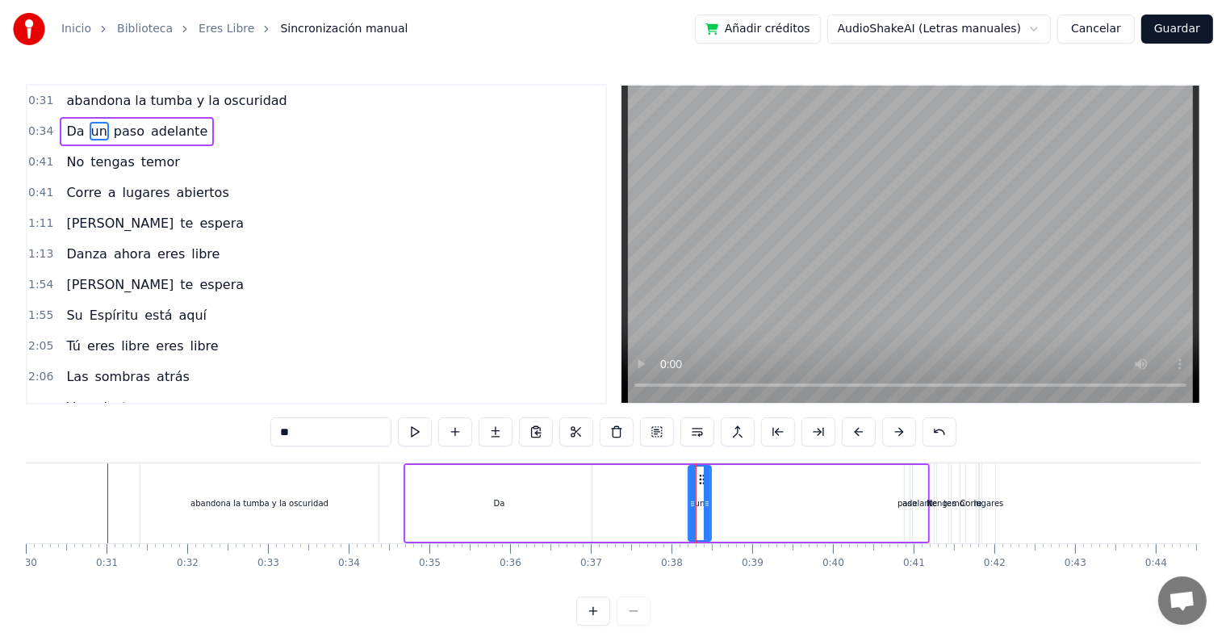
click at [758, 502] on div "Da un paso adelante" at bounding box center [666, 503] width 526 height 80
drag, startPoint x: 988, startPoint y: 521, endPoint x: 1044, endPoint y: 514, distance: 56.9
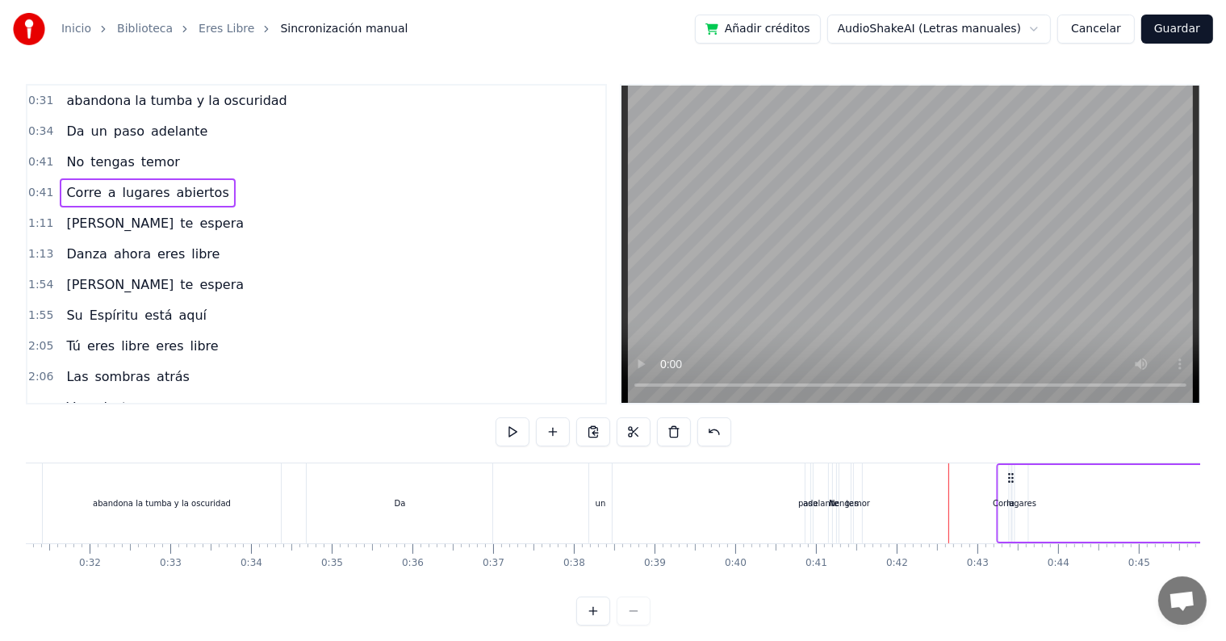
scroll to position [0, 2541]
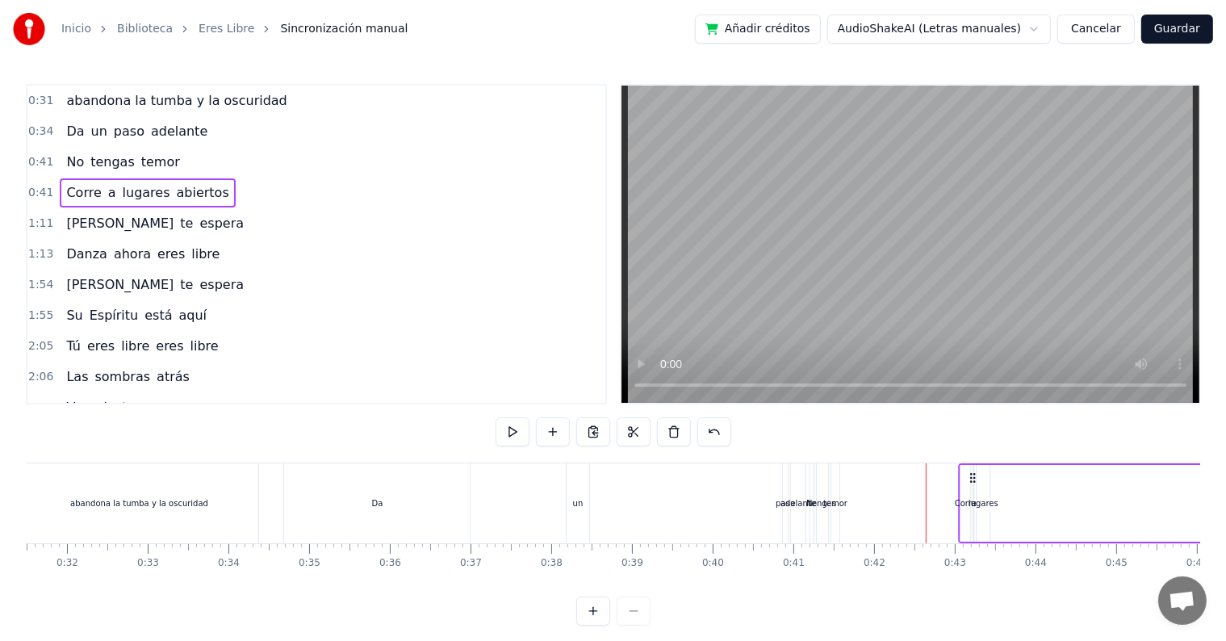
drag, startPoint x: 977, startPoint y: 474, endPoint x: 971, endPoint y: 492, distance: 19.6
click at [971, 492] on div "Corre a lugares abiertos" at bounding box center [1247, 503] width 578 height 80
click at [836, 479] on div "temor" at bounding box center [835, 503] width 8 height 80
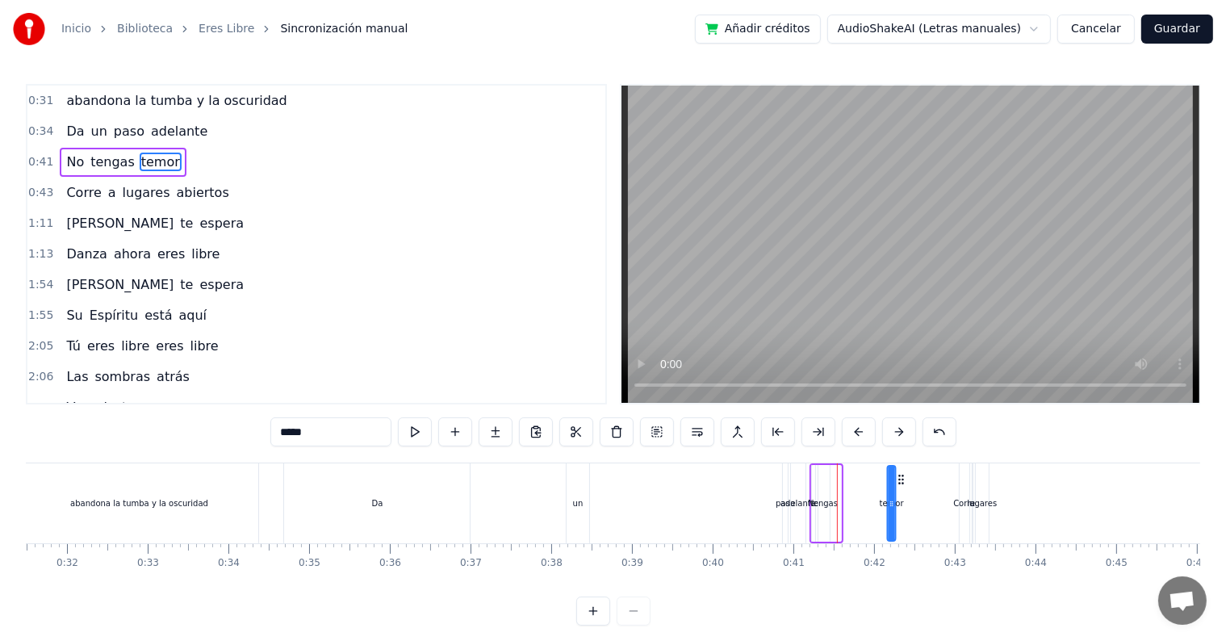
click at [809, 485] on div "No tengas temor" at bounding box center [854, 503] width 90 height 80
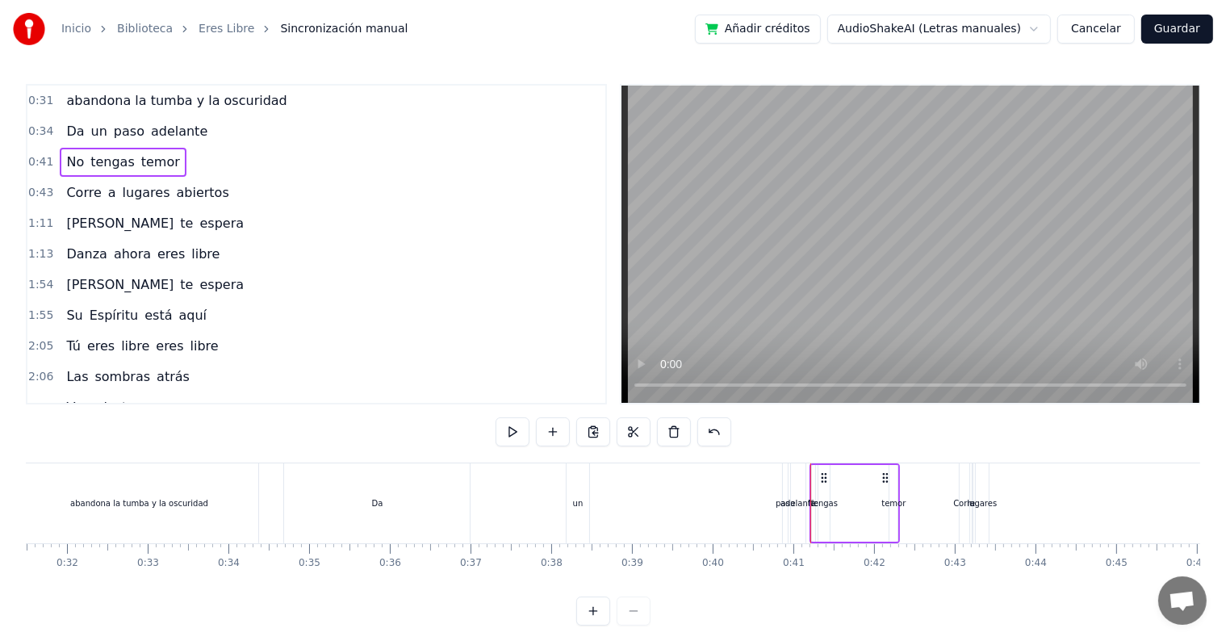
click at [562, 502] on div "Da un paso adelante" at bounding box center [546, 503] width 526 height 80
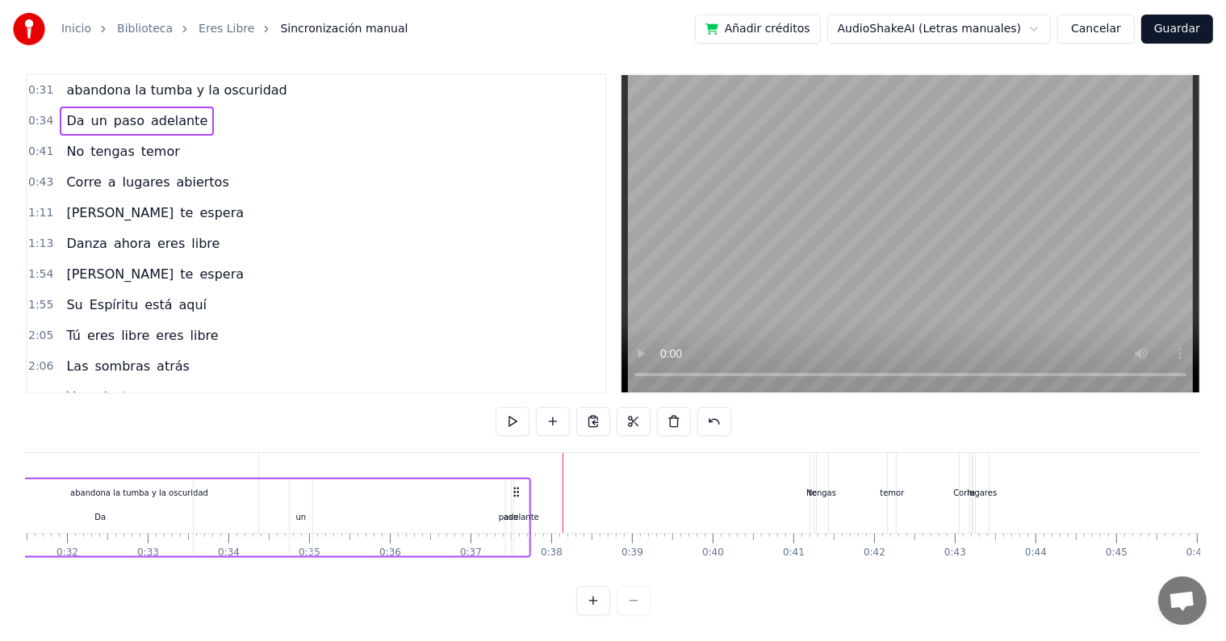
scroll to position [24, 0]
drag, startPoint x: 799, startPoint y: 473, endPoint x: 520, endPoint y: 436, distance: 281.6
click at [520, 436] on div "0:31 abandona la tumba y la oscuridad 0:34 Da un paso adelante 0:41 No tengas t…" at bounding box center [613, 343] width 1174 height 541
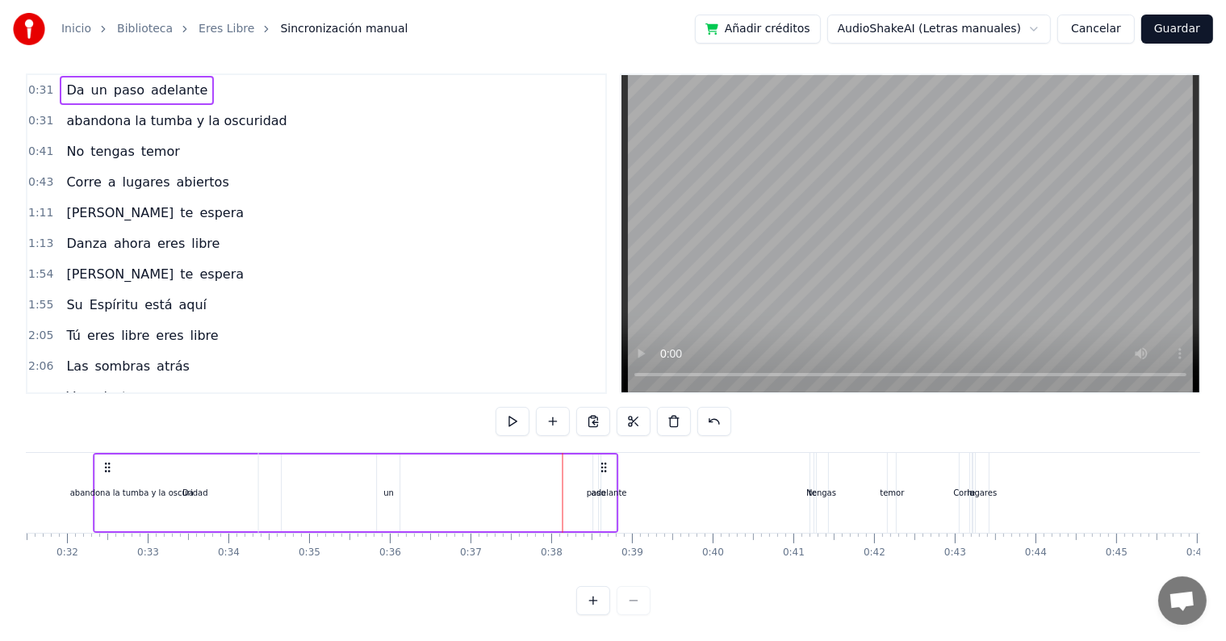
drag, startPoint x: 516, startPoint y: 450, endPoint x: 605, endPoint y: 455, distance: 88.9
click at [600, 487] on div "adelante" at bounding box center [608, 493] width 35 height 12
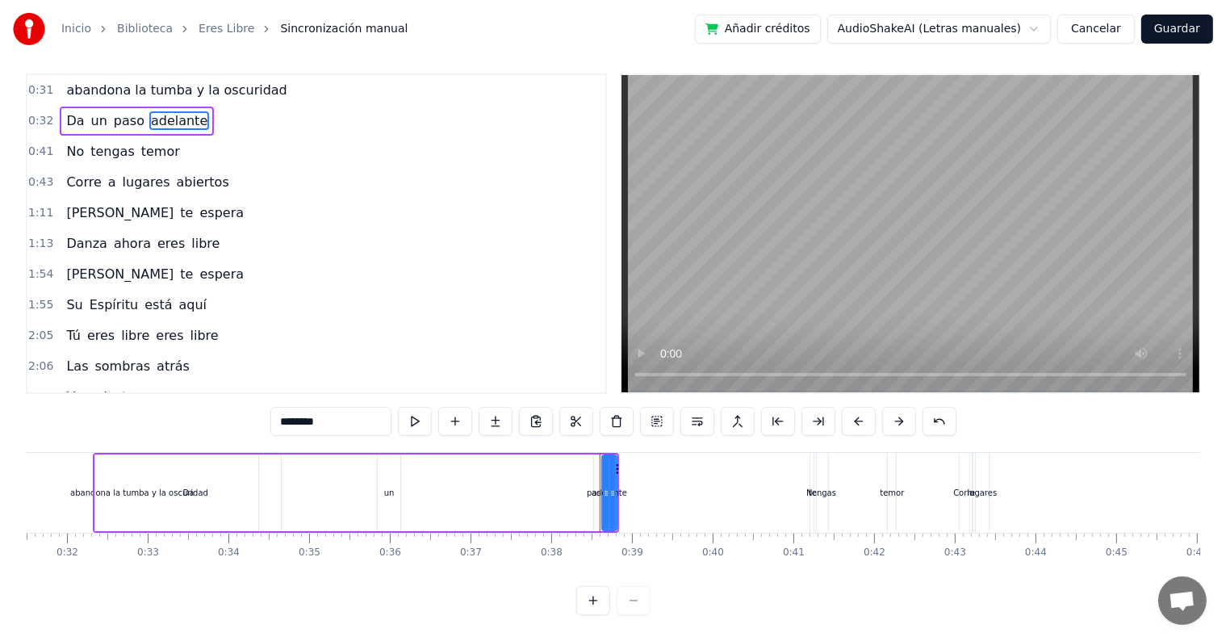
scroll to position [0, 0]
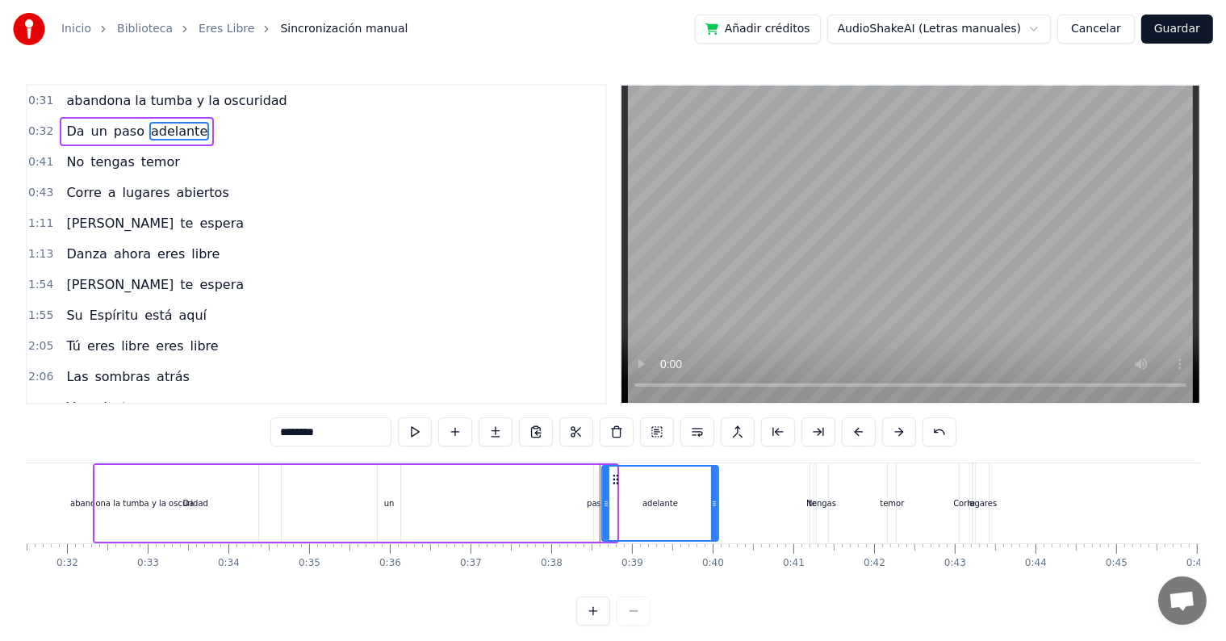
drag, startPoint x: 615, startPoint y: 481, endPoint x: 716, endPoint y: 487, distance: 101.9
click at [716, 487] on div "adelante" at bounding box center [660, 503] width 118 height 77
drag, startPoint x: 606, startPoint y: 503, endPoint x: 652, endPoint y: 507, distance: 46.2
click at [652, 507] on icon at bounding box center [652, 503] width 6 height 13
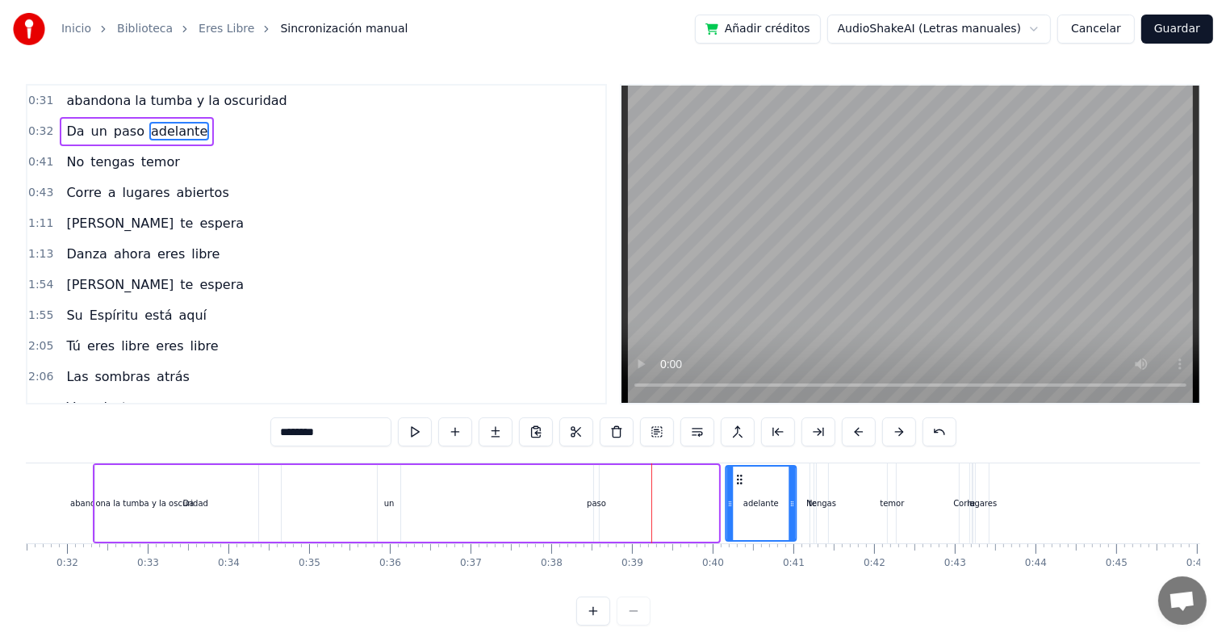
drag, startPoint x: 659, startPoint y: 478, endPoint x: 737, endPoint y: 493, distance: 79.0
click at [737, 493] on div "adelante" at bounding box center [761, 502] width 69 height 73
drag, startPoint x: 93, startPoint y: 488, endPoint x: 154, endPoint y: 500, distance: 62.5
click at [154, 500] on div "Da un paso adelante" at bounding box center [445, 503] width 705 height 80
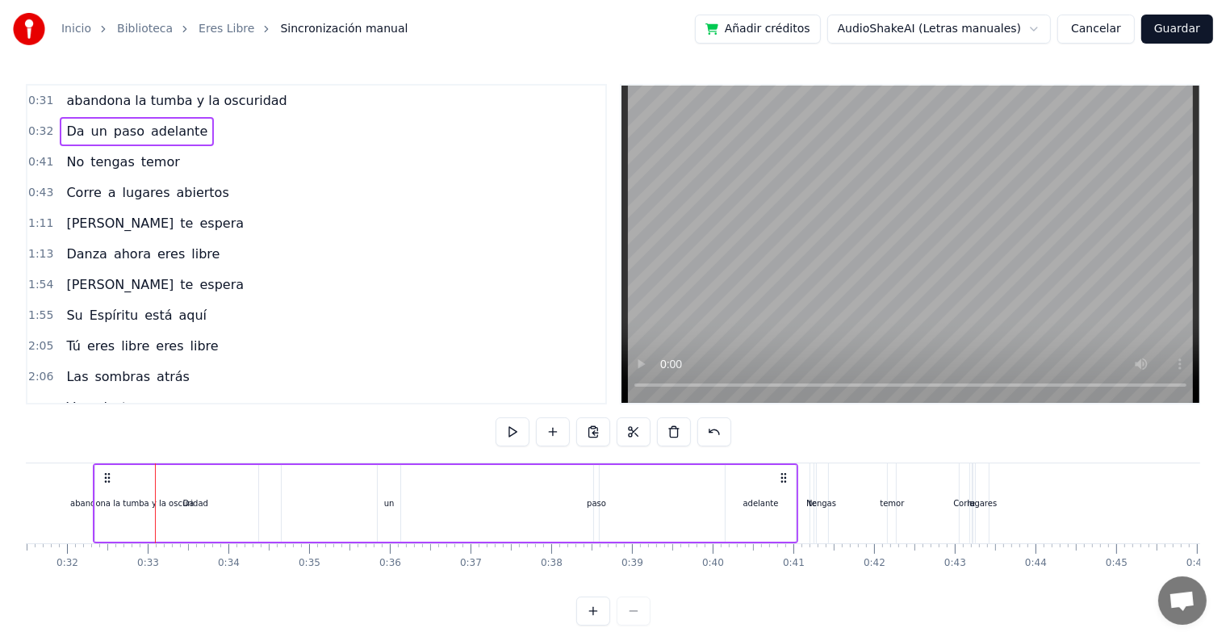
click at [381, 514] on div "un" at bounding box center [389, 503] width 23 height 77
click at [193, 493] on div "Da" at bounding box center [188, 503] width 186 height 77
type input "**"
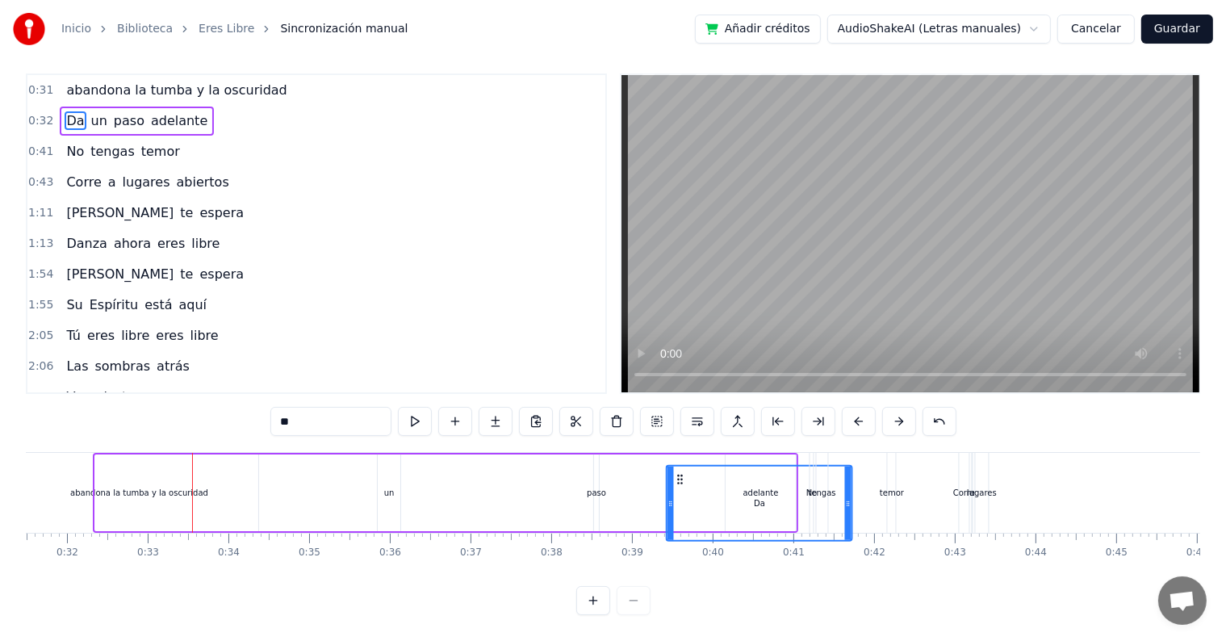
scroll to position [24, 0]
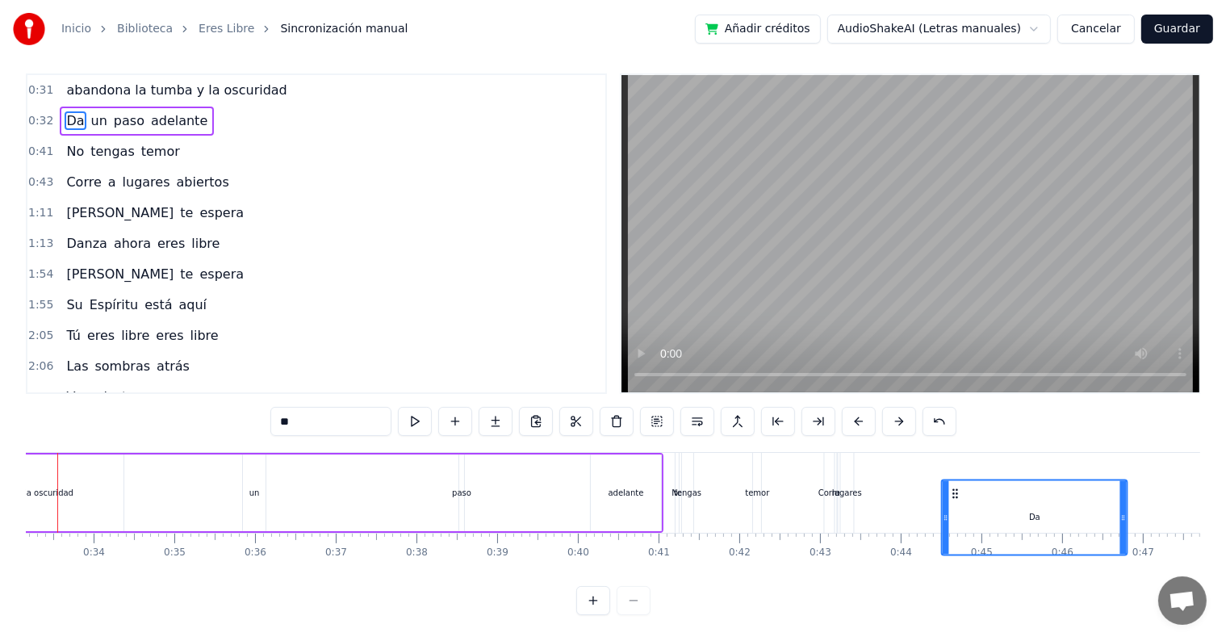
drag, startPoint x: 109, startPoint y: 478, endPoint x: 955, endPoint y: 432, distance: 847.5
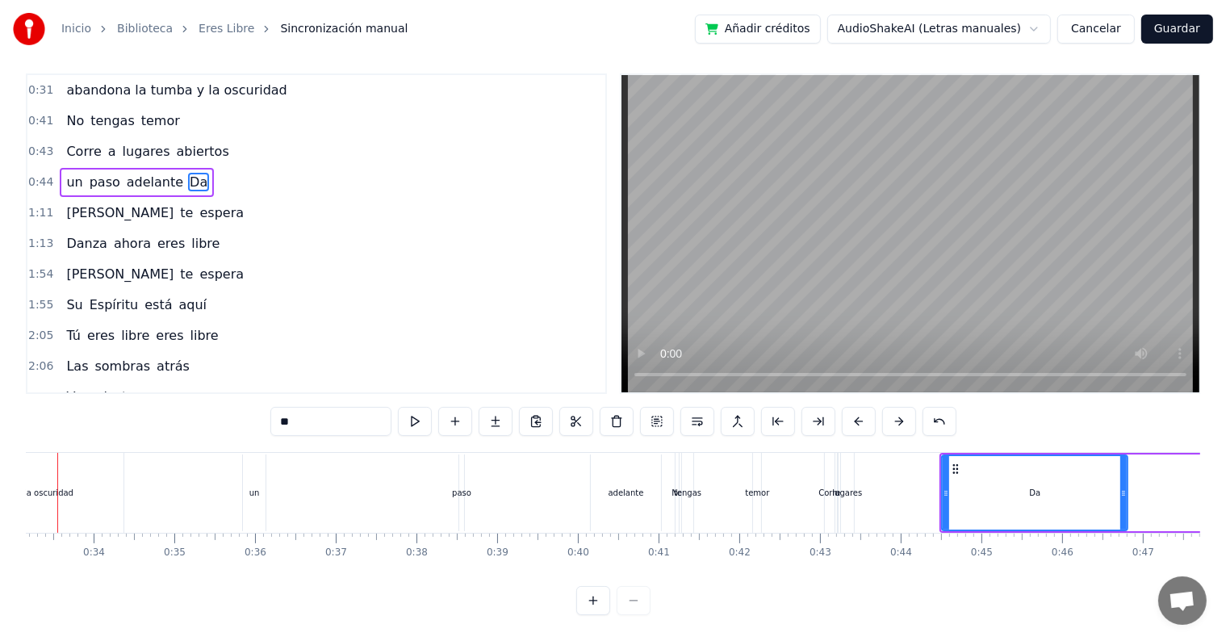
click at [638, 600] on div at bounding box center [613, 600] width 74 height 29
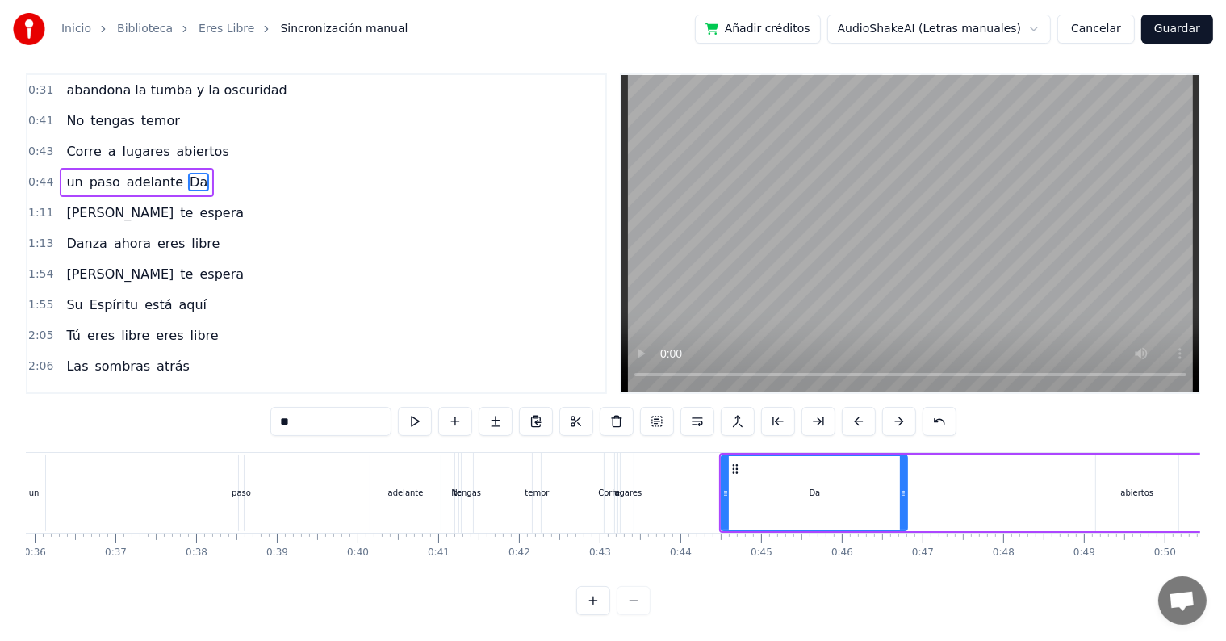
scroll to position [0, 2878]
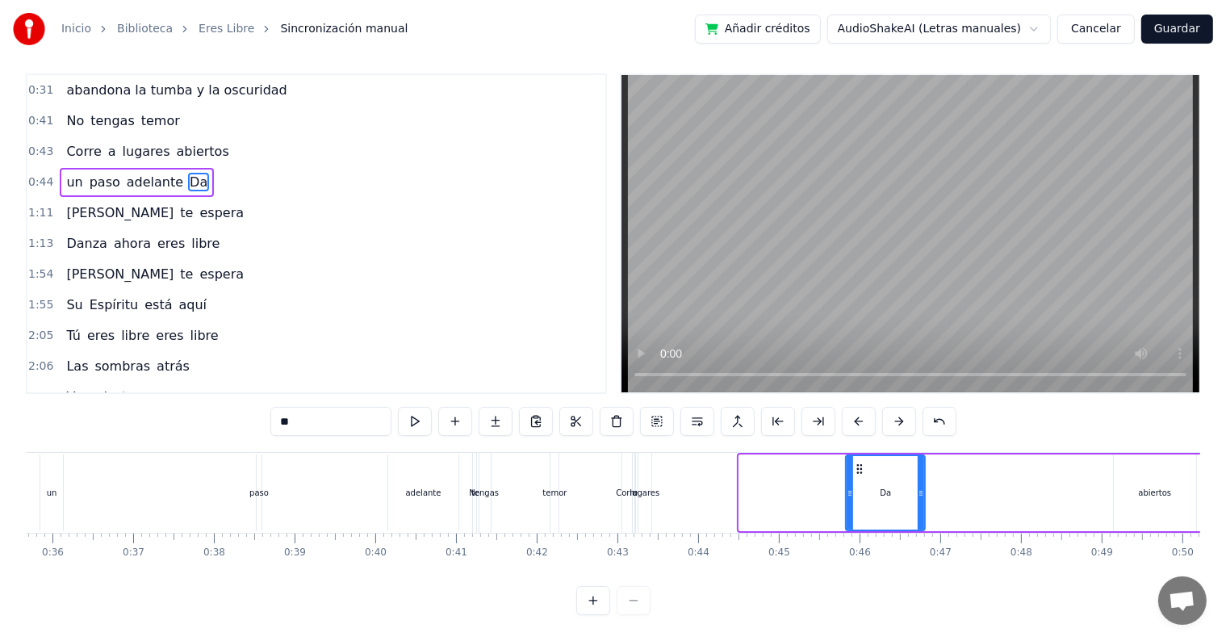
drag, startPoint x: 742, startPoint y: 478, endPoint x: 849, endPoint y: 483, distance: 106.6
click at [849, 487] on icon at bounding box center [849, 493] width 6 height 13
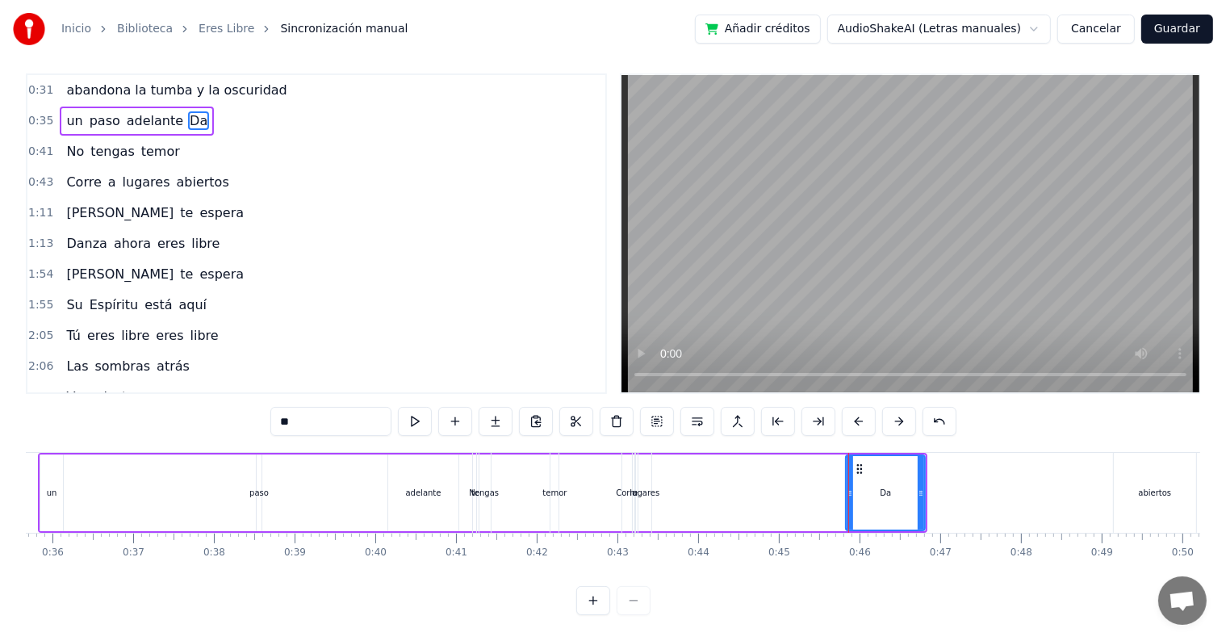
scroll to position [0, 0]
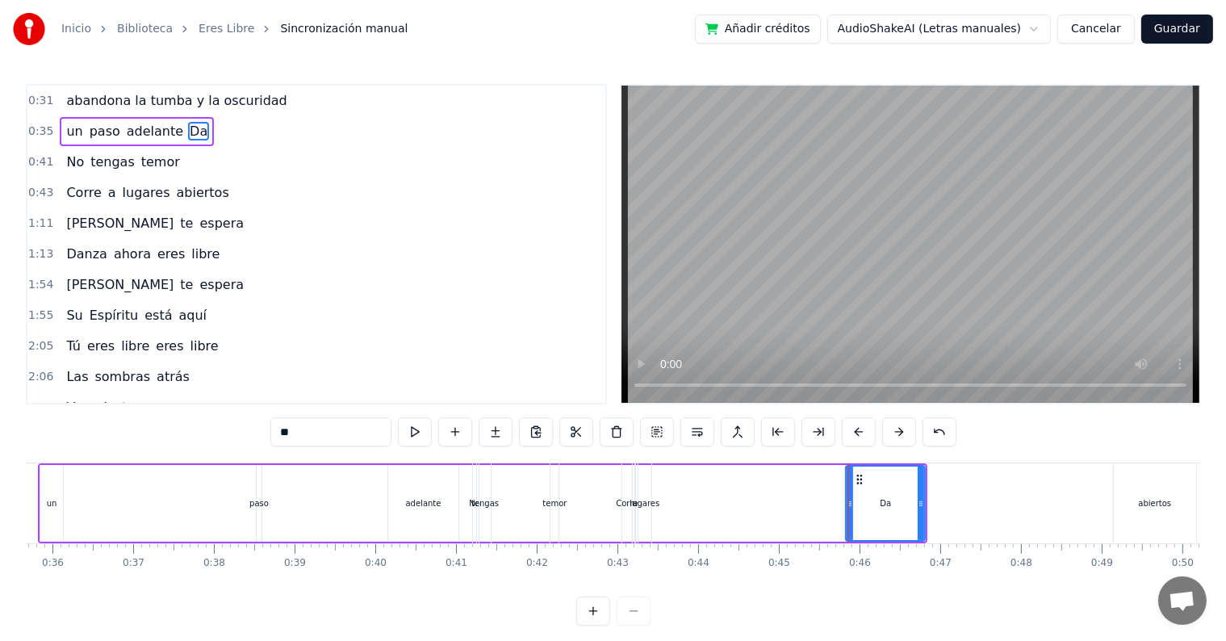
click at [790, 479] on div "Corre a lugares abiertos" at bounding box center [910, 503] width 578 height 80
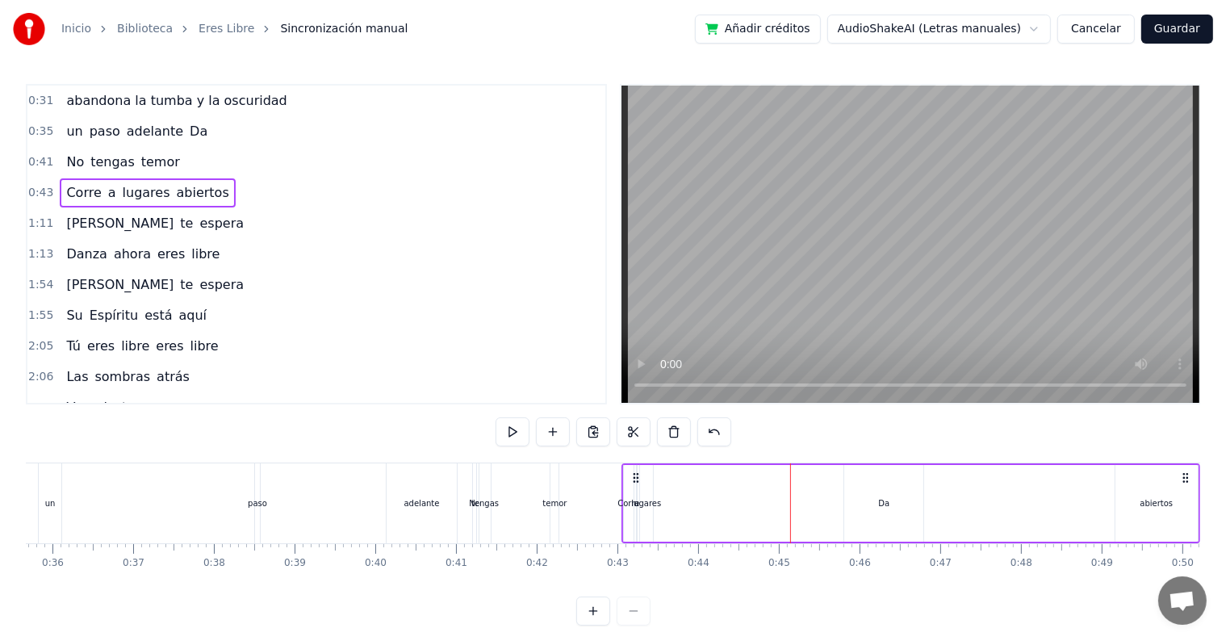
click at [58, 490] on div "un" at bounding box center [50, 503] width 23 height 80
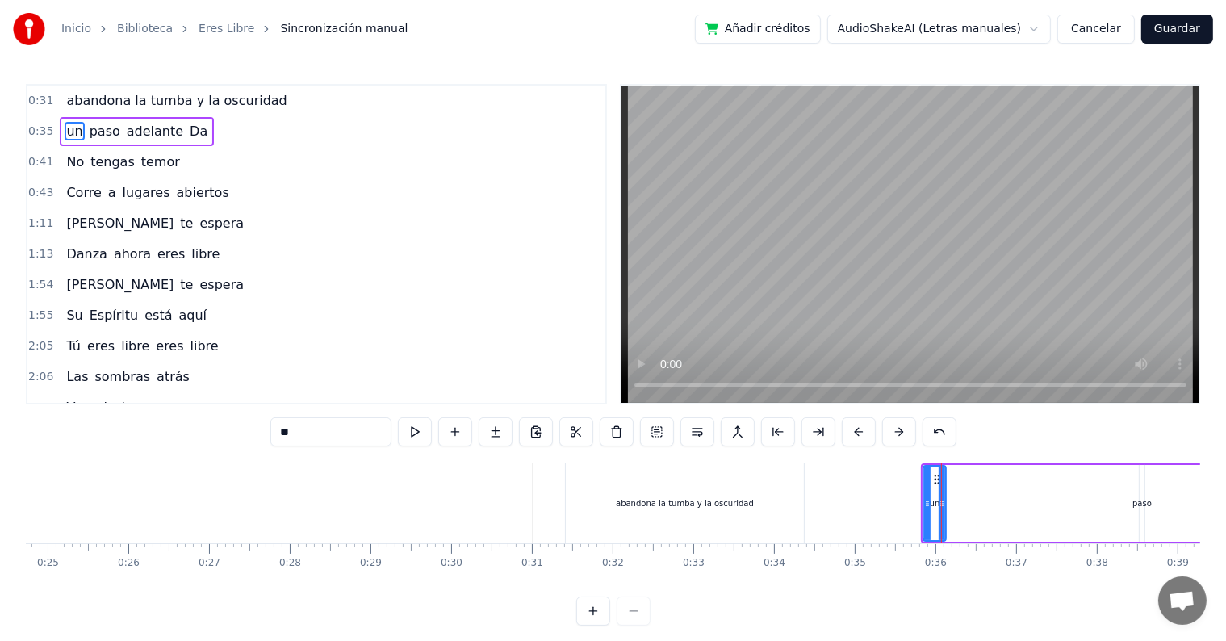
scroll to position [0, 2083]
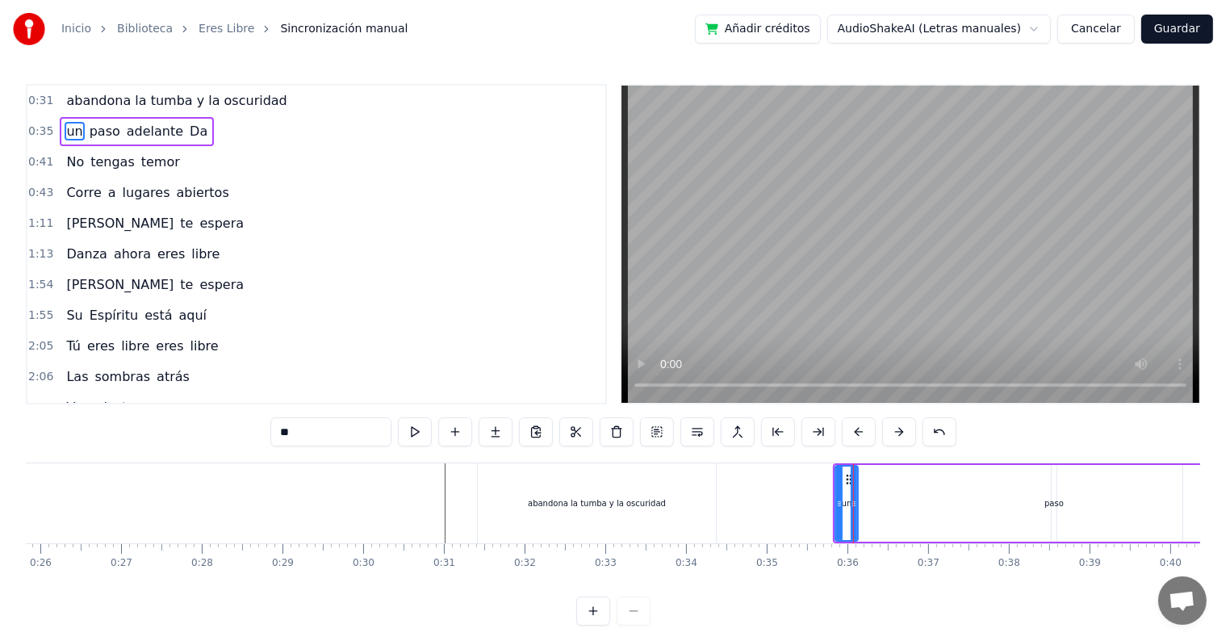
click at [536, 504] on div "abandona la tumba y la oscuridad" at bounding box center [597, 503] width 138 height 12
type input "**********"
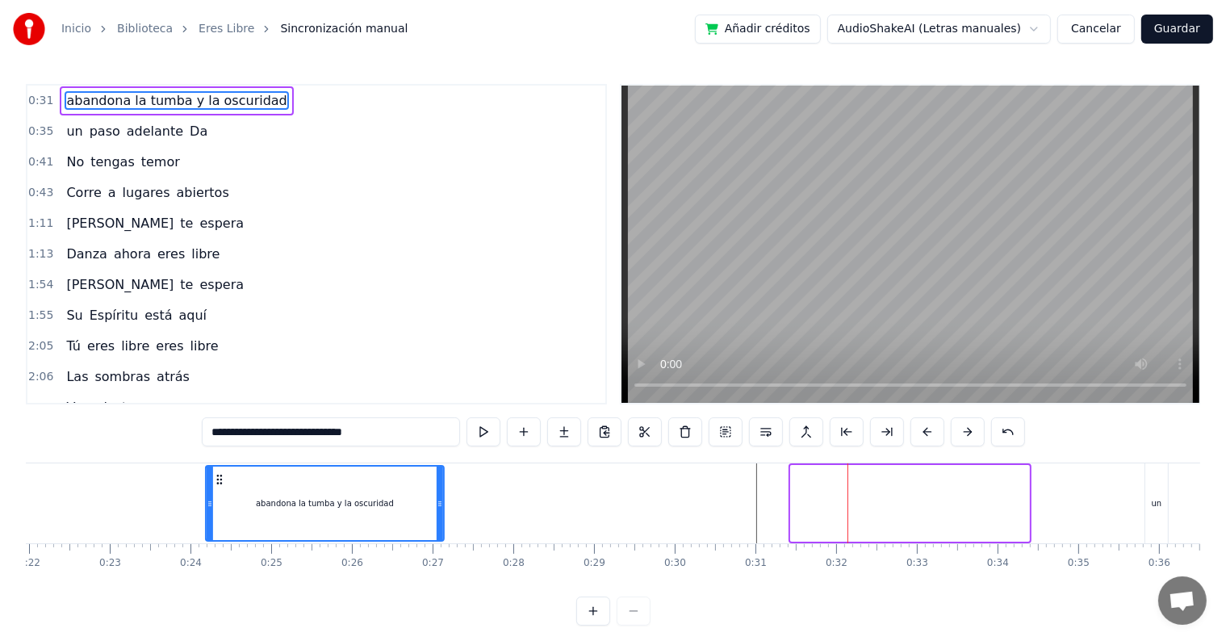
drag, startPoint x: 490, startPoint y: 478, endPoint x: 189, endPoint y: 501, distance: 301.8
click at [207, 501] on div "abandona la tumba y la oscuridad" at bounding box center [325, 502] width 236 height 73
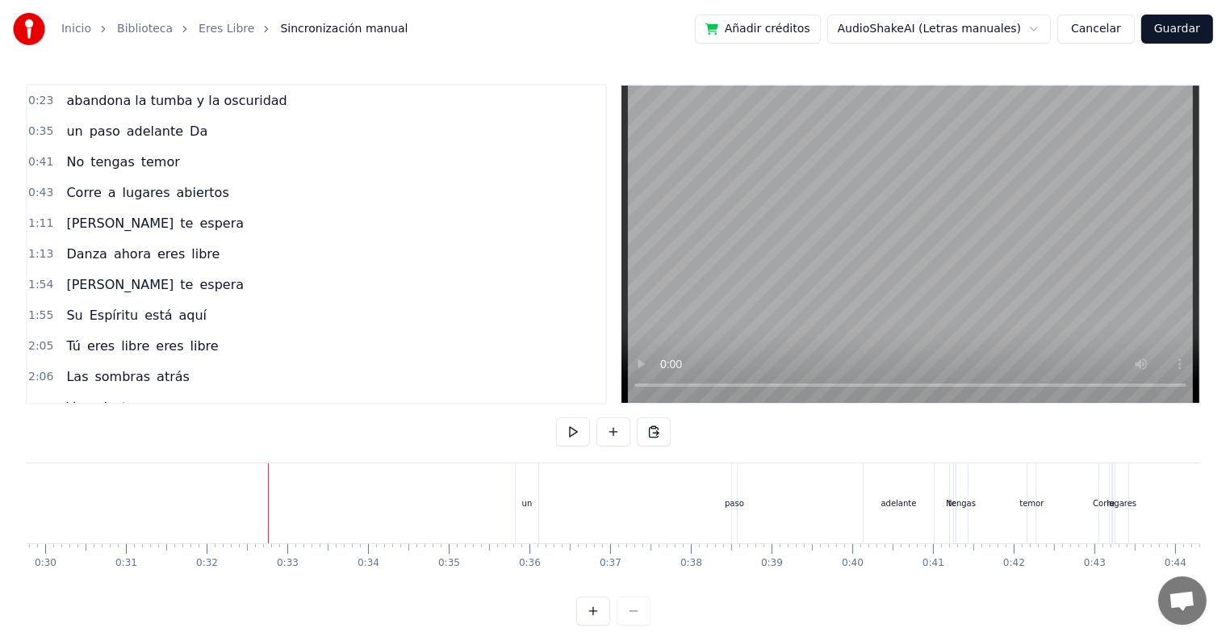
scroll to position [0, 2383]
click at [536, 502] on div "un" at bounding box center [544, 503] width 23 height 80
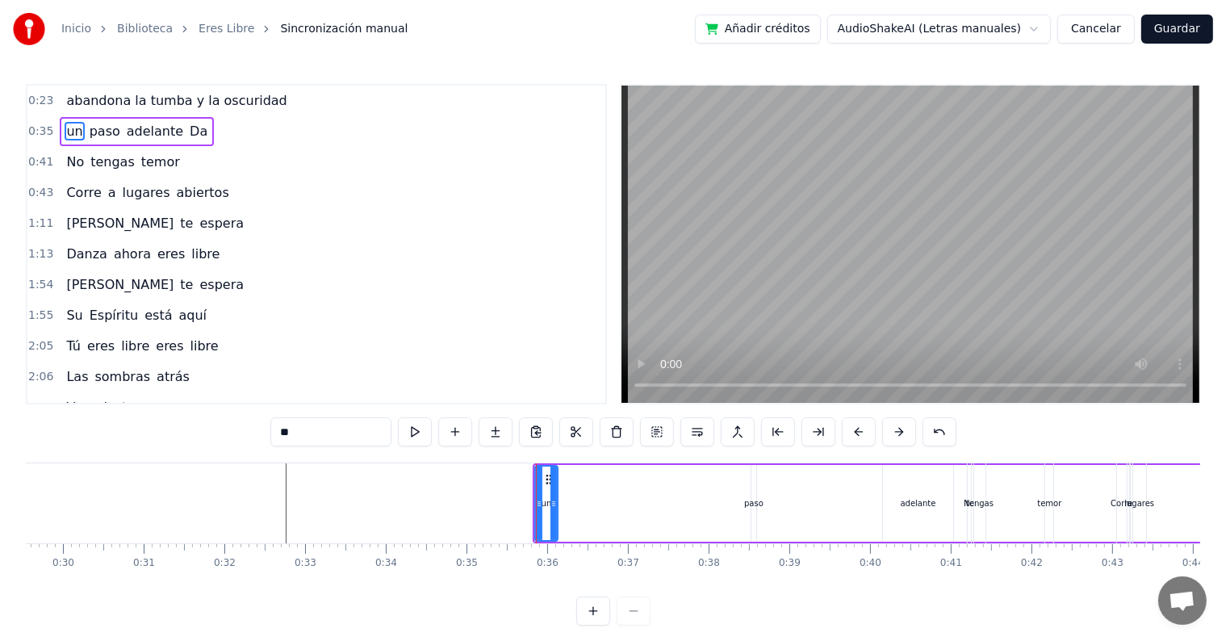
click at [758, 505] on div "paso" at bounding box center [753, 503] width 19 height 12
click at [453, 503] on icon at bounding box center [453, 503] width 6 height 13
click at [554, 503] on div "un" at bounding box center [546, 503] width 23 height 77
click at [452, 497] on div "paso" at bounding box center [455, 503] width 19 height 12
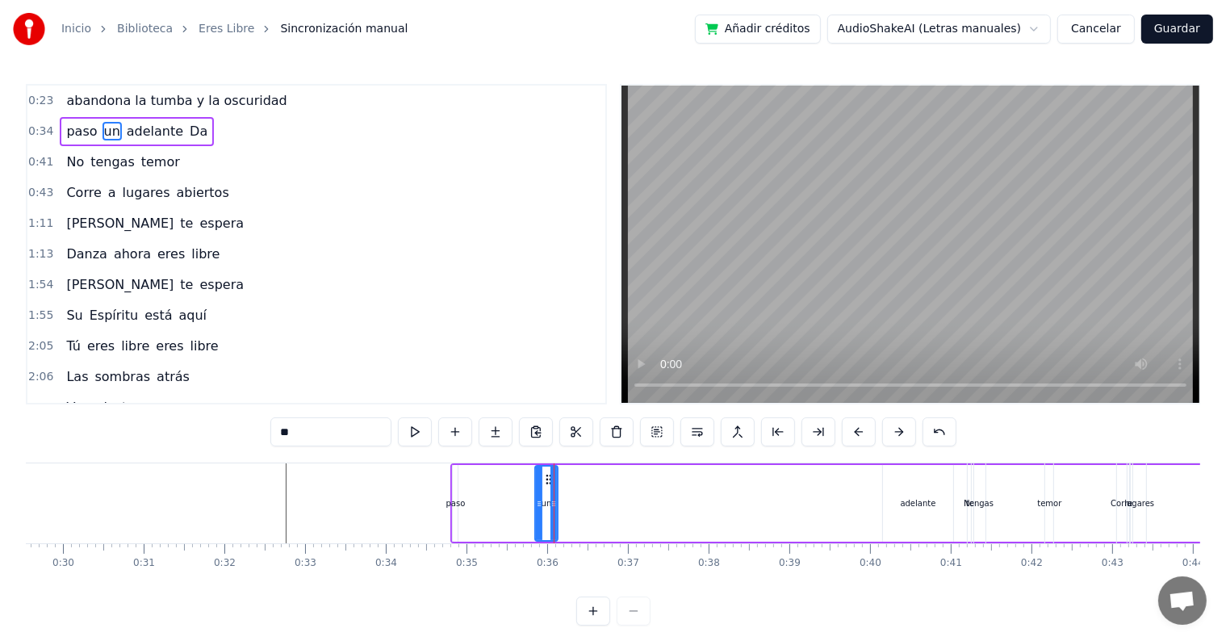
type input "****"
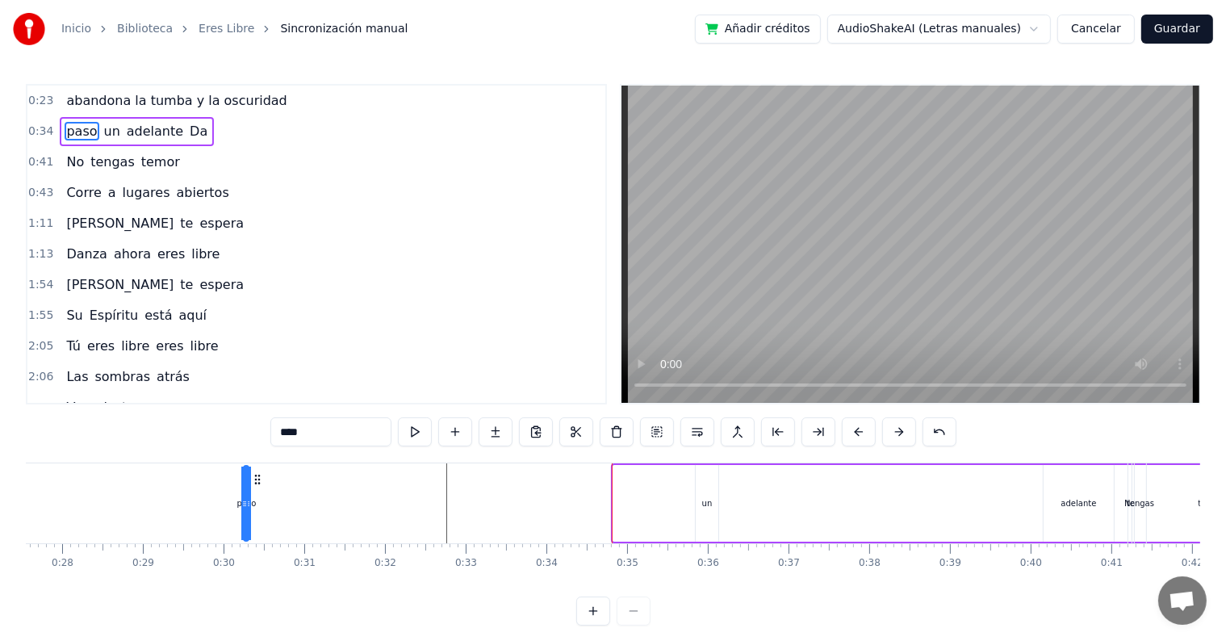
drag, startPoint x: 466, startPoint y: 478, endPoint x: 257, endPoint y: 495, distance: 209.7
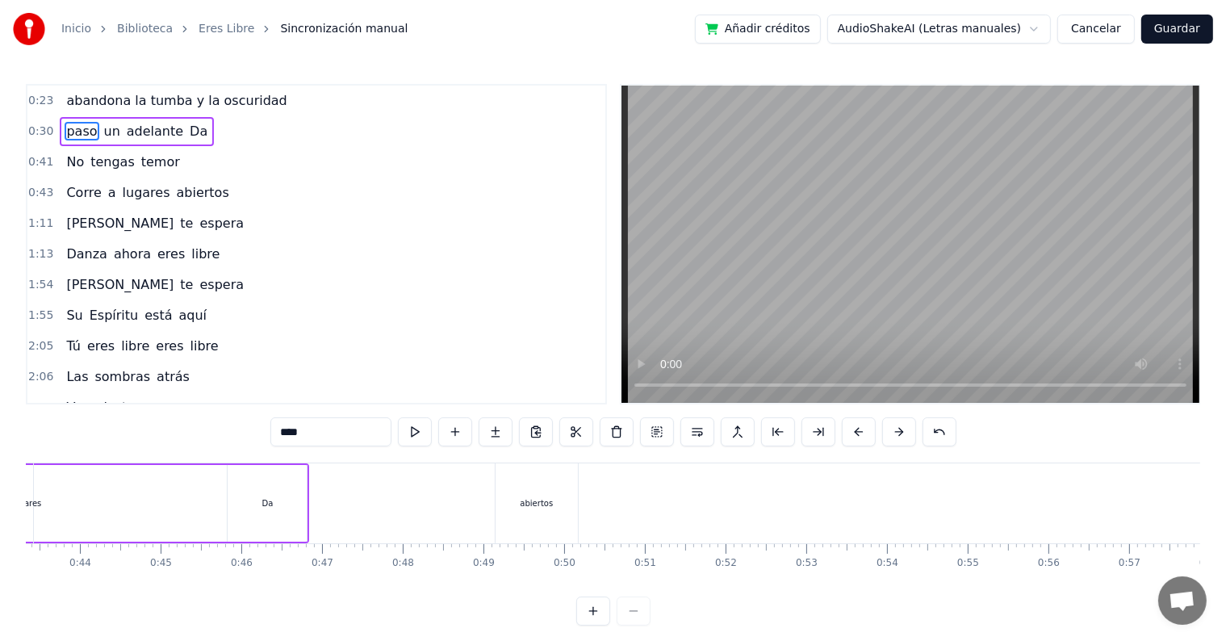
scroll to position [0, 3460]
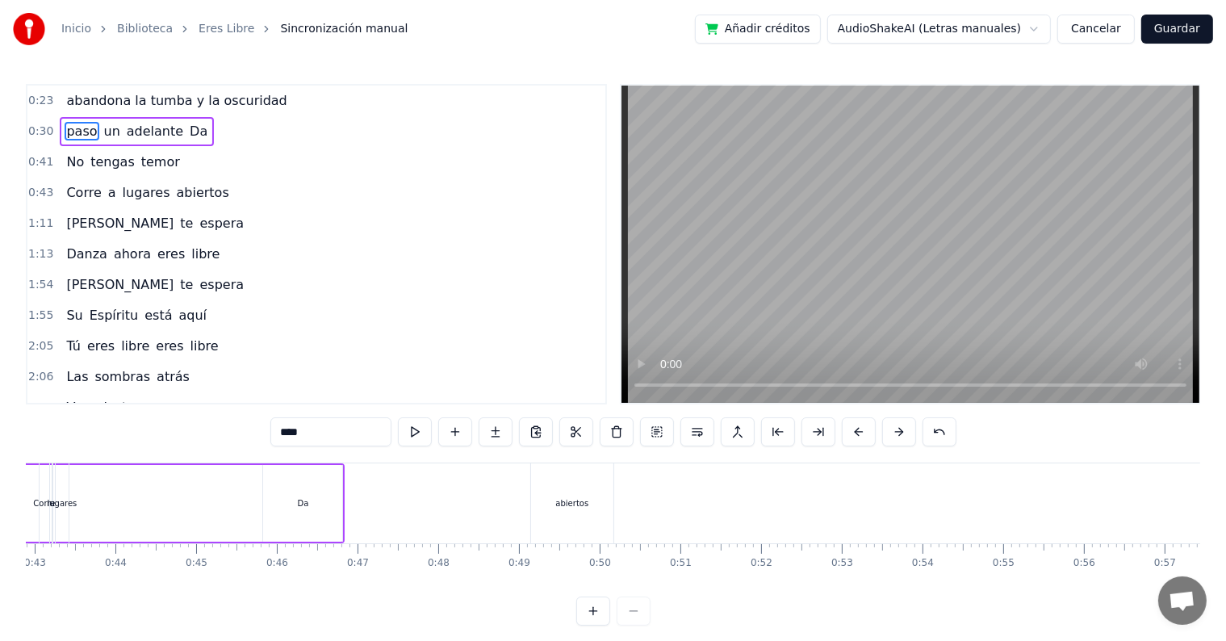
click at [1104, 31] on button "Cancelar" at bounding box center [1095, 29] width 77 height 29
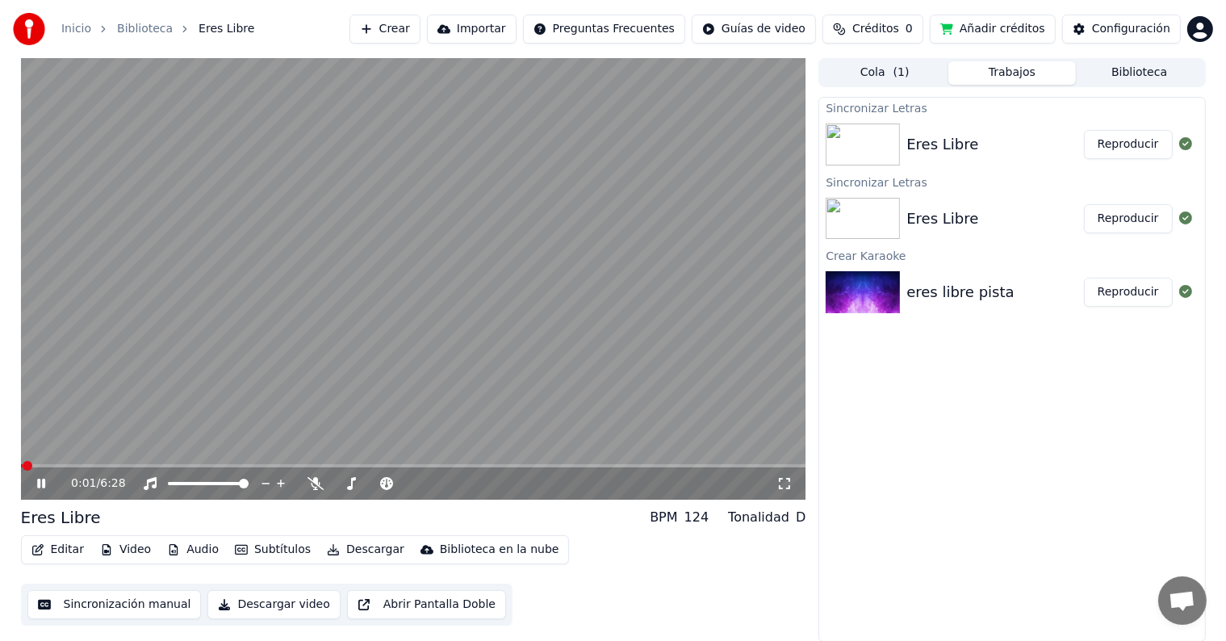
click at [420, 23] on button "Crear" at bounding box center [384, 29] width 71 height 29
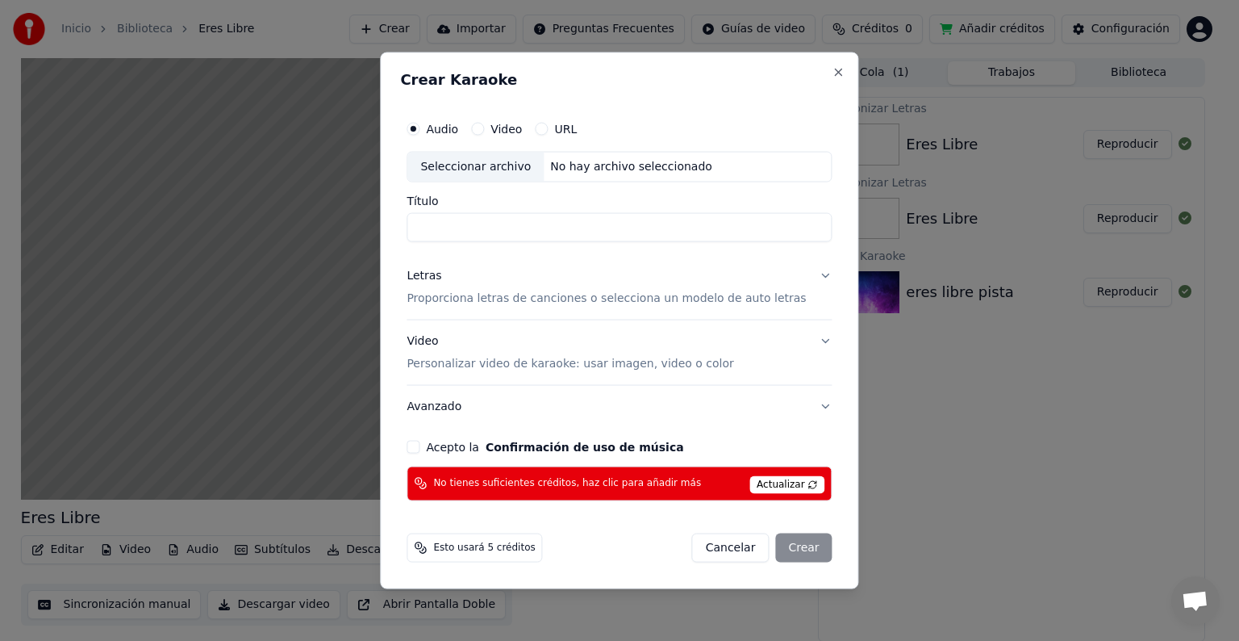
click at [497, 173] on div "Seleccionar archivo" at bounding box center [475, 166] width 136 height 29
type input "**********"
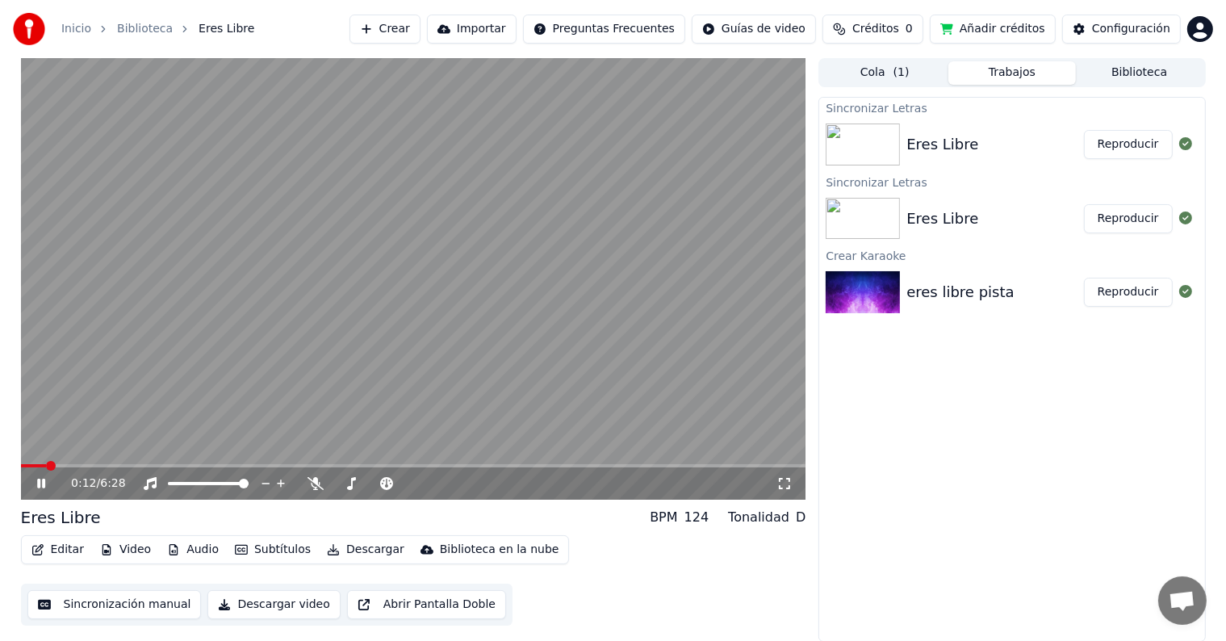
click at [35, 475] on div "0:12 / 6:28" at bounding box center [413, 483] width 772 height 16
click at [38, 480] on icon at bounding box center [41, 483] width 8 height 10
click at [420, 35] on button "Crear" at bounding box center [384, 29] width 71 height 29
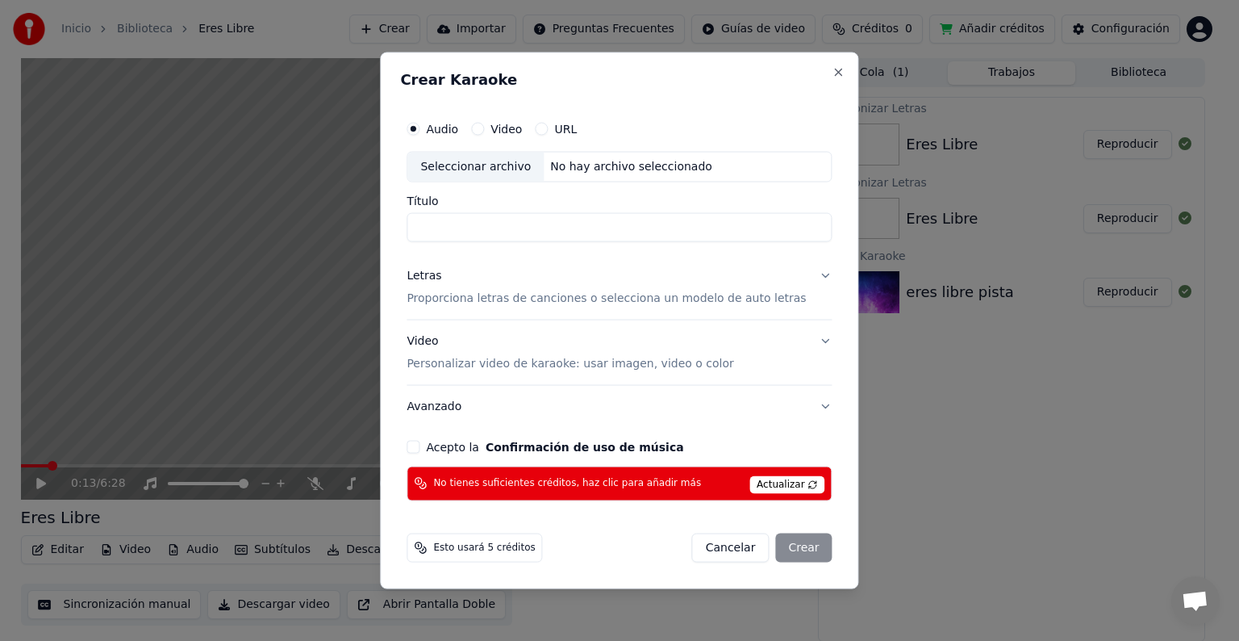
click at [470, 171] on div "Seleccionar archivo" at bounding box center [475, 166] width 136 height 29
type input "**********"
click at [474, 302] on p "Proporciona letras de canciones o selecciona un modelo de auto letras" at bounding box center [606, 298] width 399 height 16
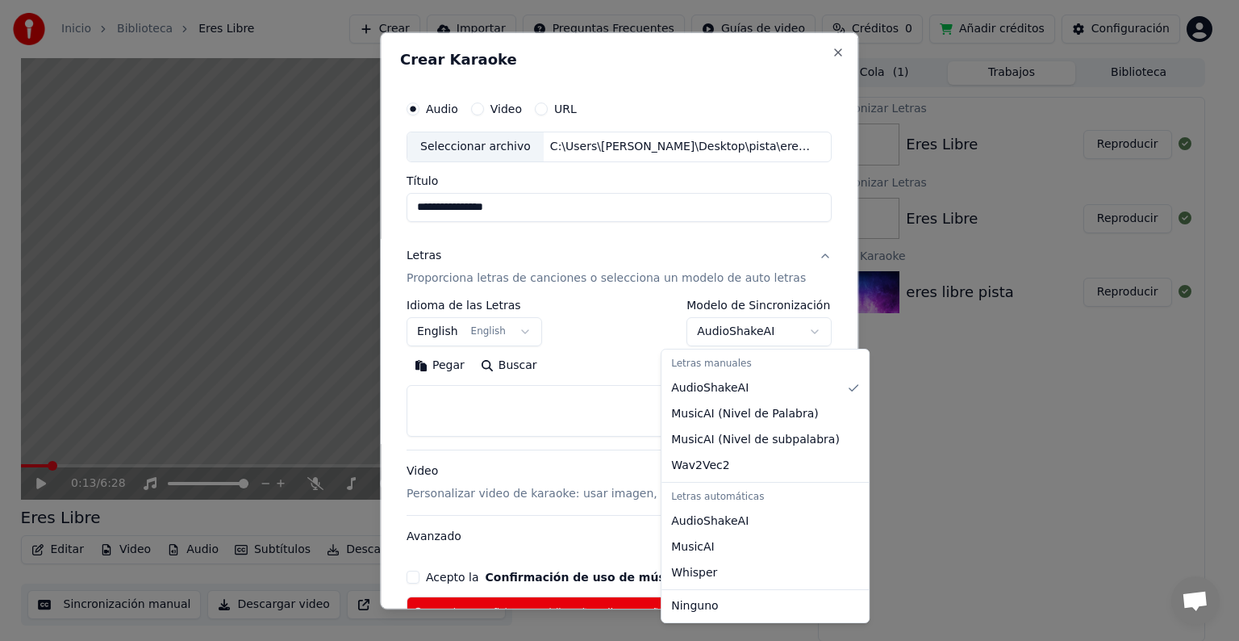
click at [783, 329] on body "**********" at bounding box center [613, 320] width 1226 height 641
select select "****"
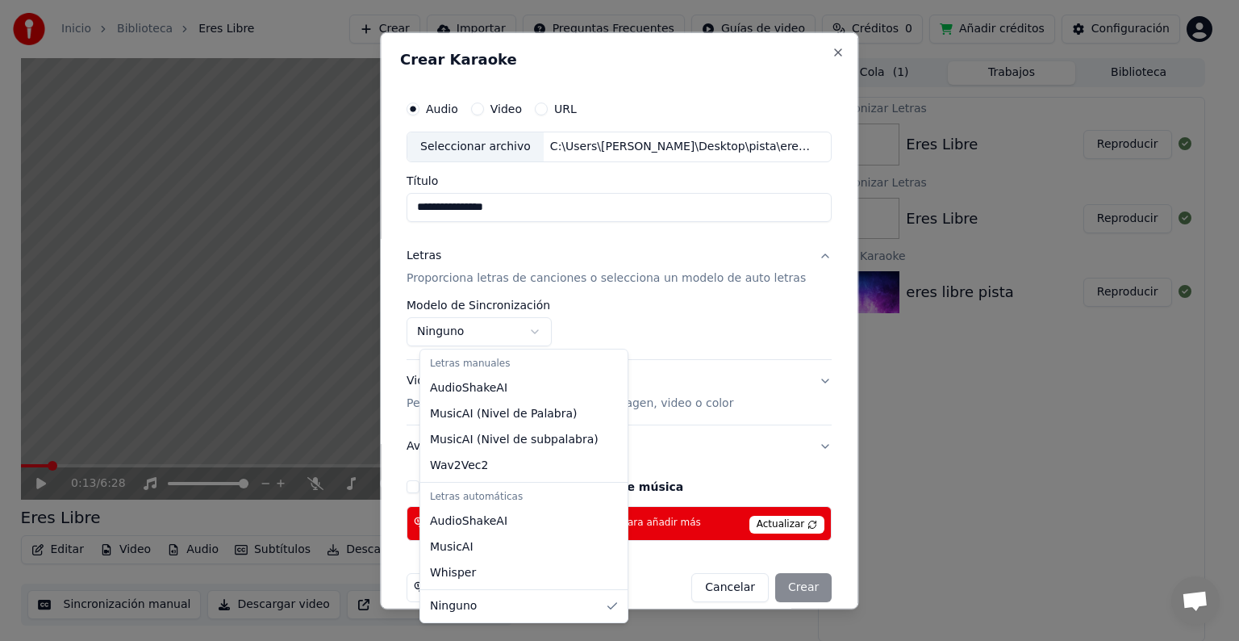
click at [552, 334] on body "**********" at bounding box center [613, 320] width 1226 height 641
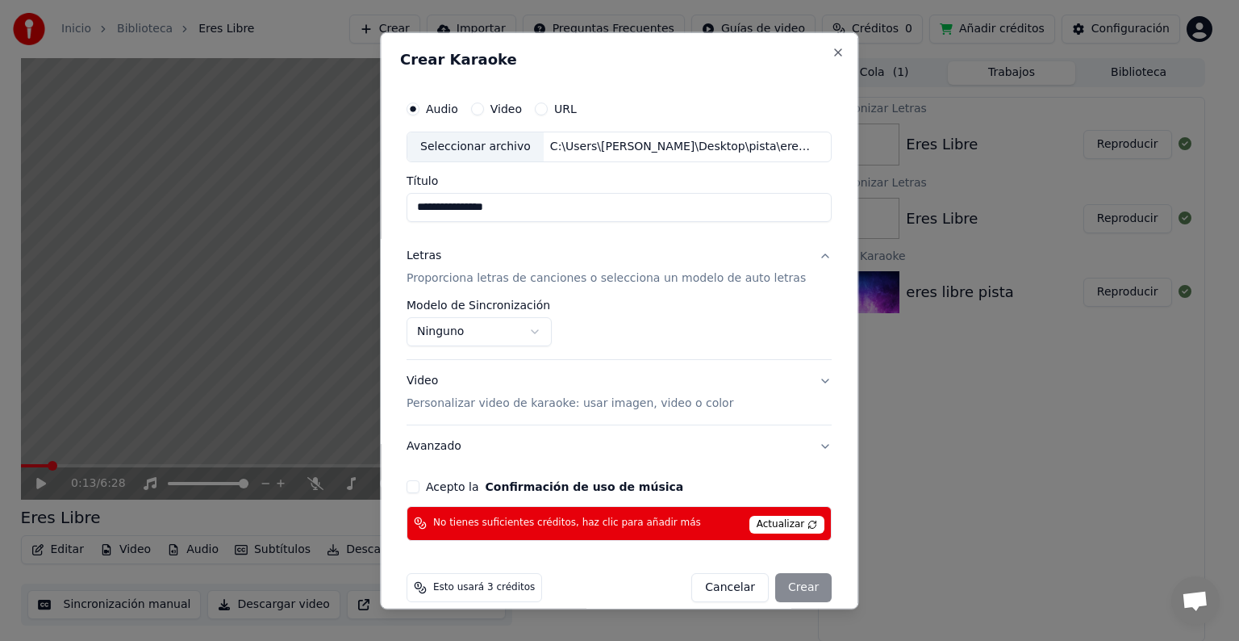
click at [694, 406] on p "Personalizar video de karaoke: usar imagen, video o color" at bounding box center [570, 403] width 327 height 16
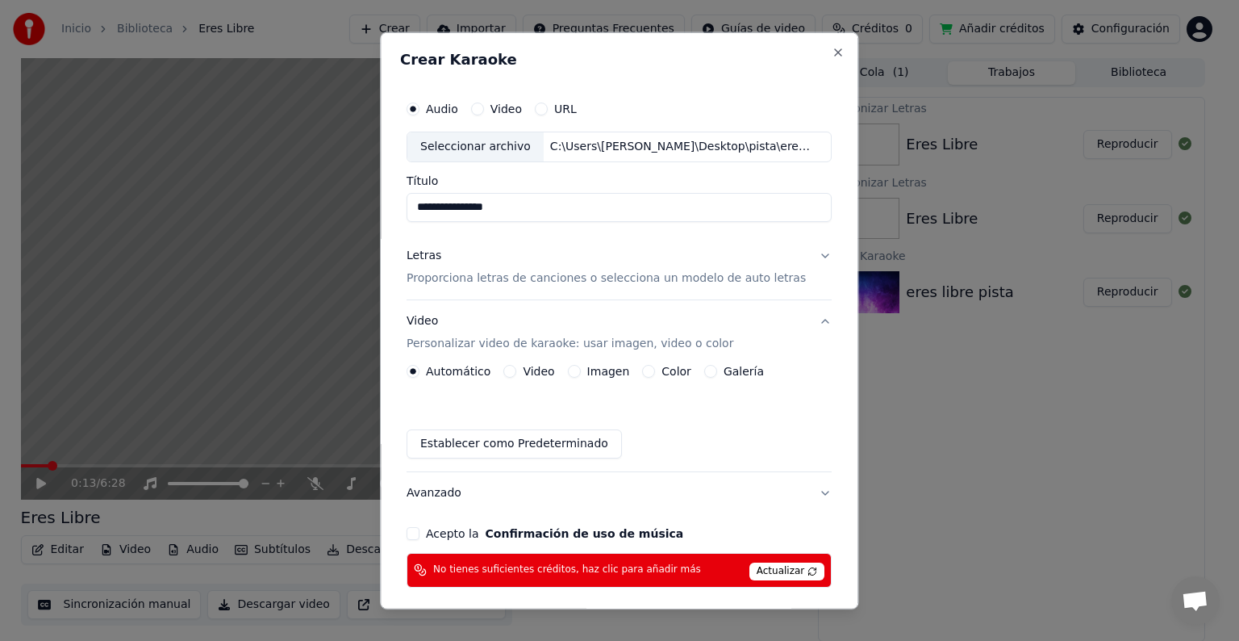
click at [687, 370] on label "Color" at bounding box center [677, 370] width 30 height 11
click at [656, 370] on button "Color" at bounding box center [649, 371] width 13 height 13
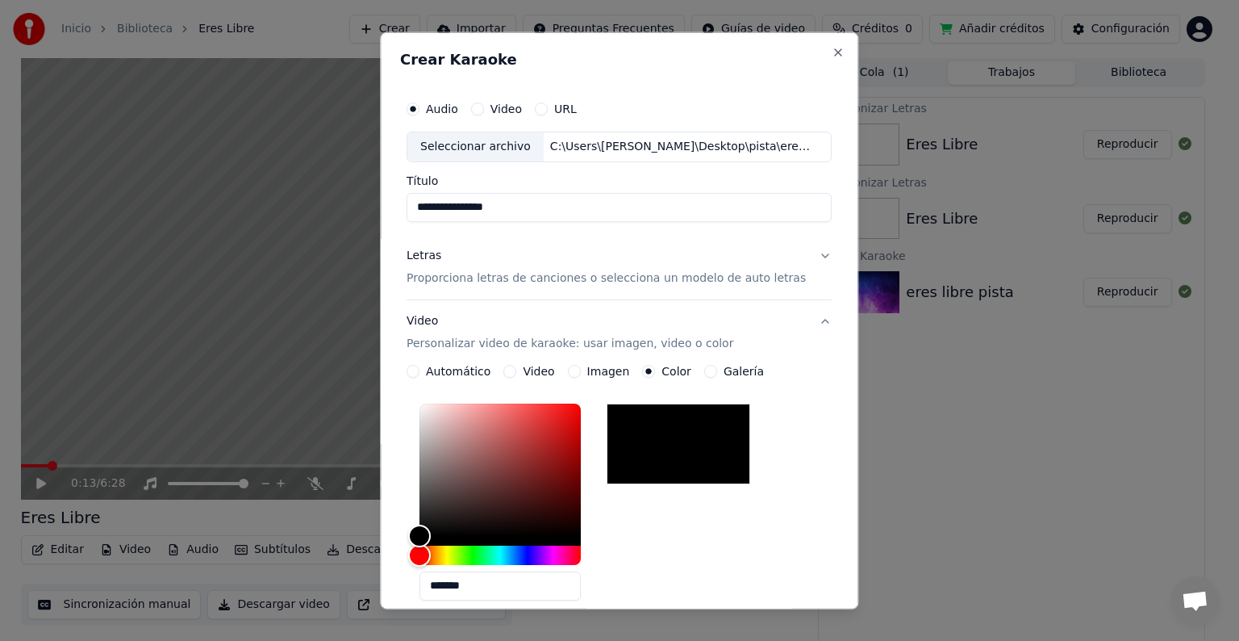
click at [604, 361] on button "Video Personalizar video de karaoke: usar imagen, video o color" at bounding box center [619, 332] width 425 height 65
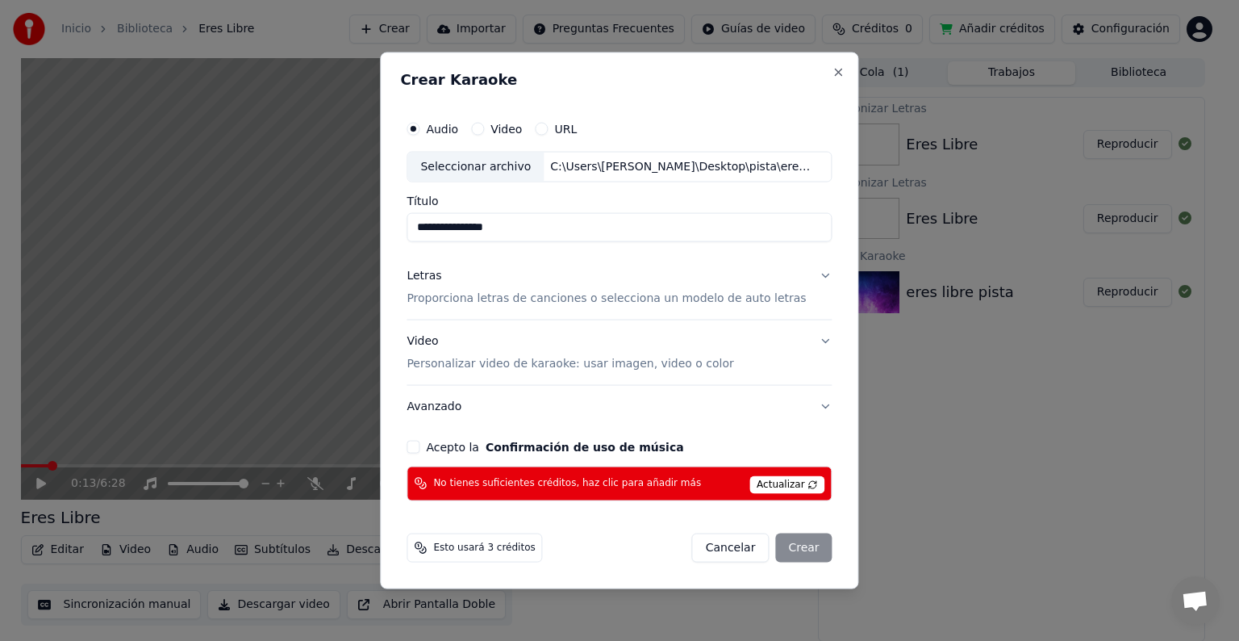
click at [672, 363] on p "Personalizar video de karaoke: usar imagen, video o color" at bounding box center [570, 363] width 327 height 16
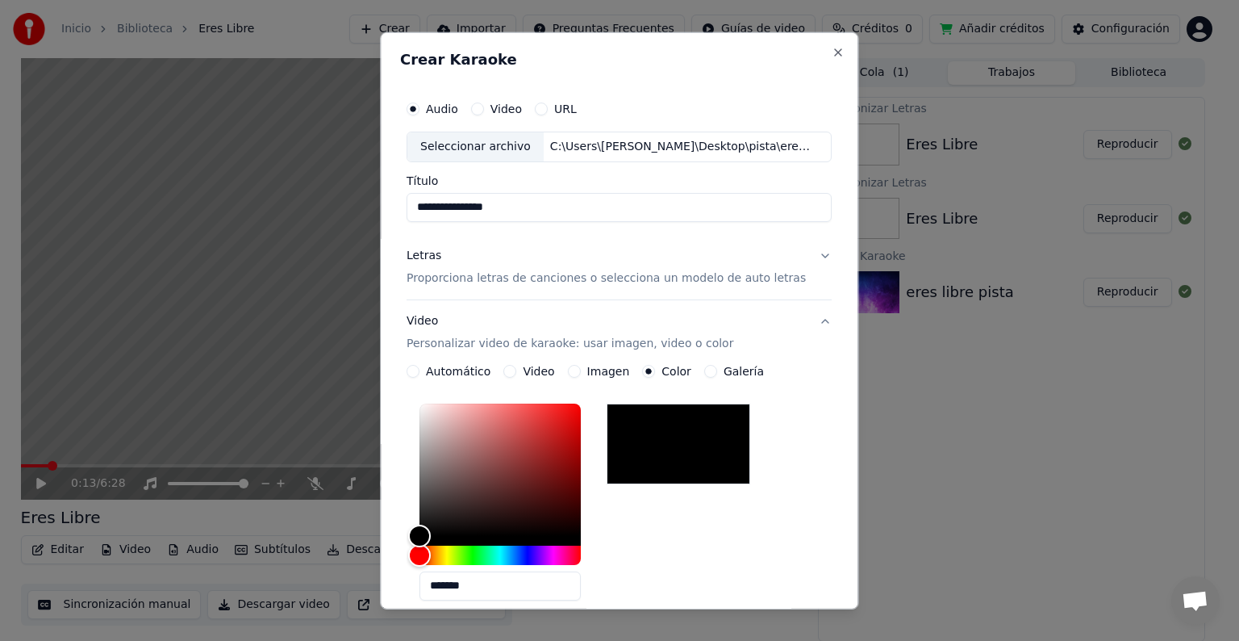
click at [625, 370] on label "Imagen" at bounding box center [608, 370] width 43 height 11
click at [581, 370] on button "Imagen" at bounding box center [574, 371] width 13 height 13
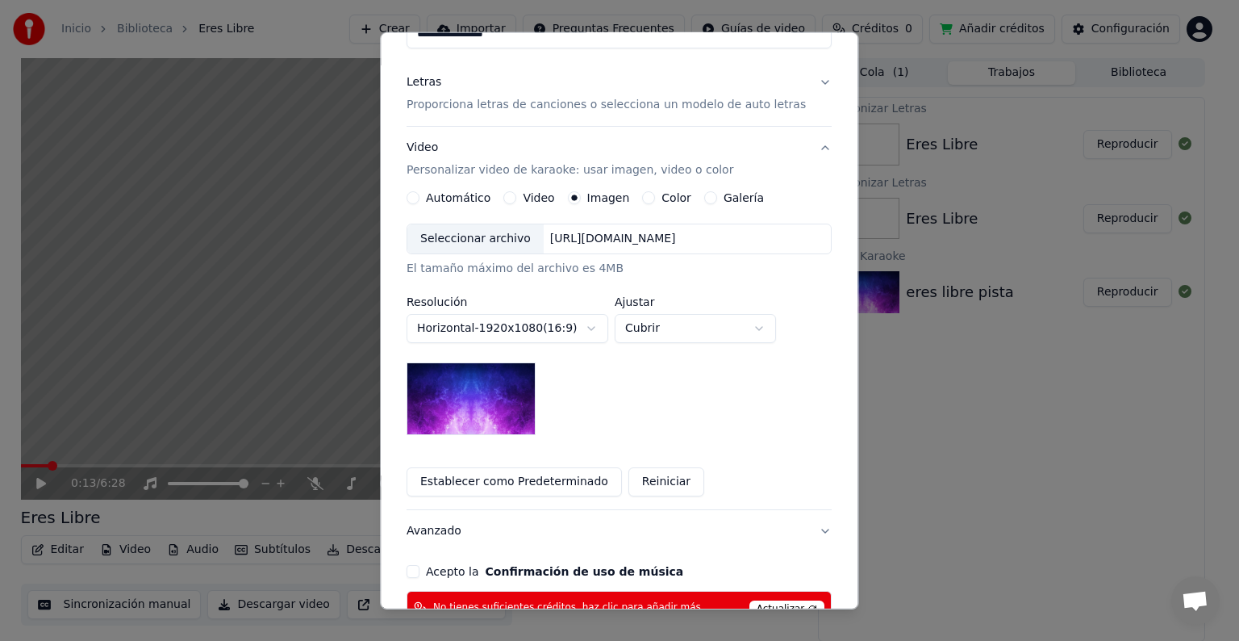
scroll to position [174, 0]
click at [602, 327] on body "**********" at bounding box center [613, 320] width 1226 height 641
click at [658, 398] on body "**********" at bounding box center [613, 320] width 1226 height 641
click at [526, 399] on img at bounding box center [471, 397] width 129 height 73
click at [552, 480] on button "Establecer como Predeterminado" at bounding box center [514, 480] width 215 height 29
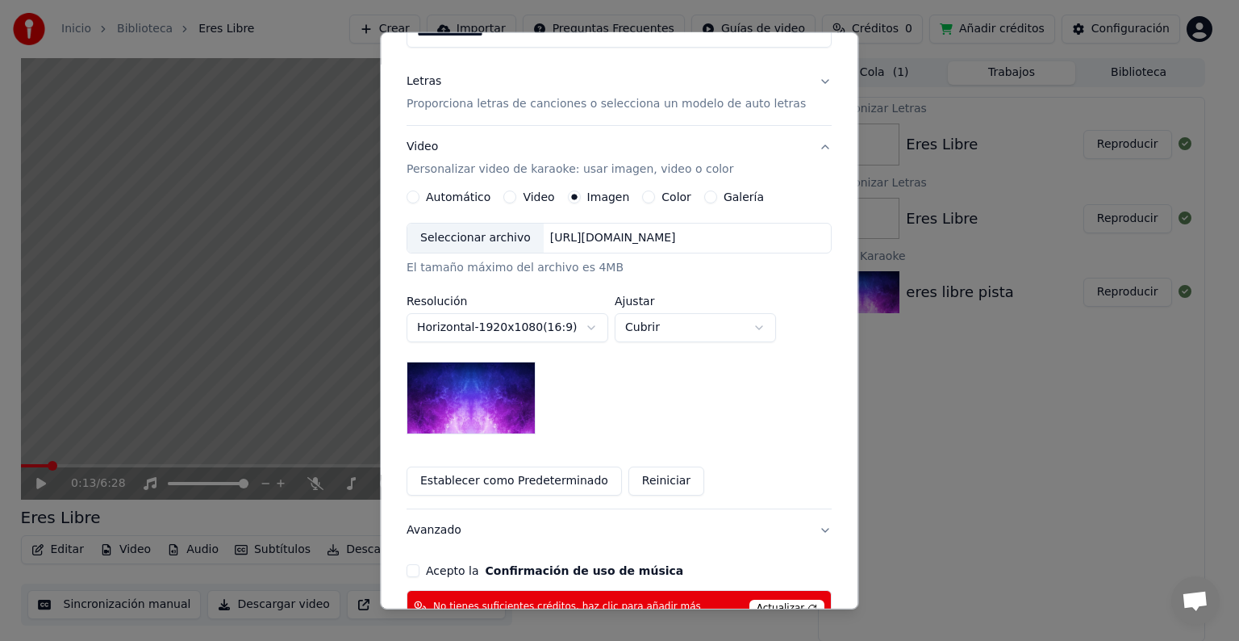
click at [642, 315] on body "**********" at bounding box center [613, 320] width 1226 height 641
click at [671, 327] on body "**********" at bounding box center [613, 320] width 1226 height 641
select select "****"
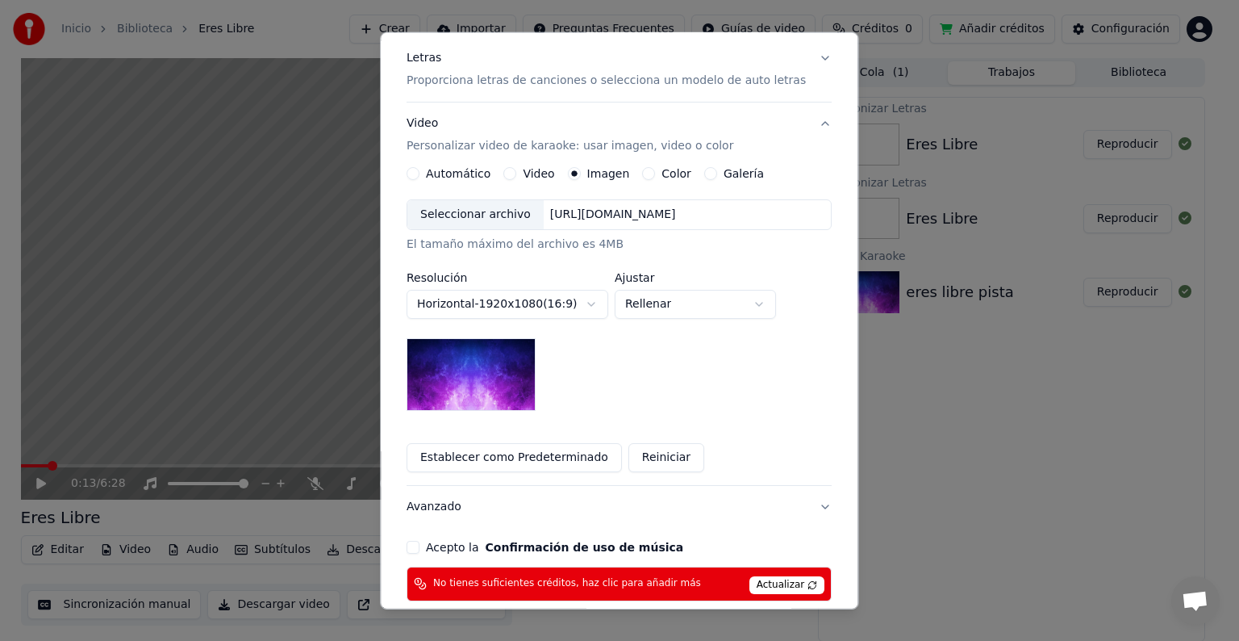
scroll to position [275, 0]
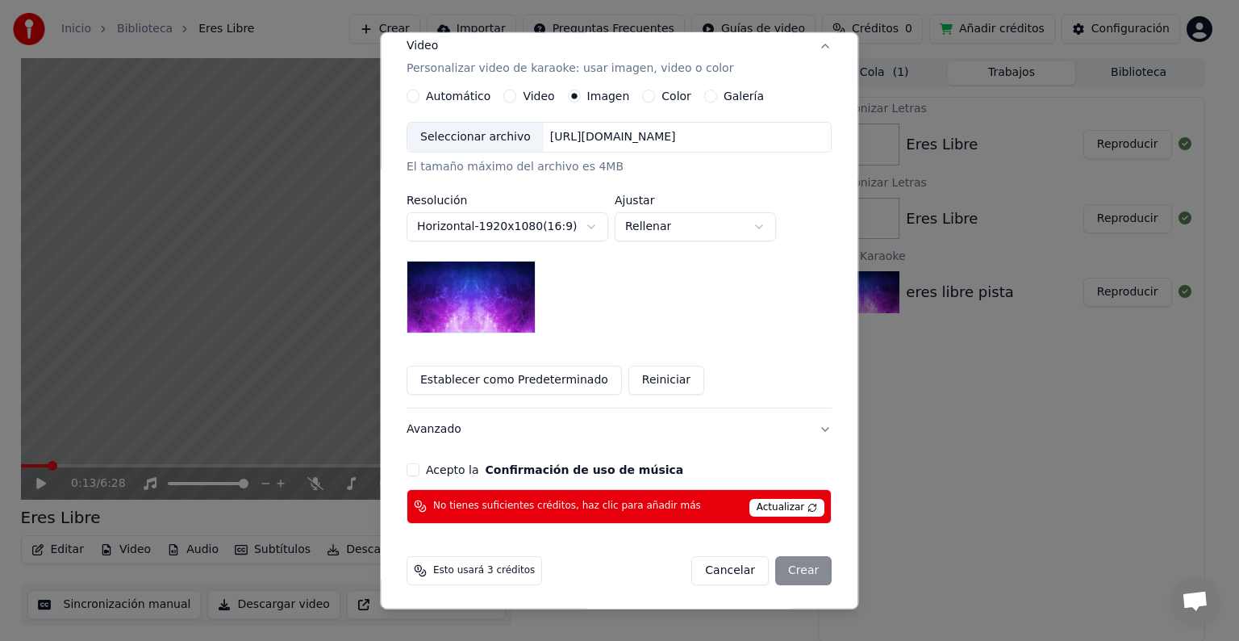
click at [420, 470] on button "Acepto la Confirmación de uso de música" at bounding box center [413, 469] width 13 height 13
click at [791, 573] on div "Cancelar Crear" at bounding box center [762, 570] width 140 height 29
click at [784, 570] on div "Cancelar Crear" at bounding box center [762, 570] width 140 height 29
click at [785, 499] on span "Actualizar" at bounding box center [788, 508] width 76 height 18
click at [791, 575] on div "Cancelar Crear" at bounding box center [762, 570] width 140 height 29
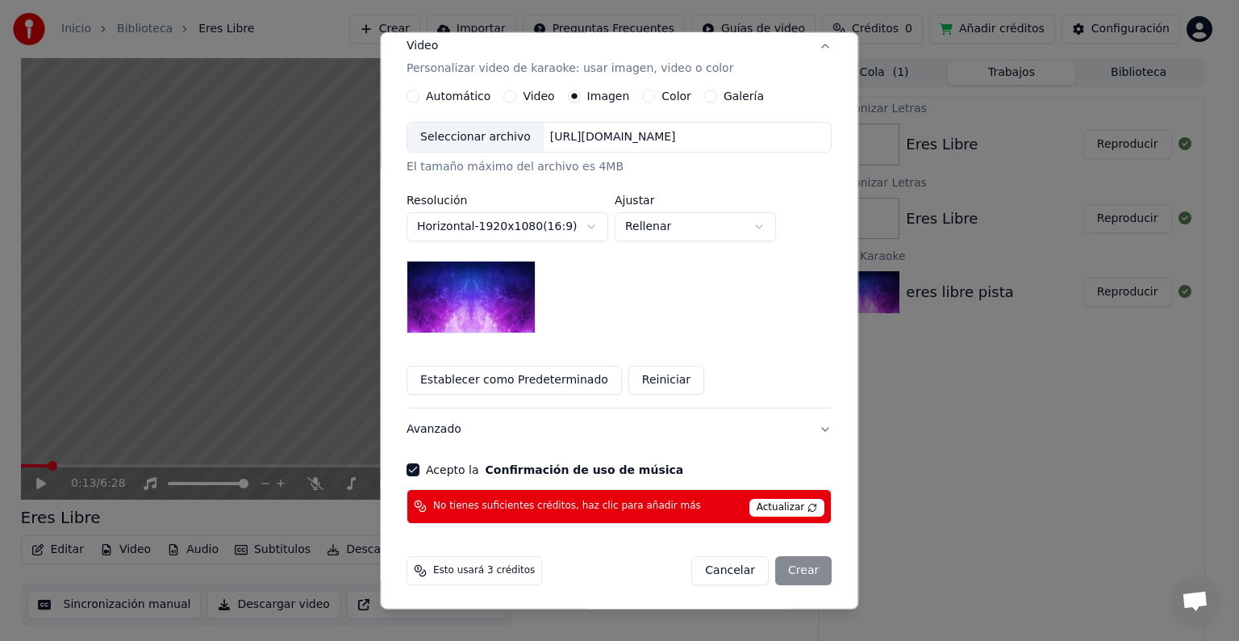
click at [774, 559] on div "Cancelar Crear" at bounding box center [762, 570] width 140 height 29
click at [794, 502] on span "Actualizar" at bounding box center [788, 508] width 76 height 18
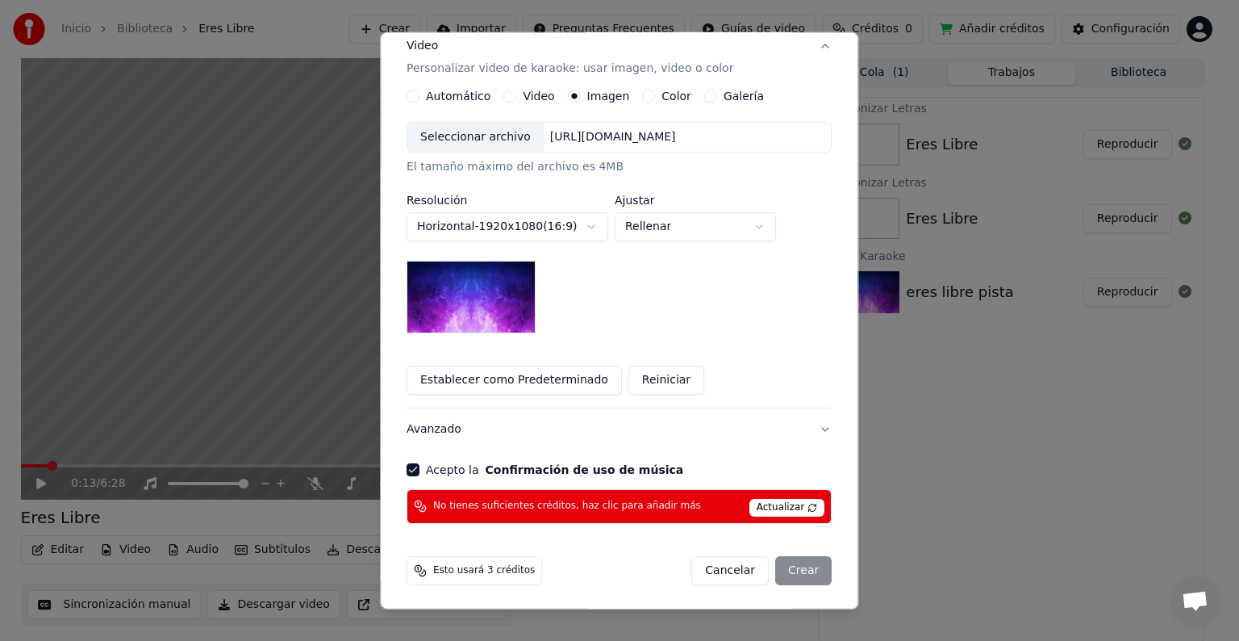
click at [791, 503] on span "Actualizar" at bounding box center [788, 508] width 76 height 18
click at [793, 576] on div "Cancelar Crear" at bounding box center [762, 570] width 140 height 29
click at [802, 41] on button "Video Personalizar video de karaoke: usar imagen, video o color" at bounding box center [619, 57] width 425 height 65
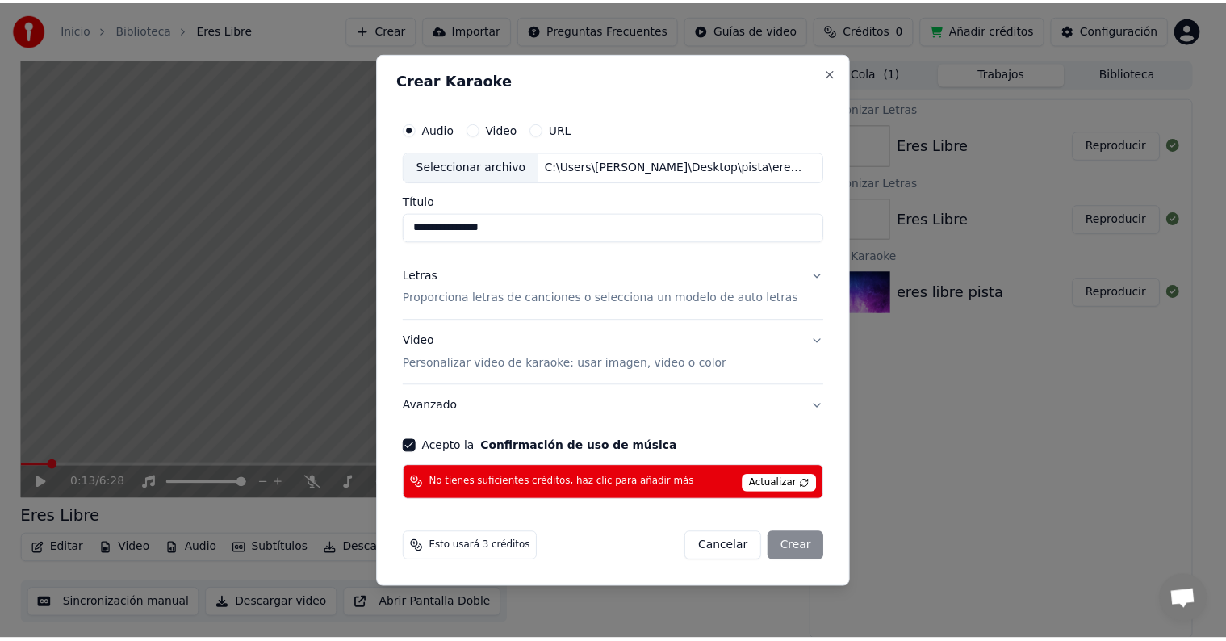
scroll to position [0, 0]
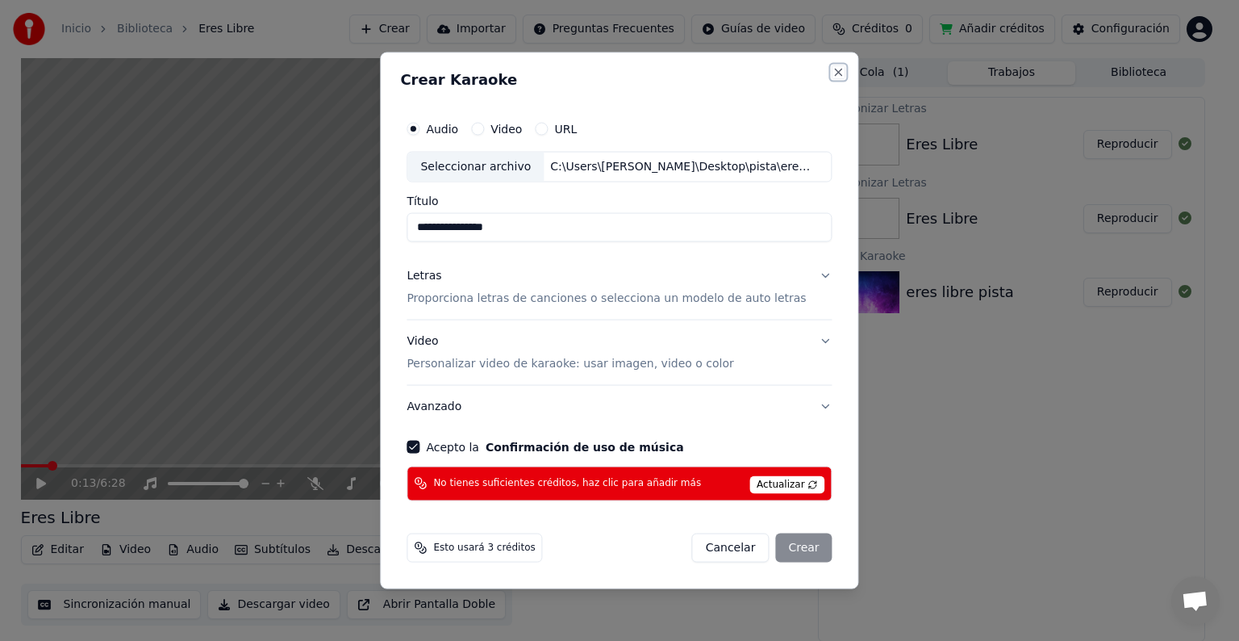
click at [833, 73] on button "Close" at bounding box center [839, 72] width 13 height 13
